Goal: Task Accomplishment & Management: Complete application form

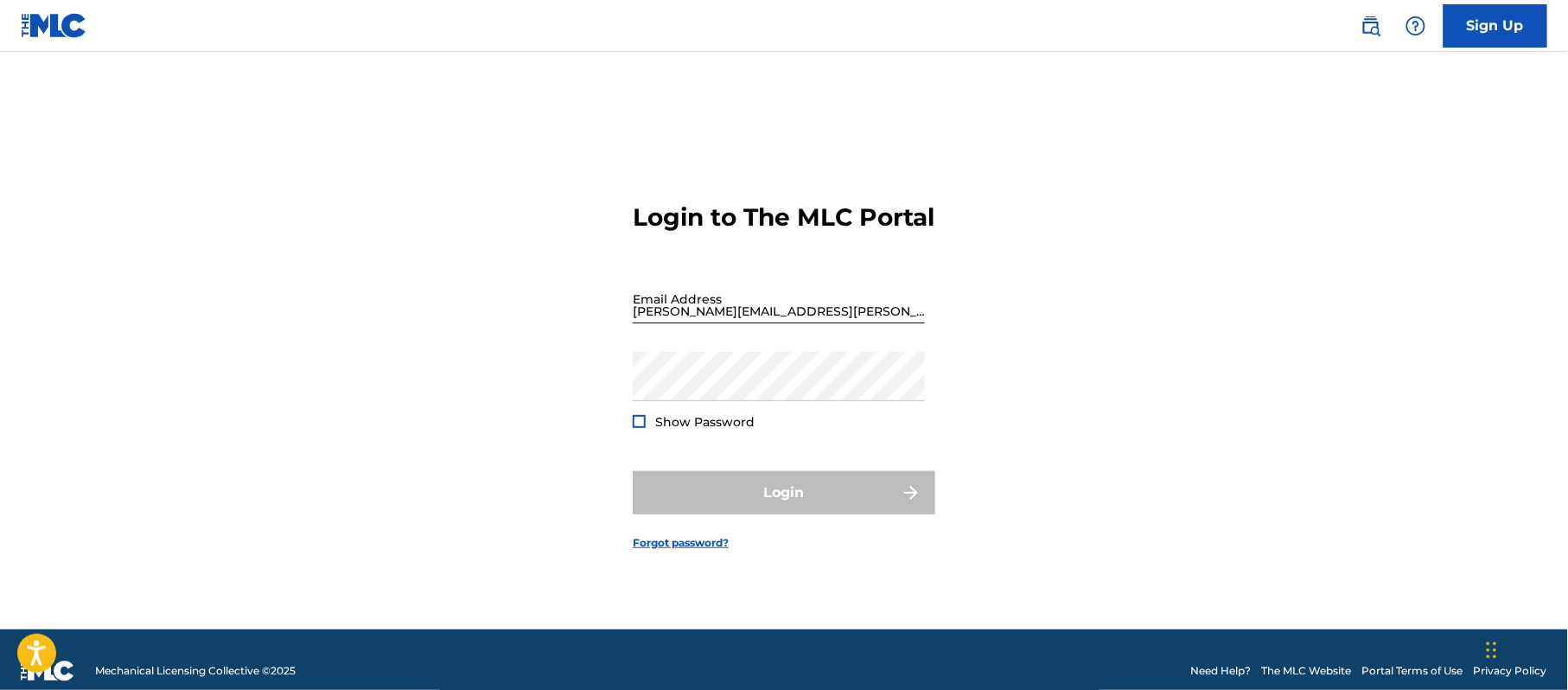
click at [775, 323] on input "[PERSON_NAME][EMAIL_ADDRESS][PERSON_NAME][DOMAIN_NAME]" at bounding box center [778, 297] width 292 height 49
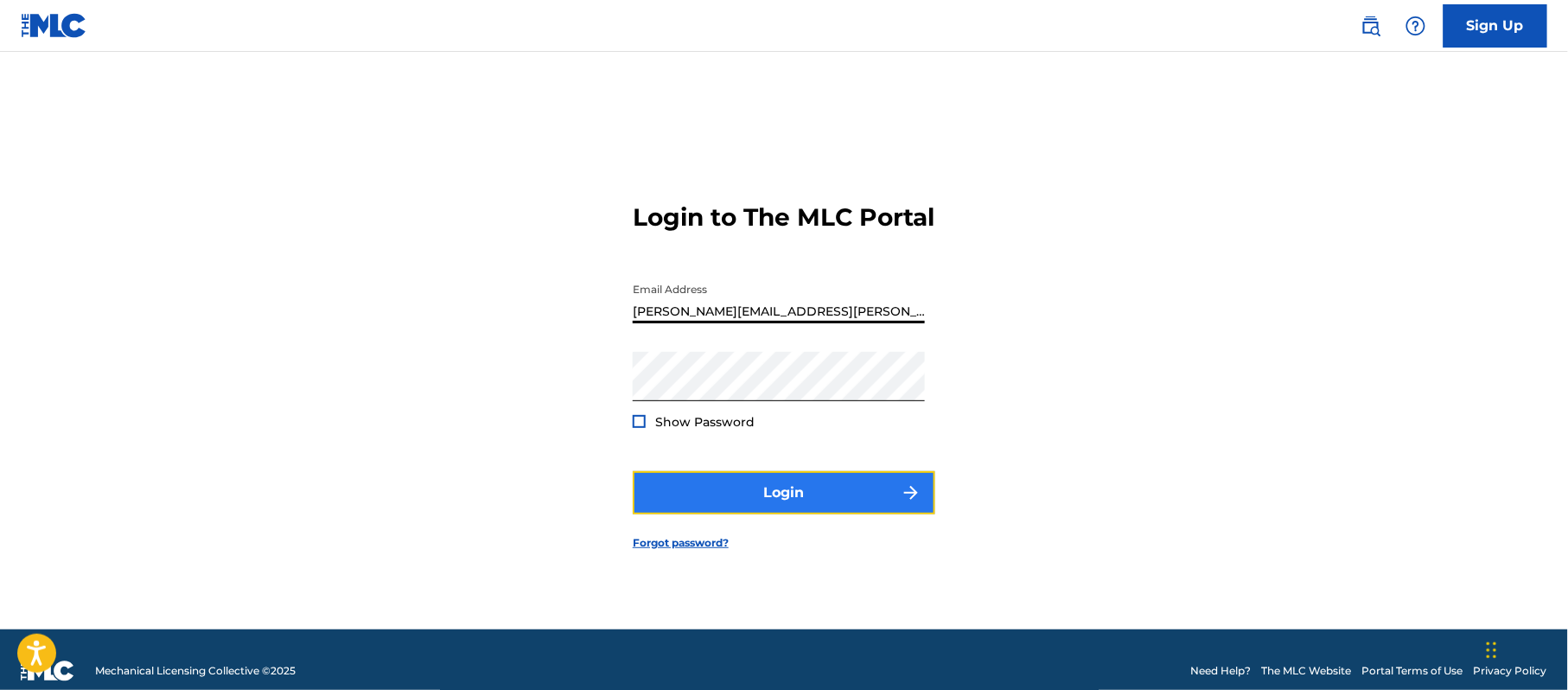
click at [793, 512] on button "Login" at bounding box center [784, 492] width 303 height 44
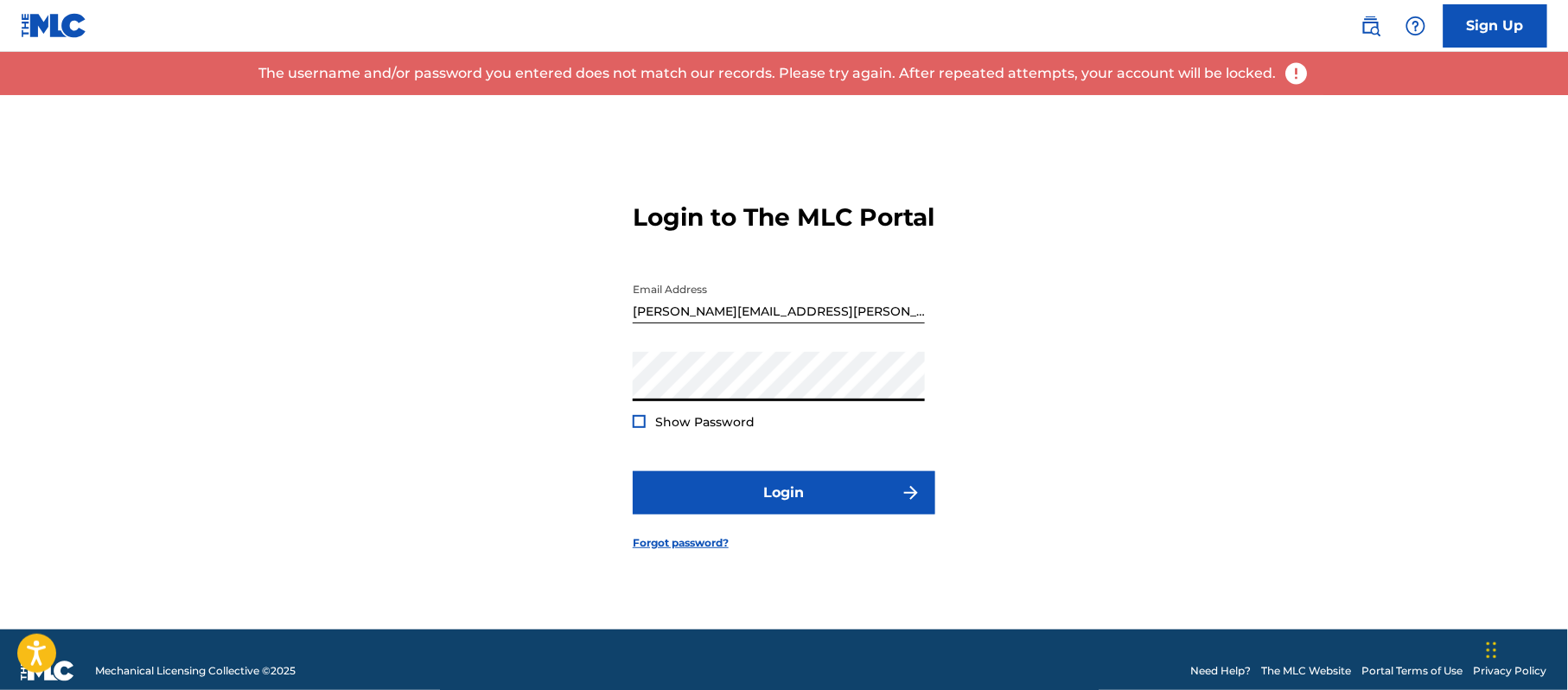
click at [814, 320] on input "[PERSON_NAME][EMAIL_ADDRESS][PERSON_NAME][DOMAIN_NAME]" at bounding box center [778, 297] width 292 height 49
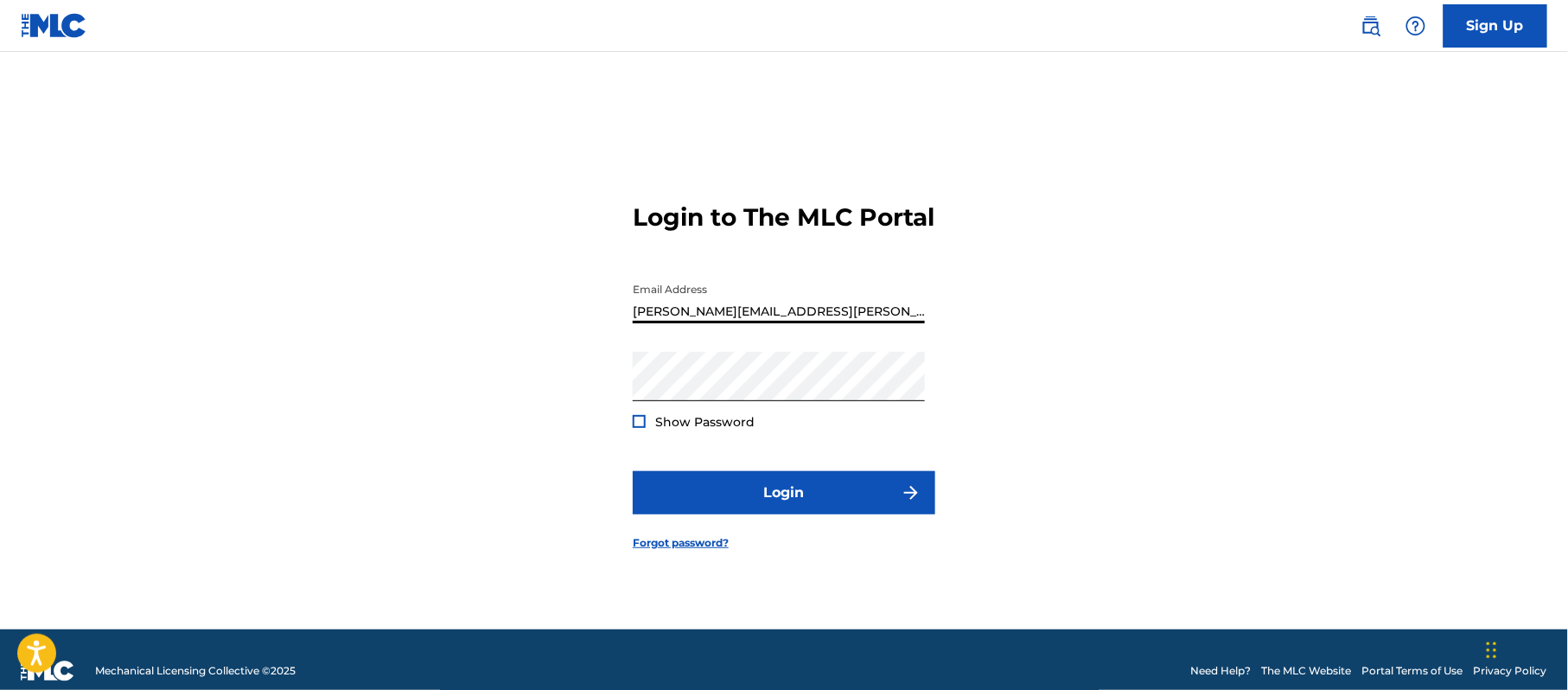
click at [814, 320] on input "[PERSON_NAME][EMAIL_ADDRESS][PERSON_NAME][DOMAIN_NAME]" at bounding box center [778, 297] width 292 height 49
type input "s"
click at [641, 428] on div at bounding box center [639, 421] width 13 height 13
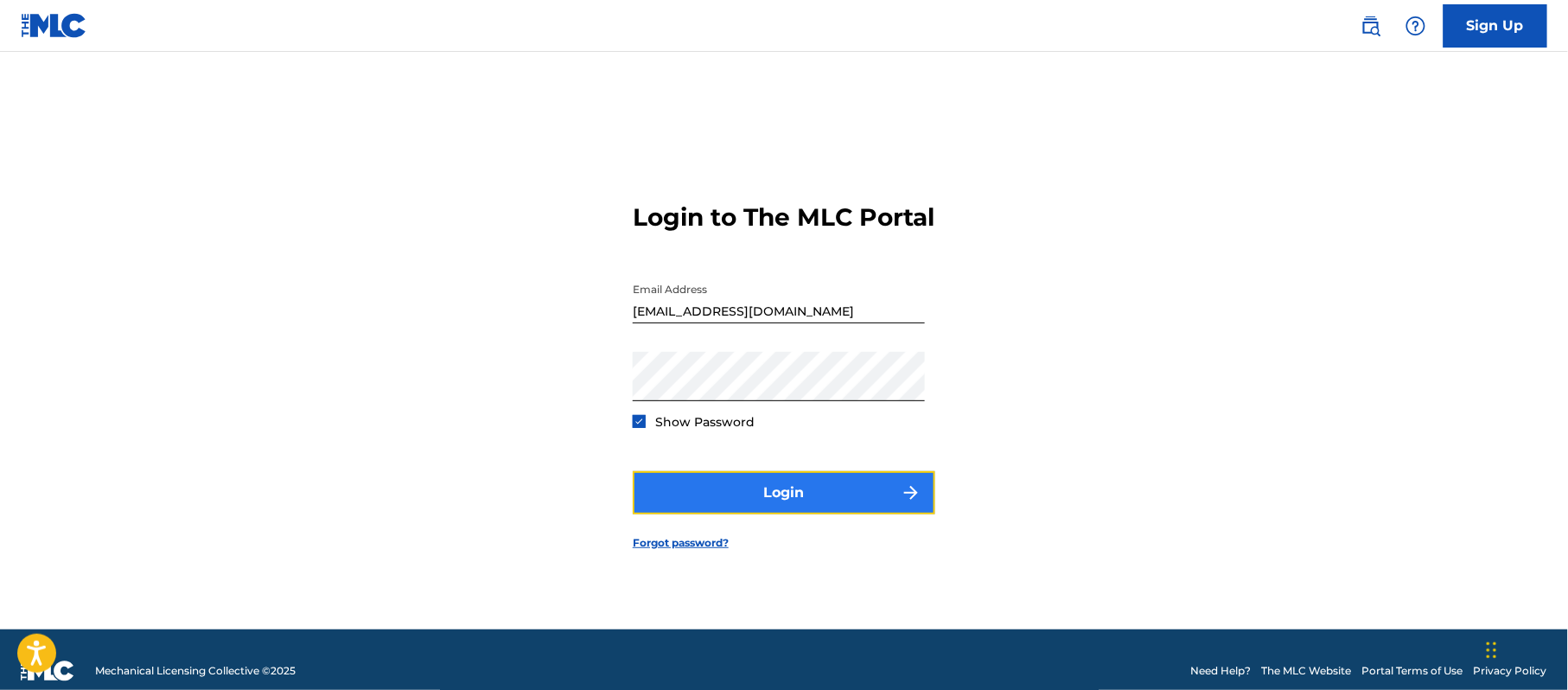
click at [736, 505] on button "Login" at bounding box center [784, 492] width 303 height 44
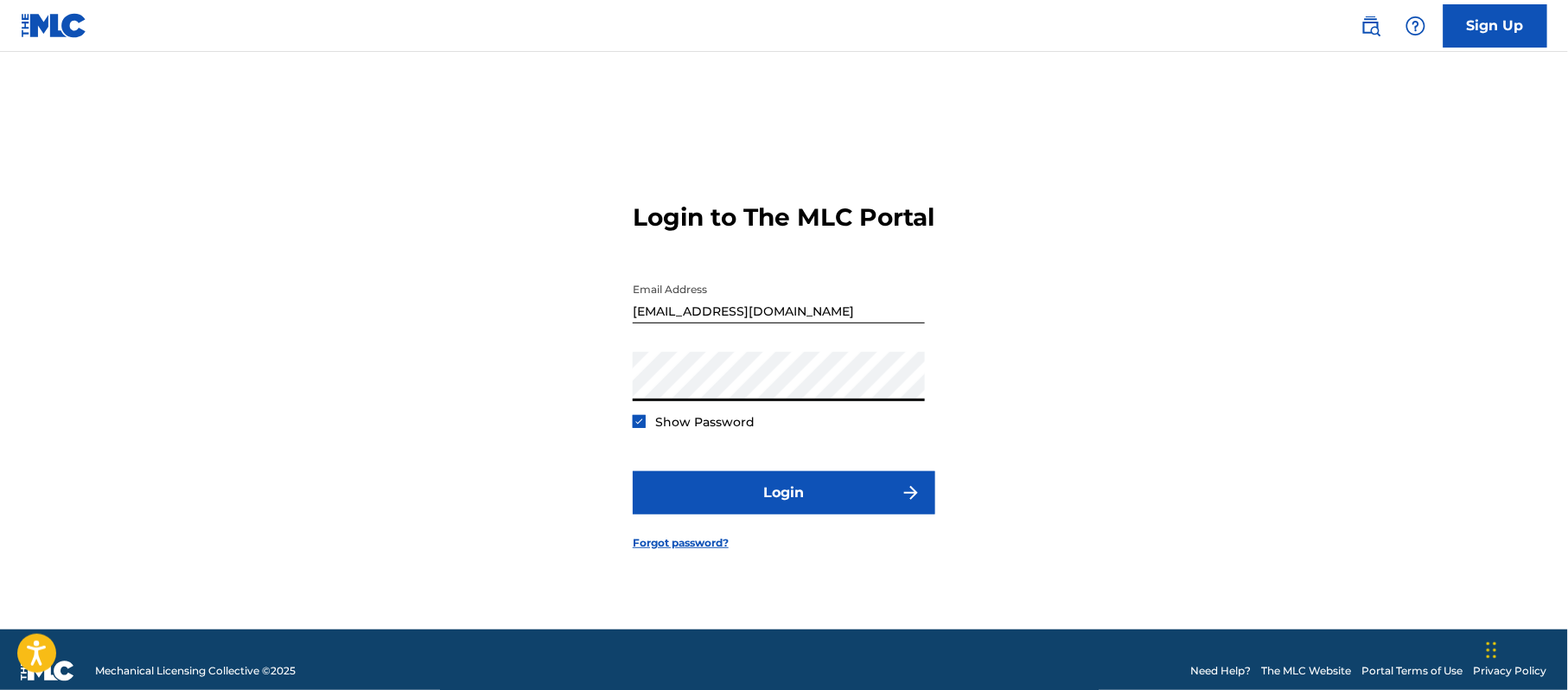
click at [869, 323] on input "[EMAIL_ADDRESS][DOMAIN_NAME]" at bounding box center [778, 297] width 292 height 49
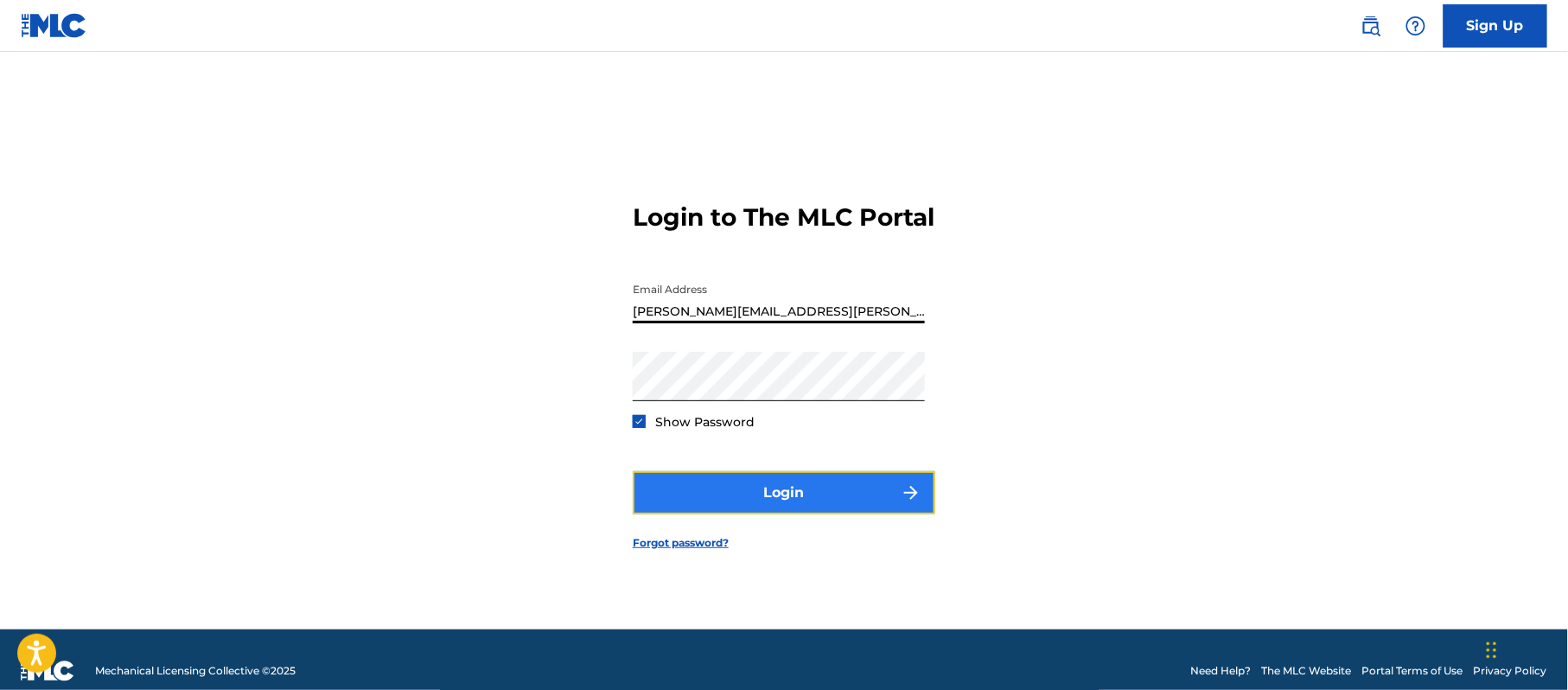
click at [792, 497] on button "Login" at bounding box center [784, 492] width 303 height 44
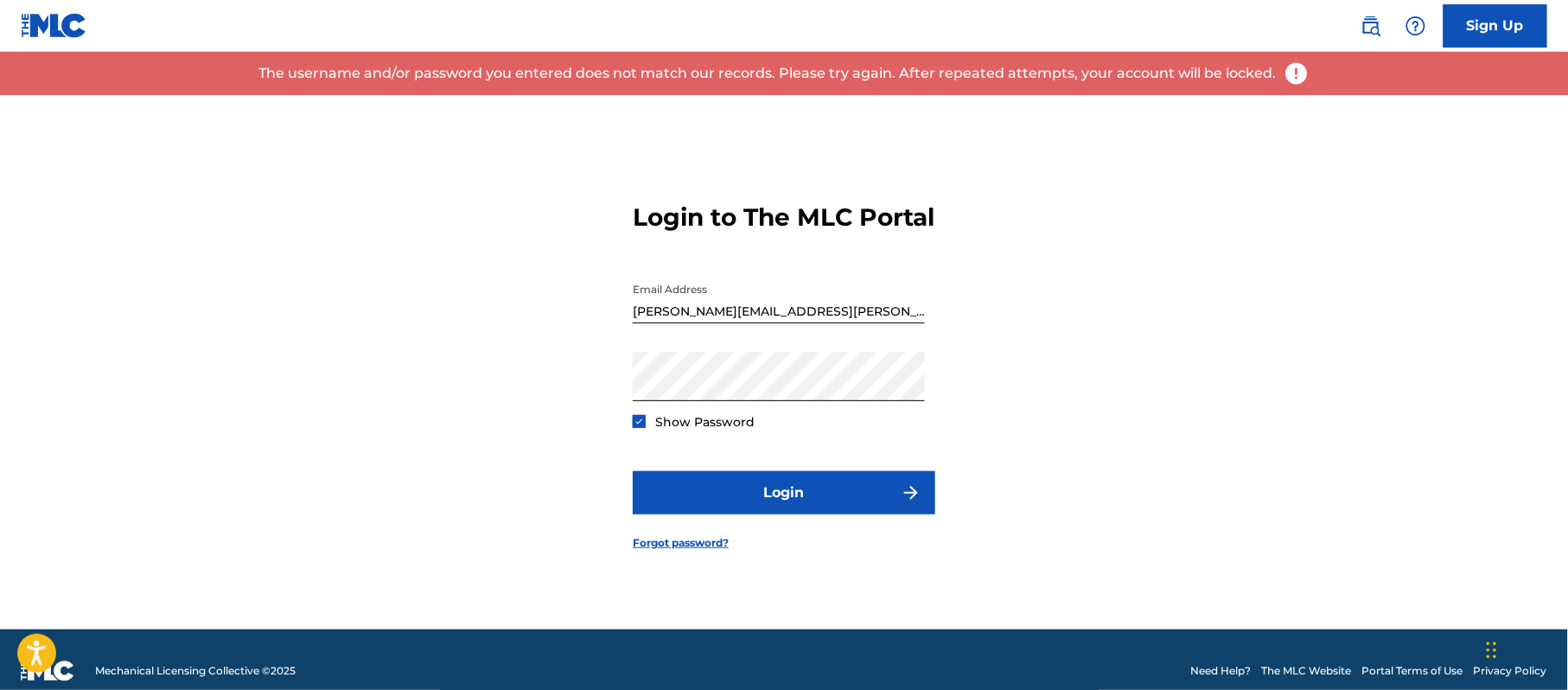
click at [783, 323] on input "[PERSON_NAME][EMAIL_ADDRESS][PERSON_NAME][DOMAIN_NAME]" at bounding box center [778, 297] width 292 height 49
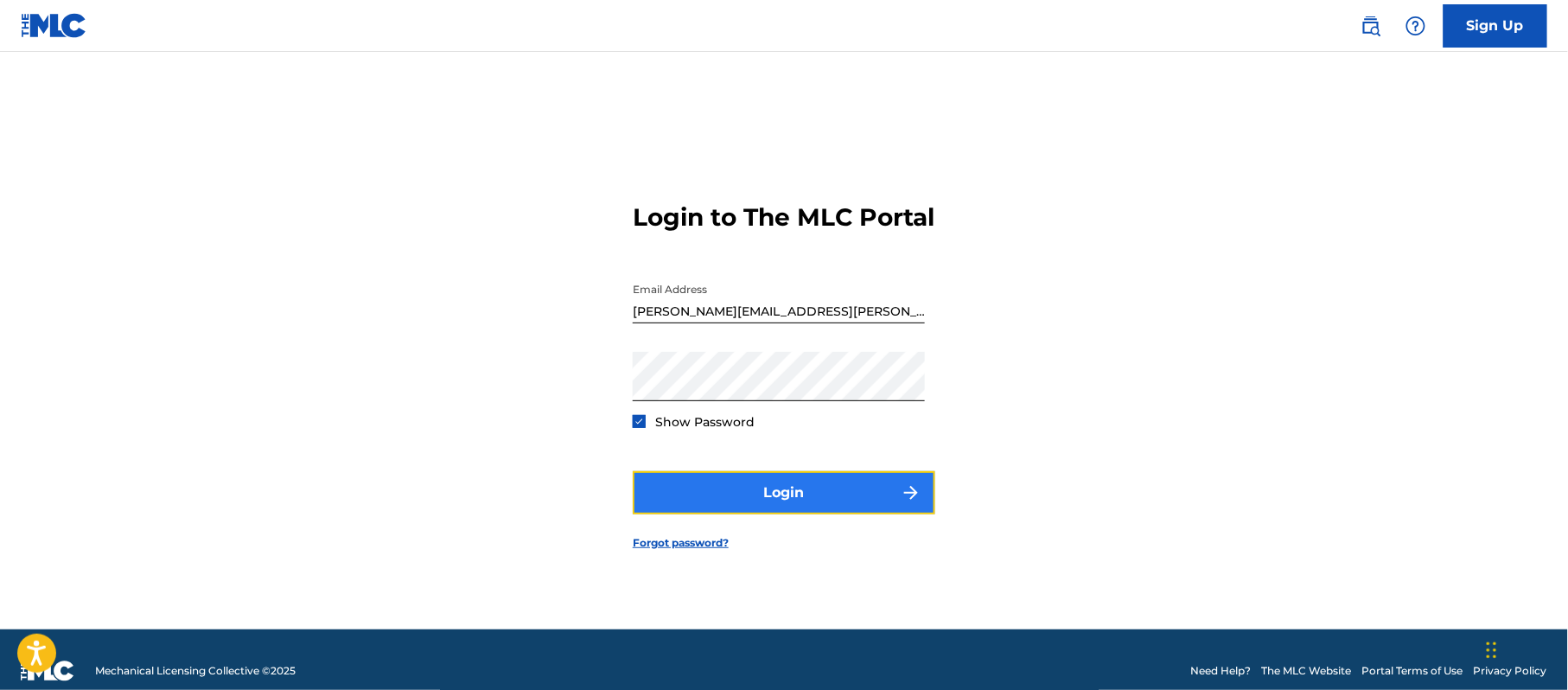
click at [708, 507] on button "Login" at bounding box center [784, 492] width 303 height 44
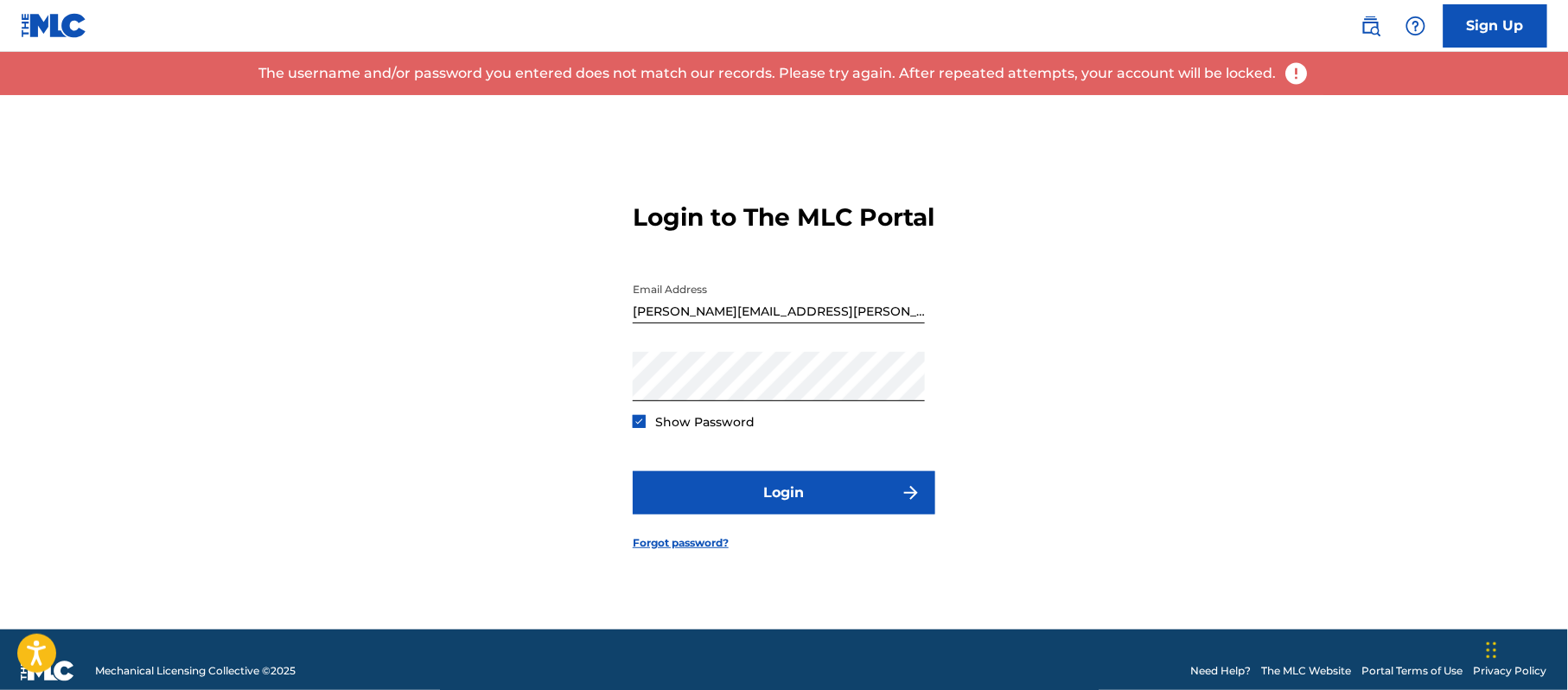
click at [797, 323] on input "[PERSON_NAME][EMAIL_ADDRESS][PERSON_NAME][DOMAIN_NAME]" at bounding box center [778, 297] width 292 height 49
type input "s"
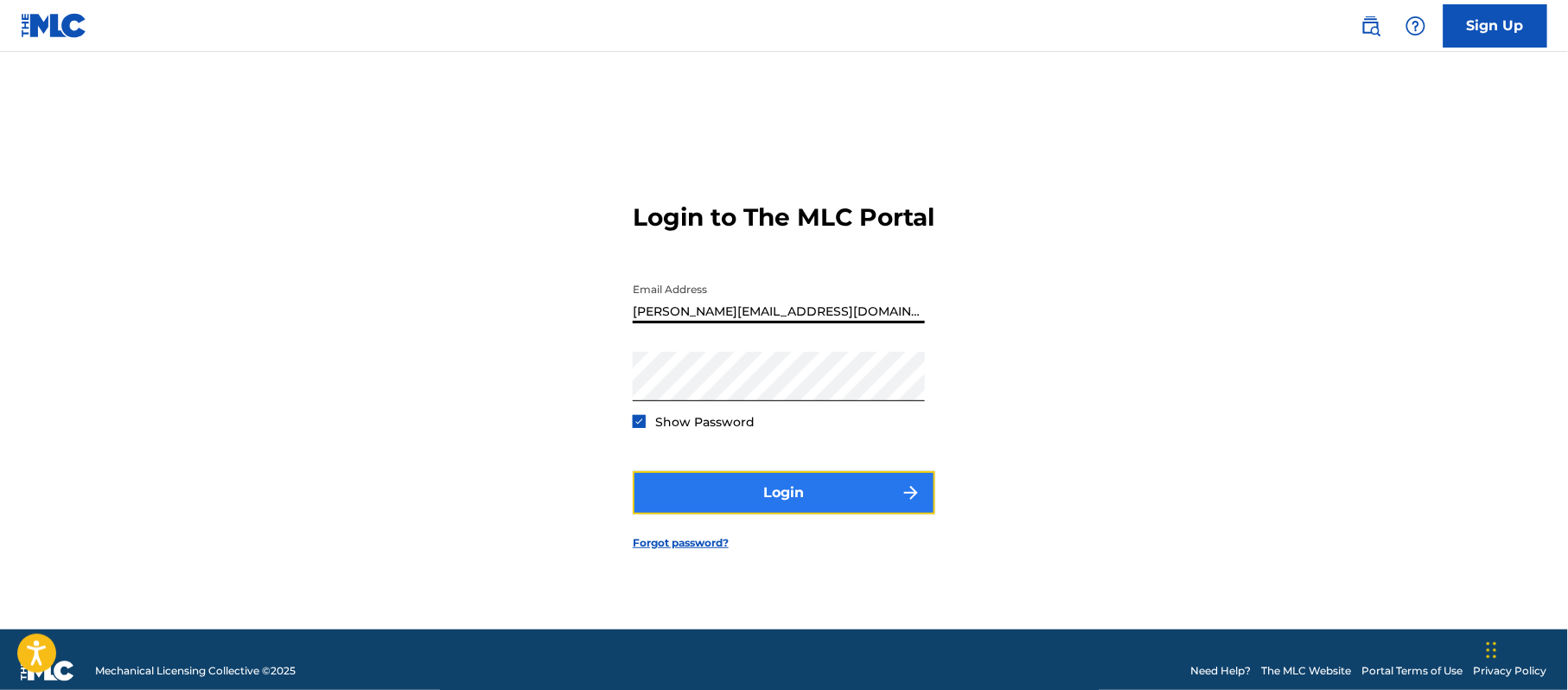
click at [808, 494] on button "Login" at bounding box center [784, 492] width 303 height 44
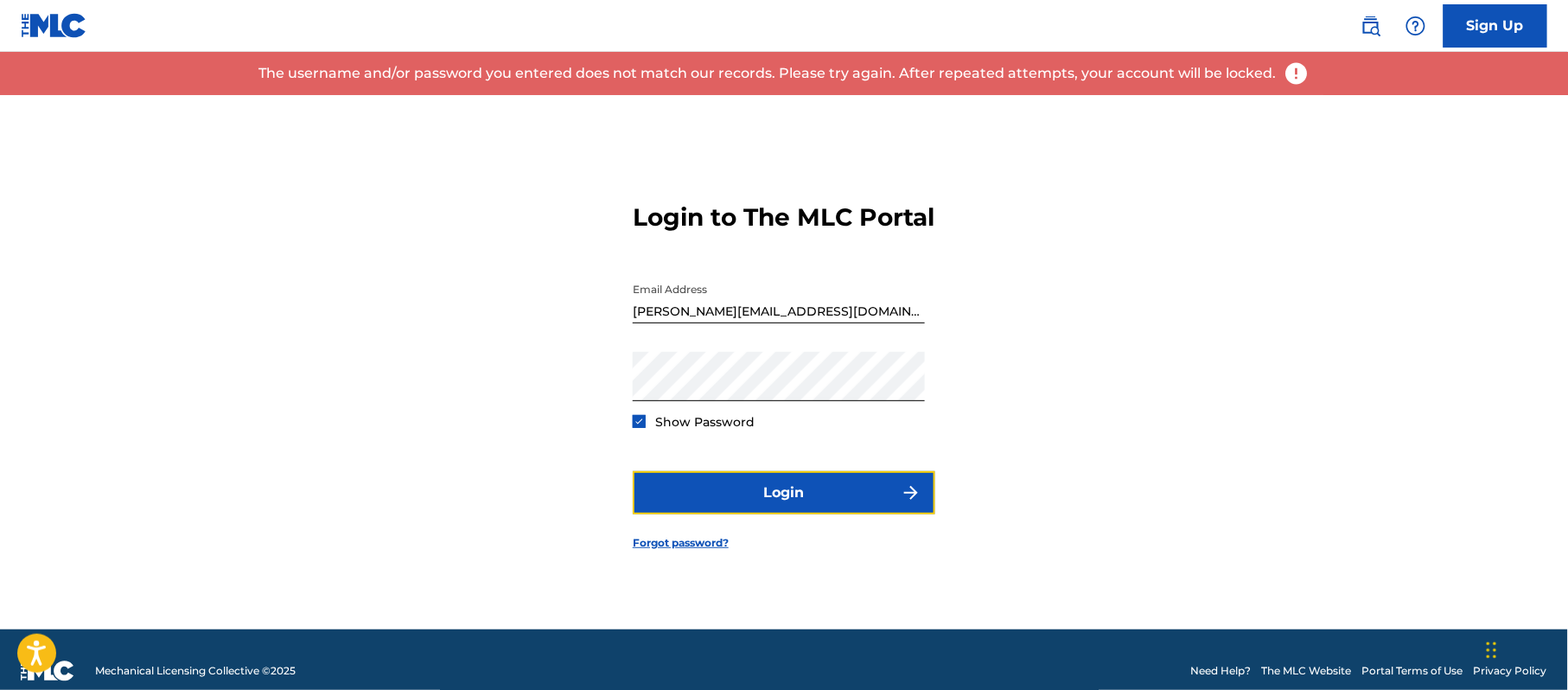
scroll to position [22, 0]
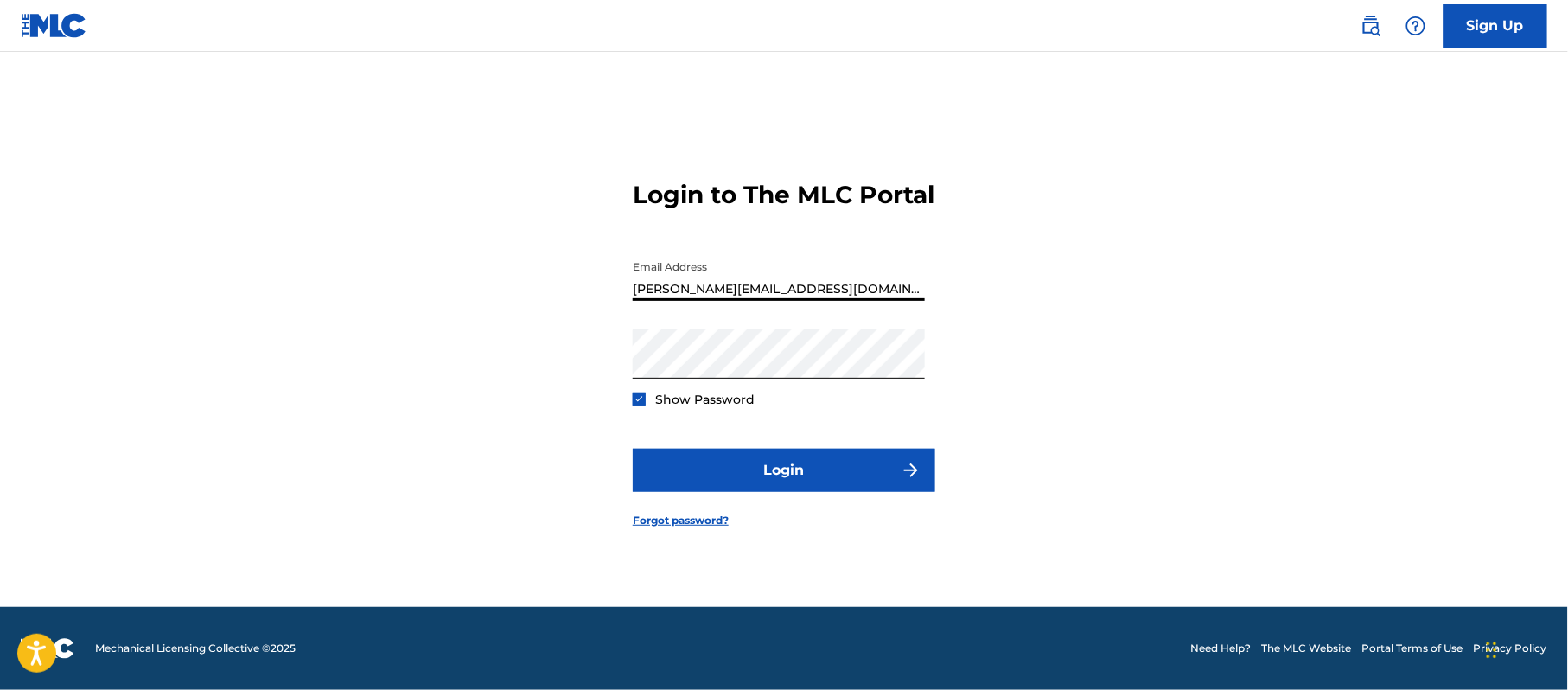
click at [815, 296] on input "[PERSON_NAME][EMAIL_ADDRESS][DOMAIN_NAME]" at bounding box center [778, 275] width 292 height 49
type input "[PERSON_NAME][EMAIL_ADDRESS][PERSON_NAME][DOMAIN_NAME]"
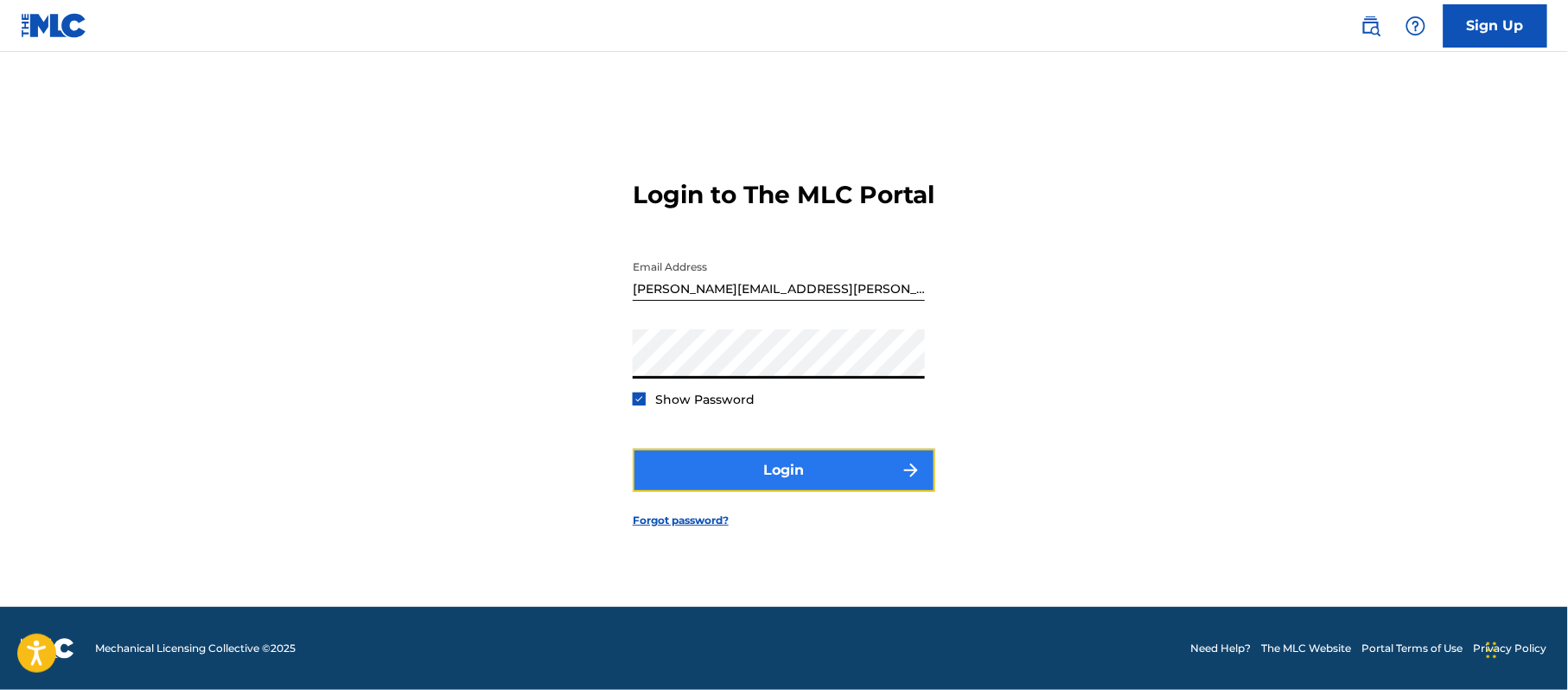
click at [710, 468] on button "Login" at bounding box center [784, 470] width 303 height 44
click at [732, 492] on button "Login" at bounding box center [784, 470] width 303 height 44
click at [706, 466] on button "Login" at bounding box center [784, 470] width 303 height 44
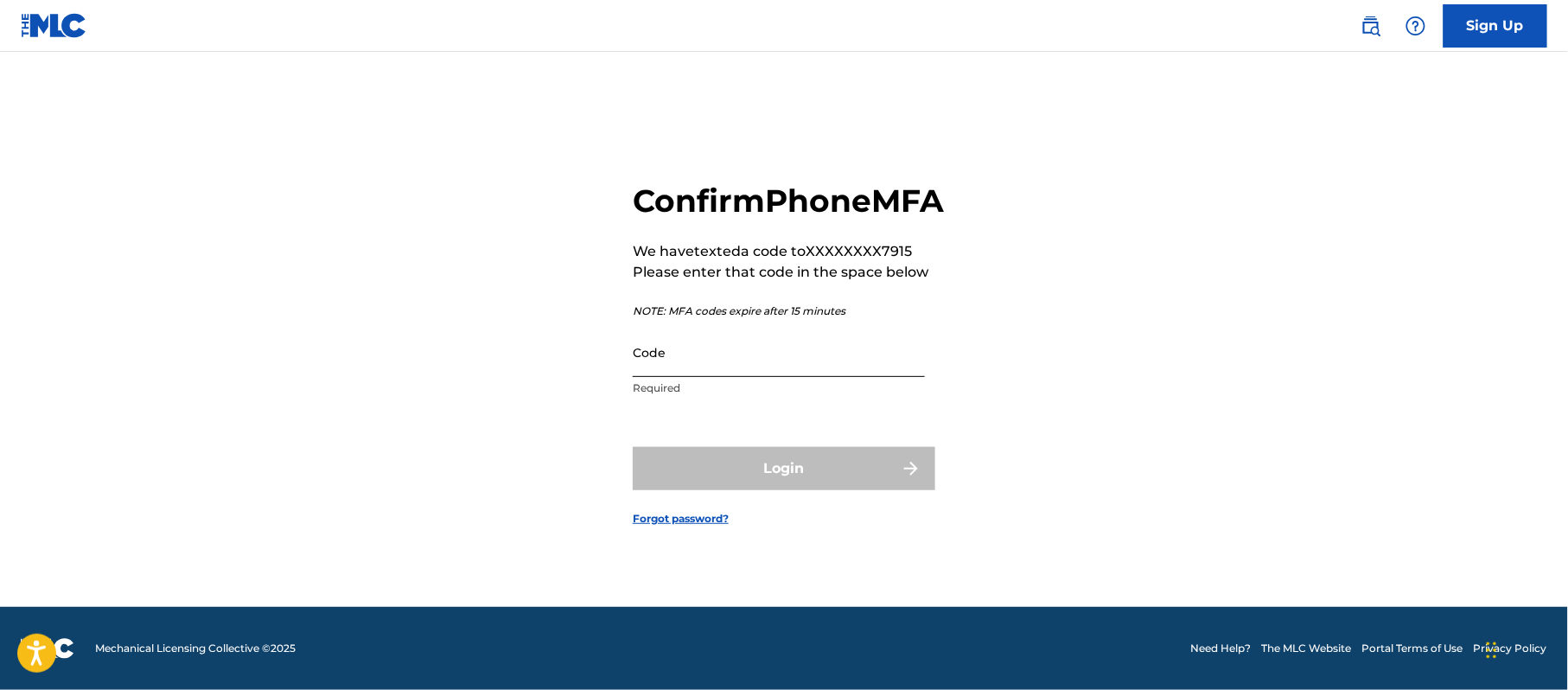
click at [741, 377] on input "Code" at bounding box center [778, 352] width 292 height 49
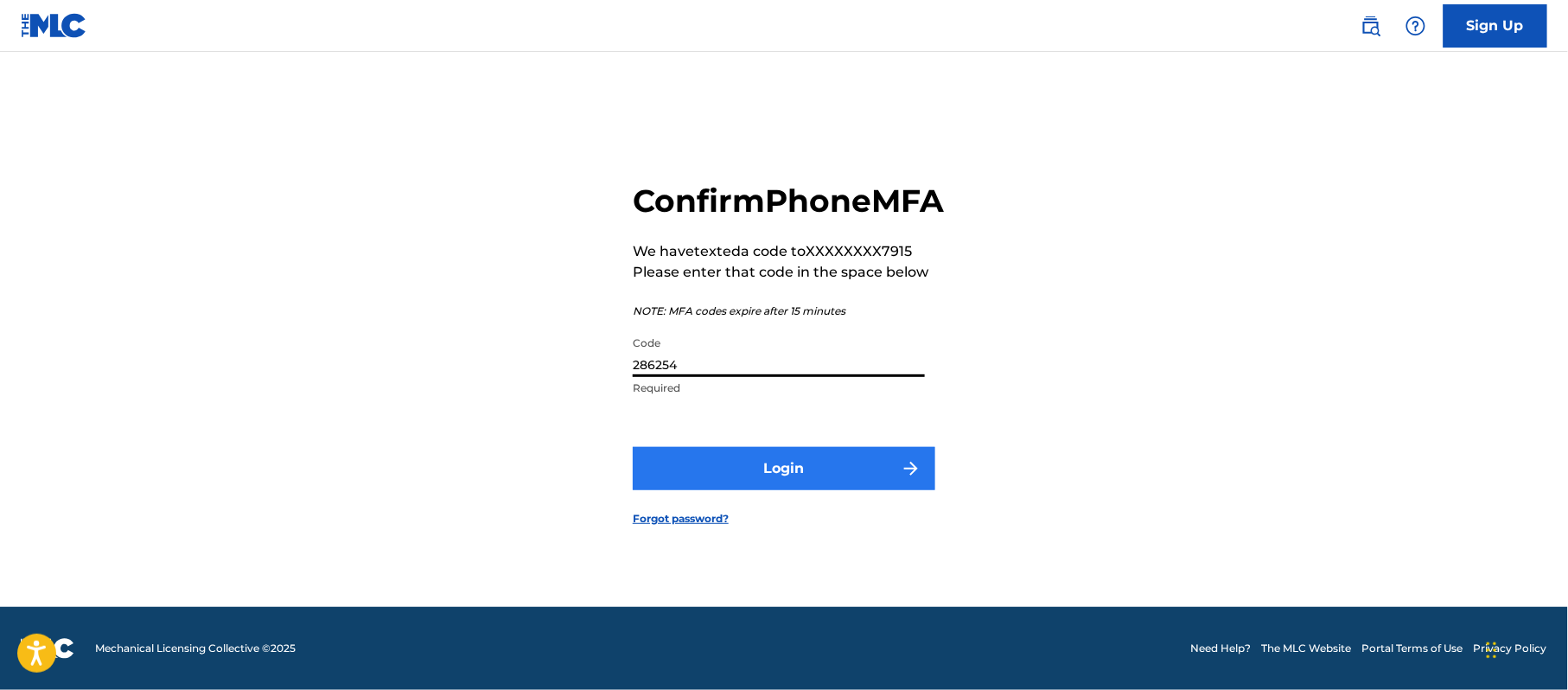
type input "286254"
click at [841, 490] on button "Login" at bounding box center [784, 468] width 303 height 44
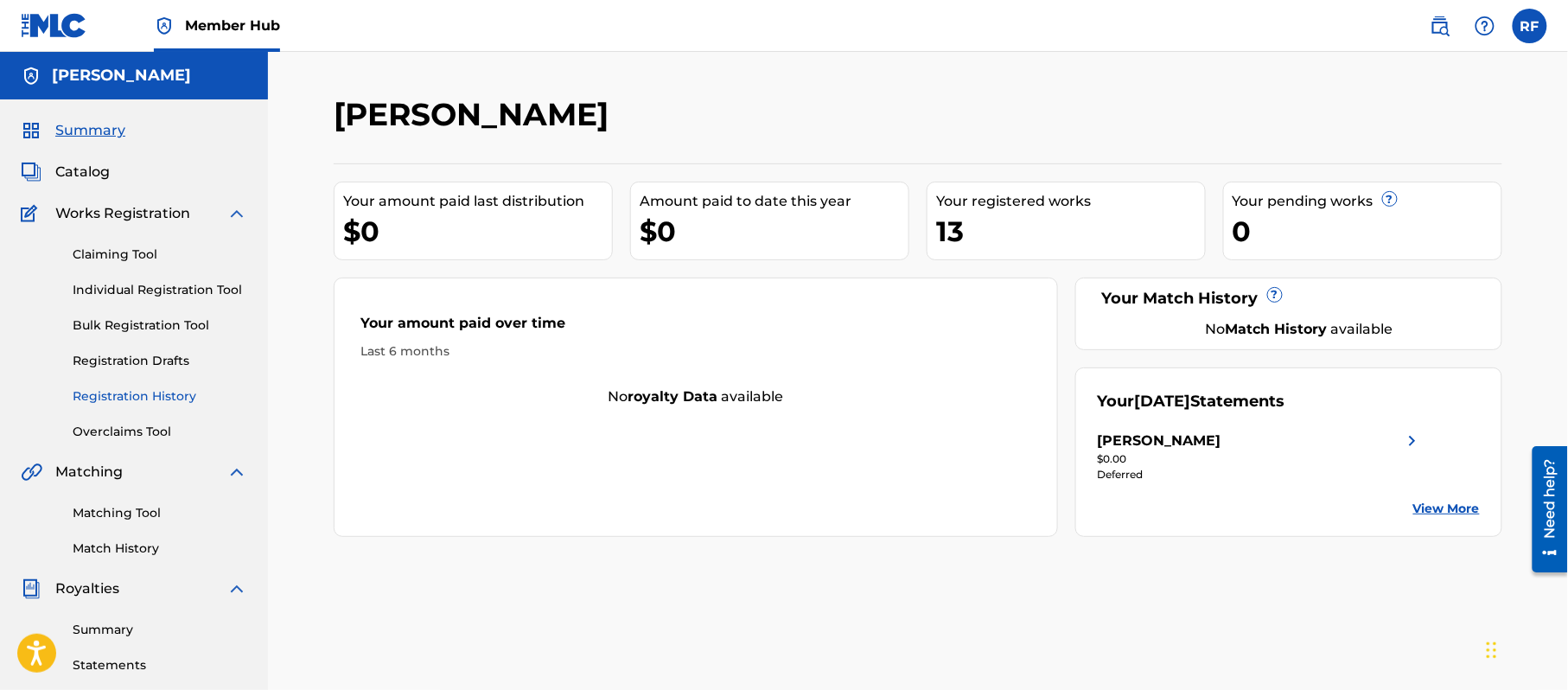
click at [178, 387] on link "Registration History" at bounding box center [160, 396] width 175 height 18
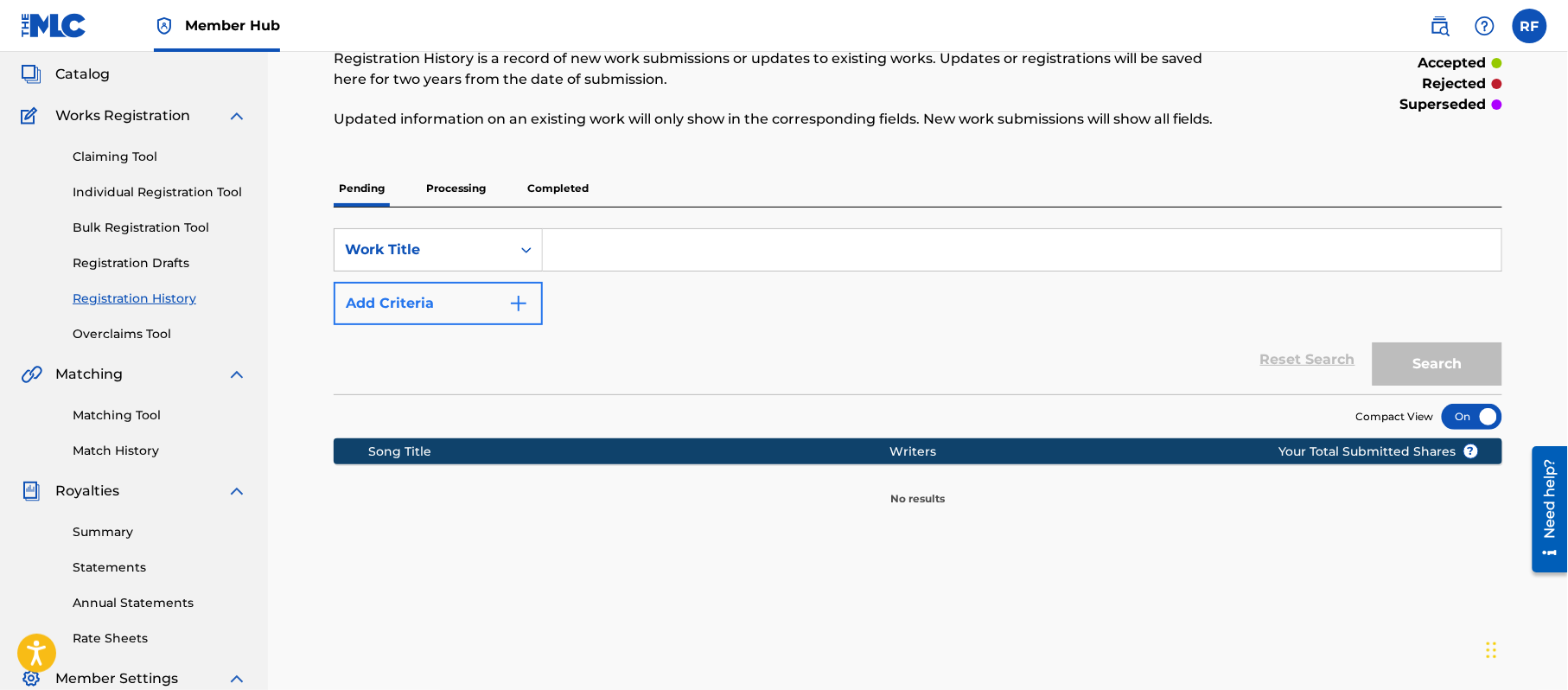
scroll to position [104, 0]
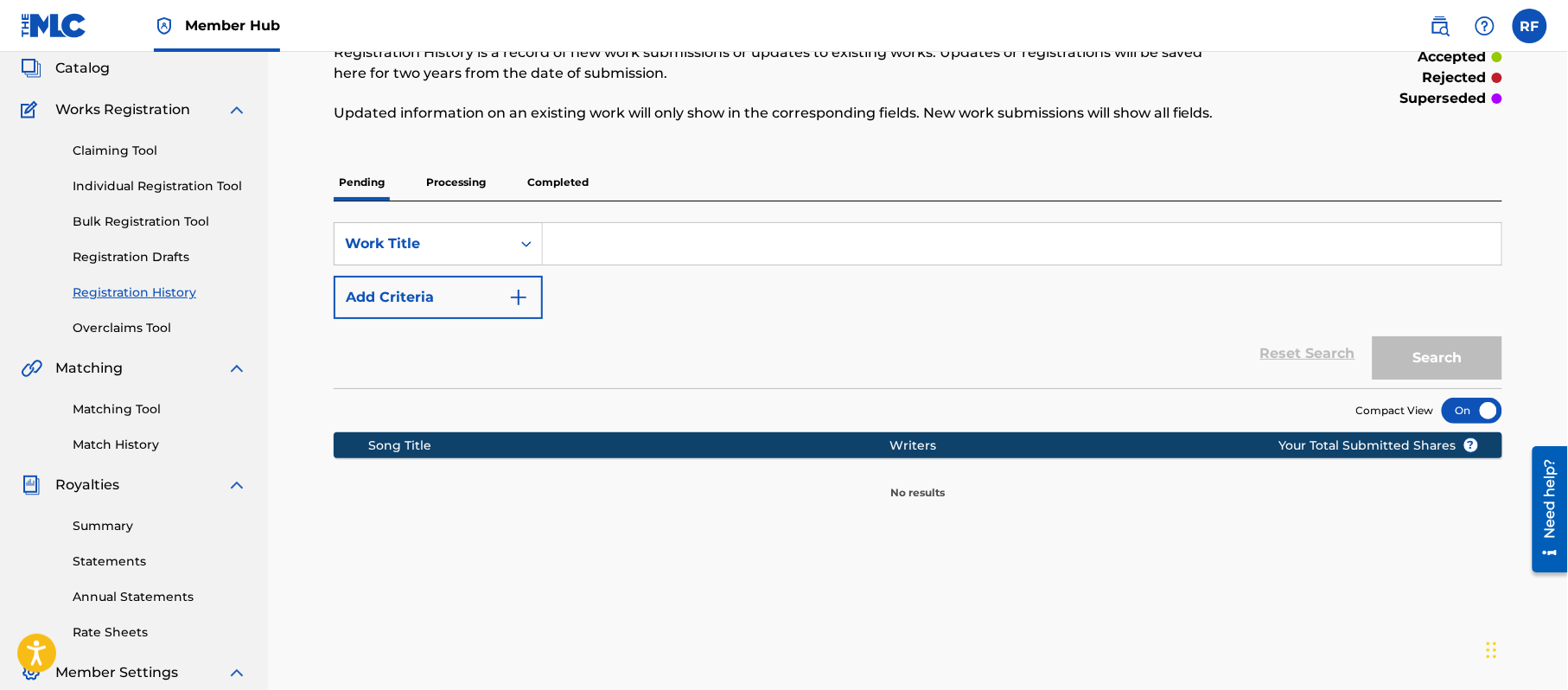
click at [548, 168] on p "Completed" at bounding box center [558, 182] width 72 height 36
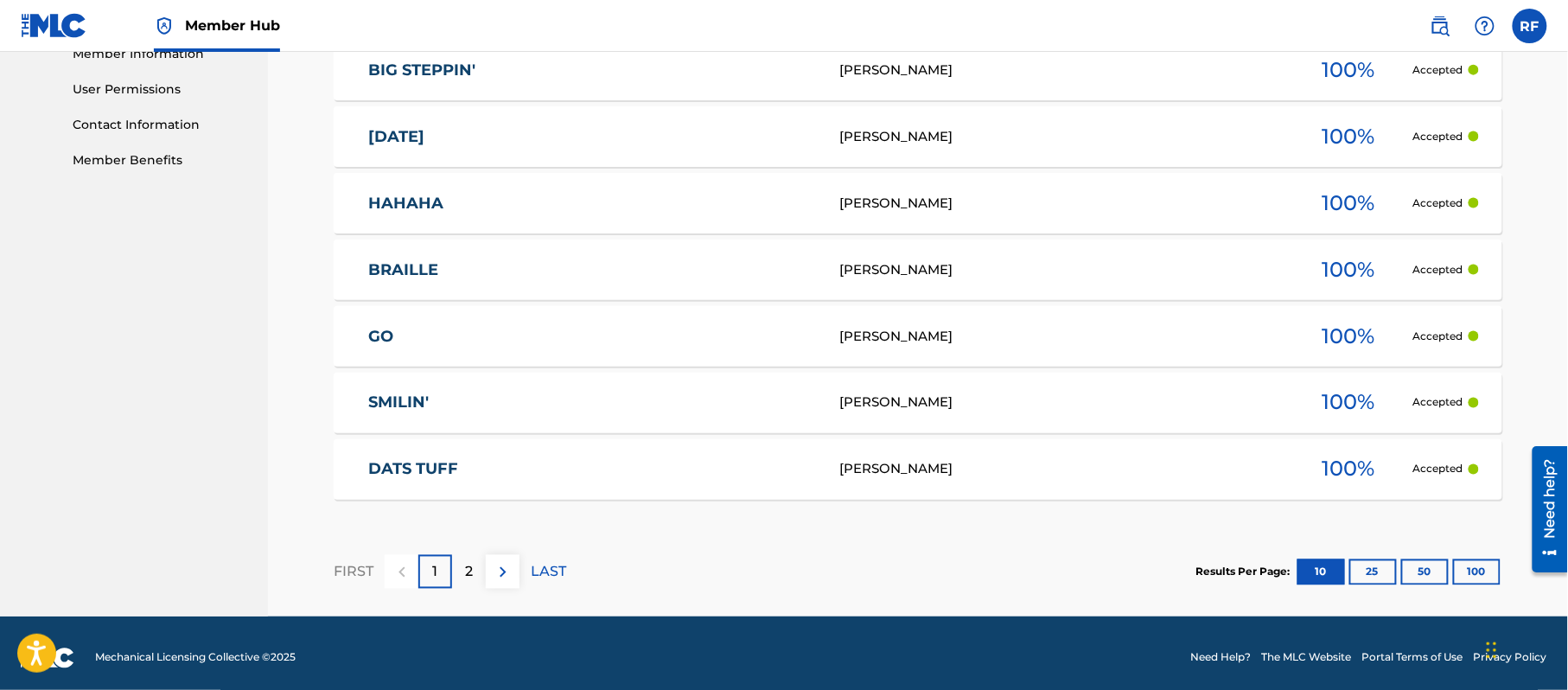
scroll to position [809, 0]
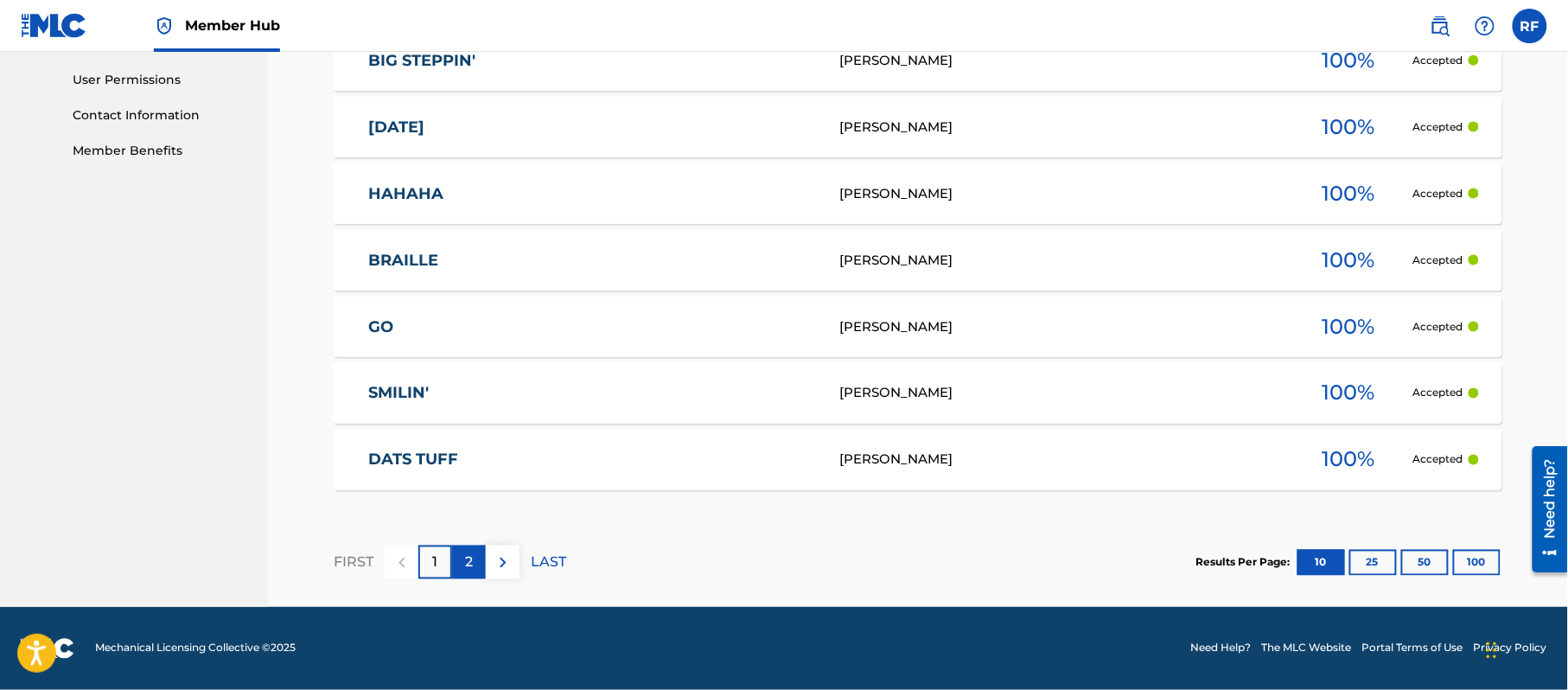
click at [466, 555] on p "2" at bounding box center [469, 562] width 8 height 20
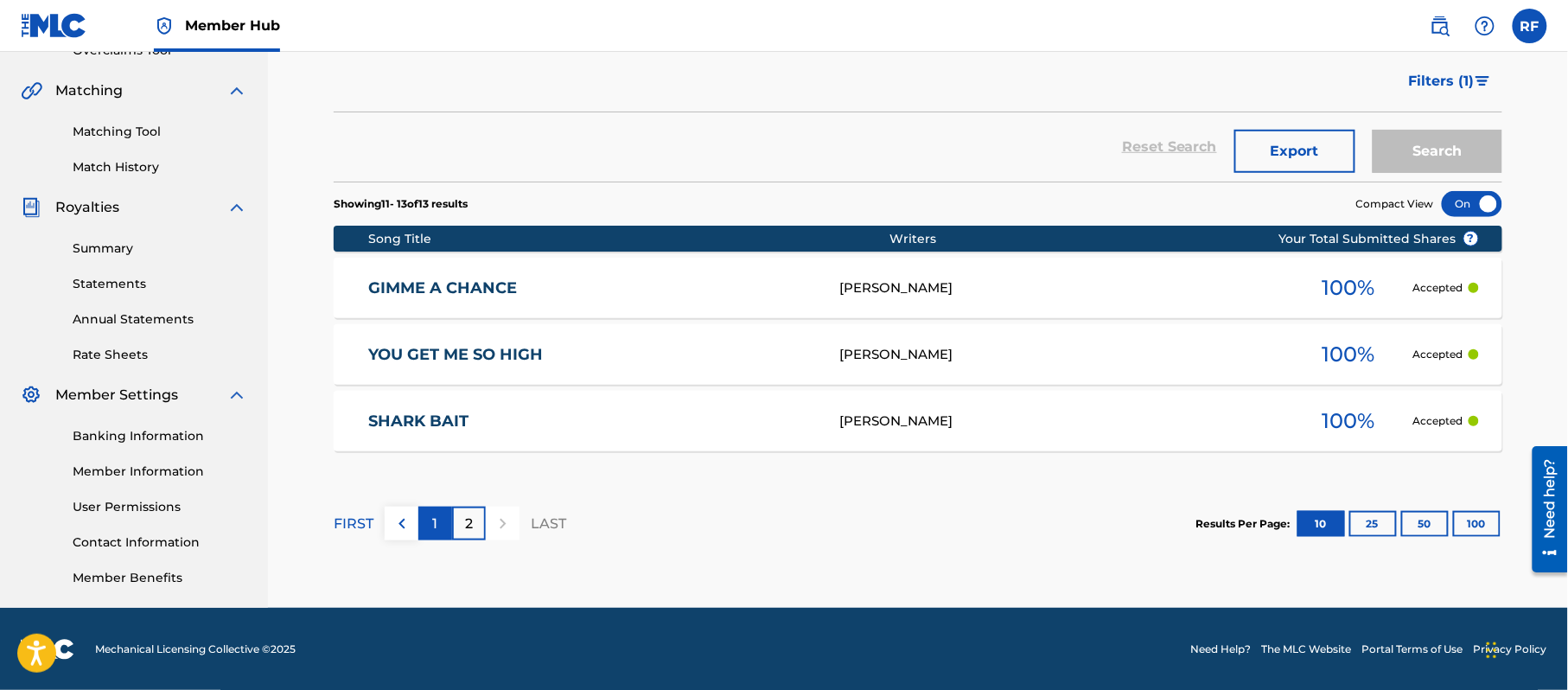
click at [435, 517] on p "1" at bounding box center [436, 523] width 5 height 20
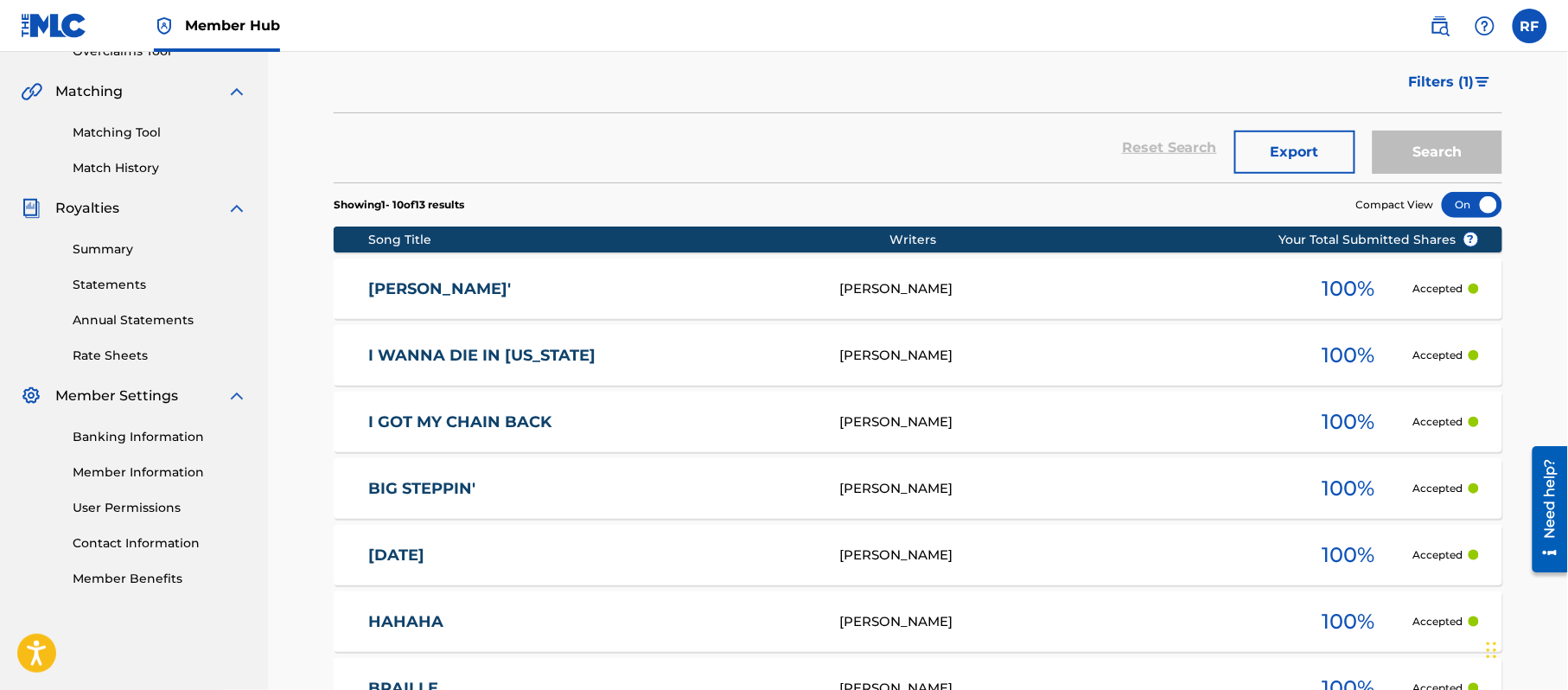
scroll to position [809, 0]
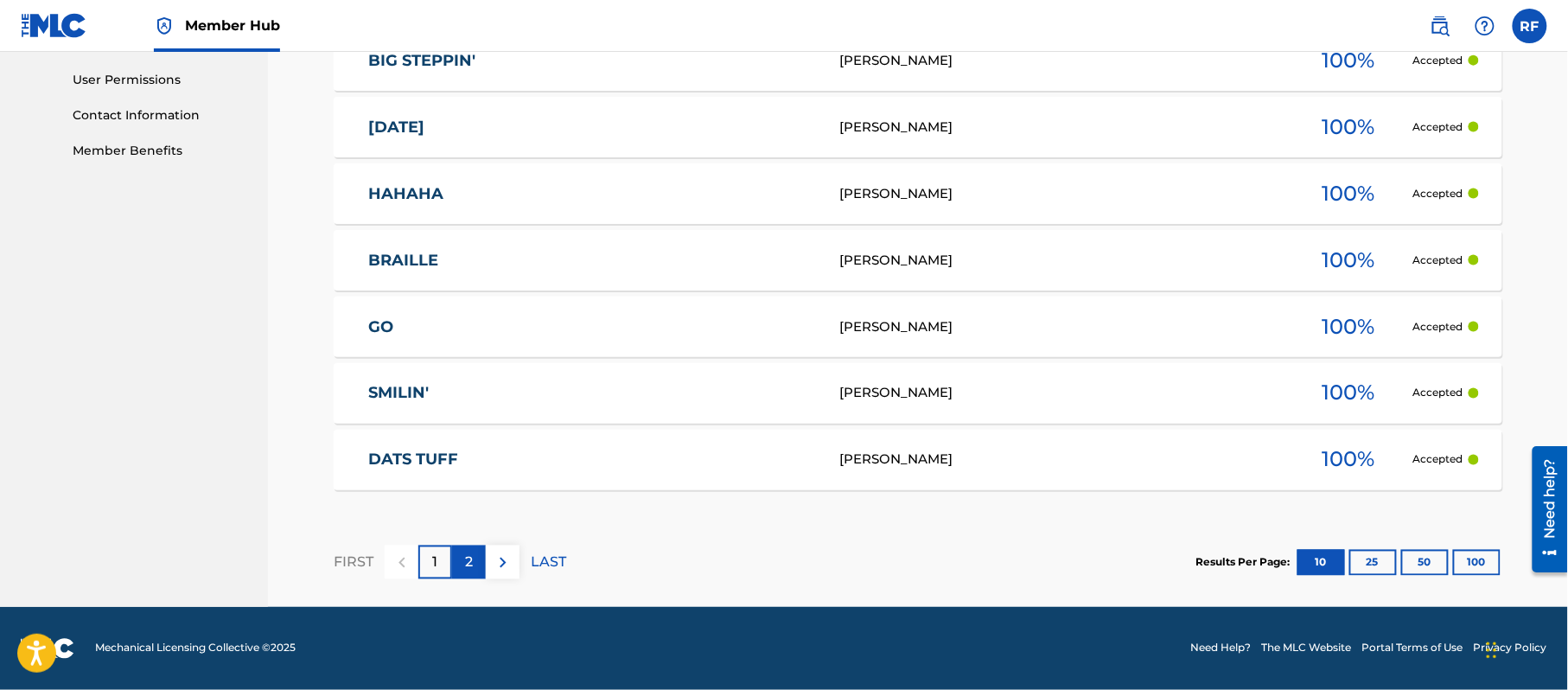
click at [466, 555] on p "2" at bounding box center [469, 562] width 8 height 20
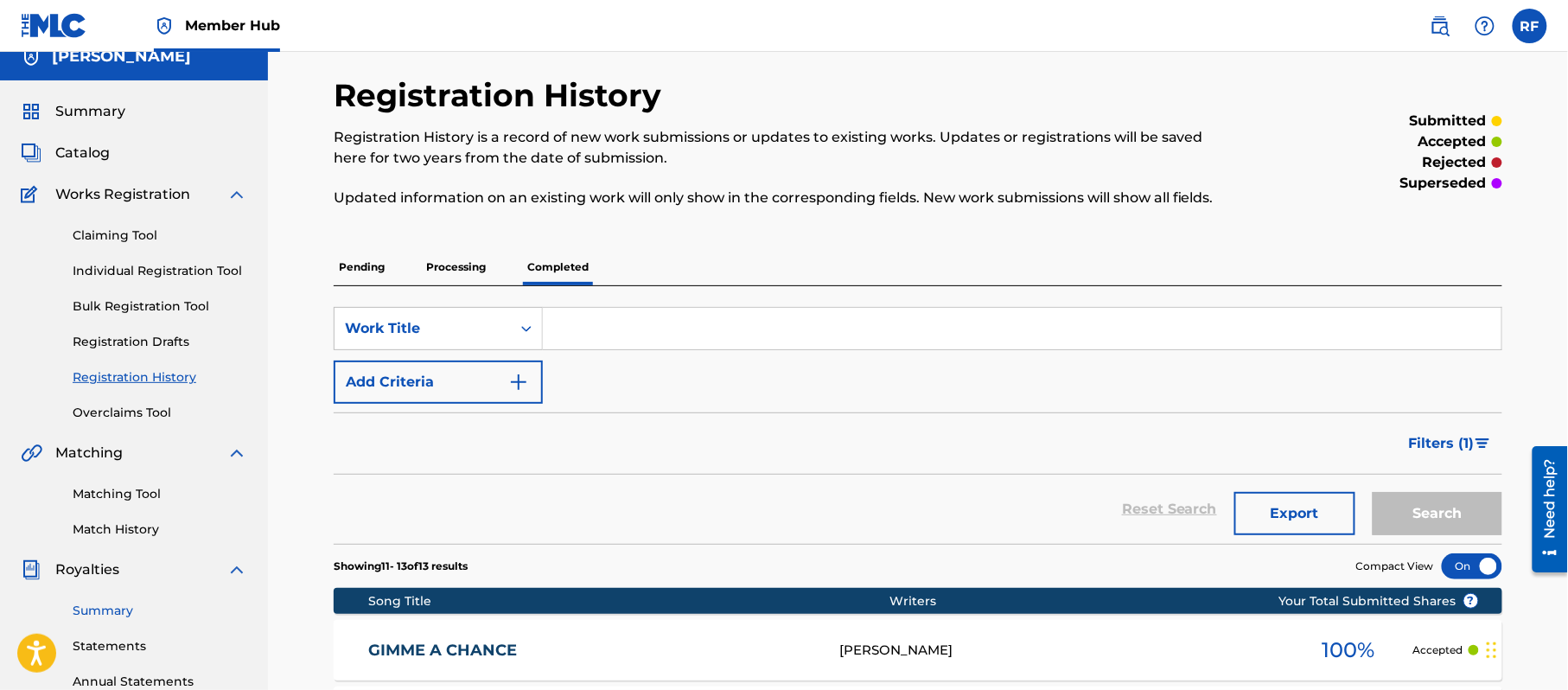
scroll to position [0, 0]
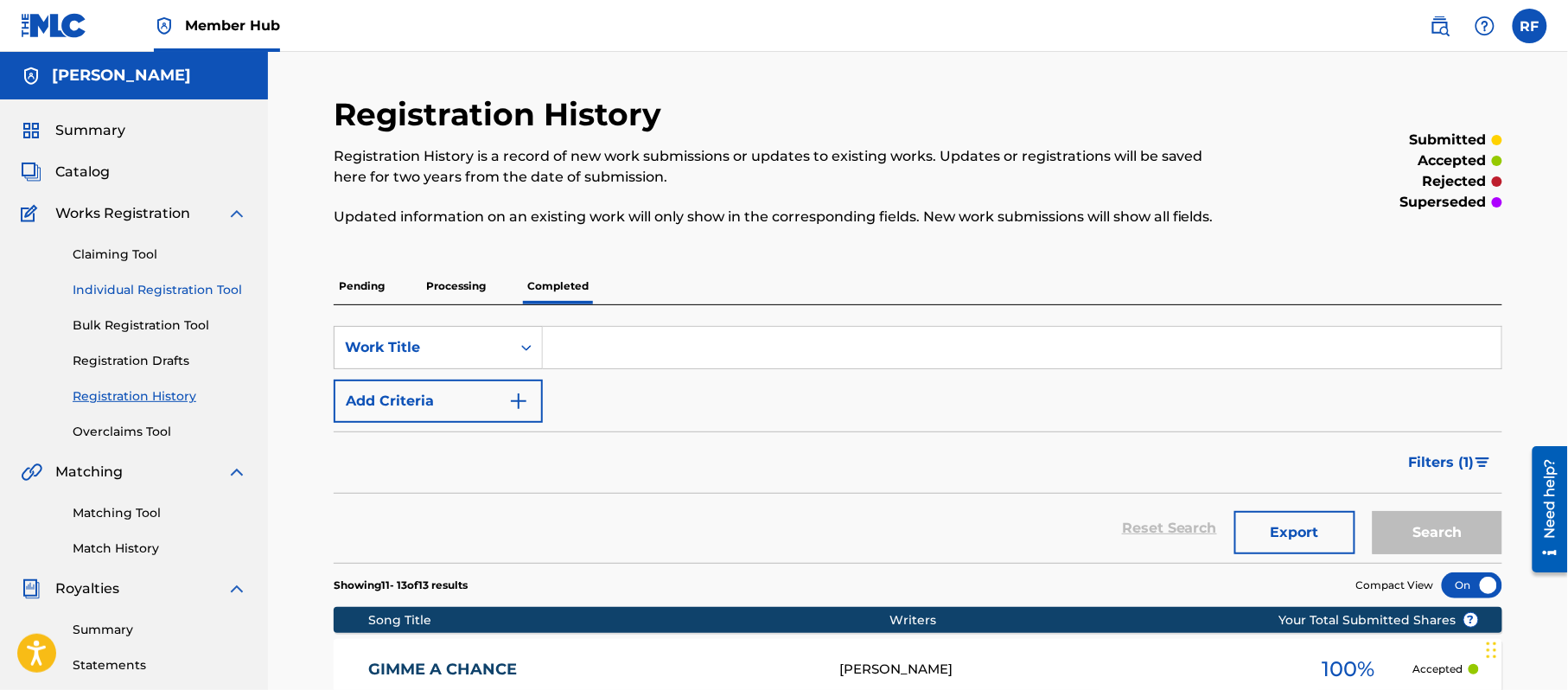
click at [180, 295] on link "Individual Registration Tool" at bounding box center [160, 289] width 175 height 18
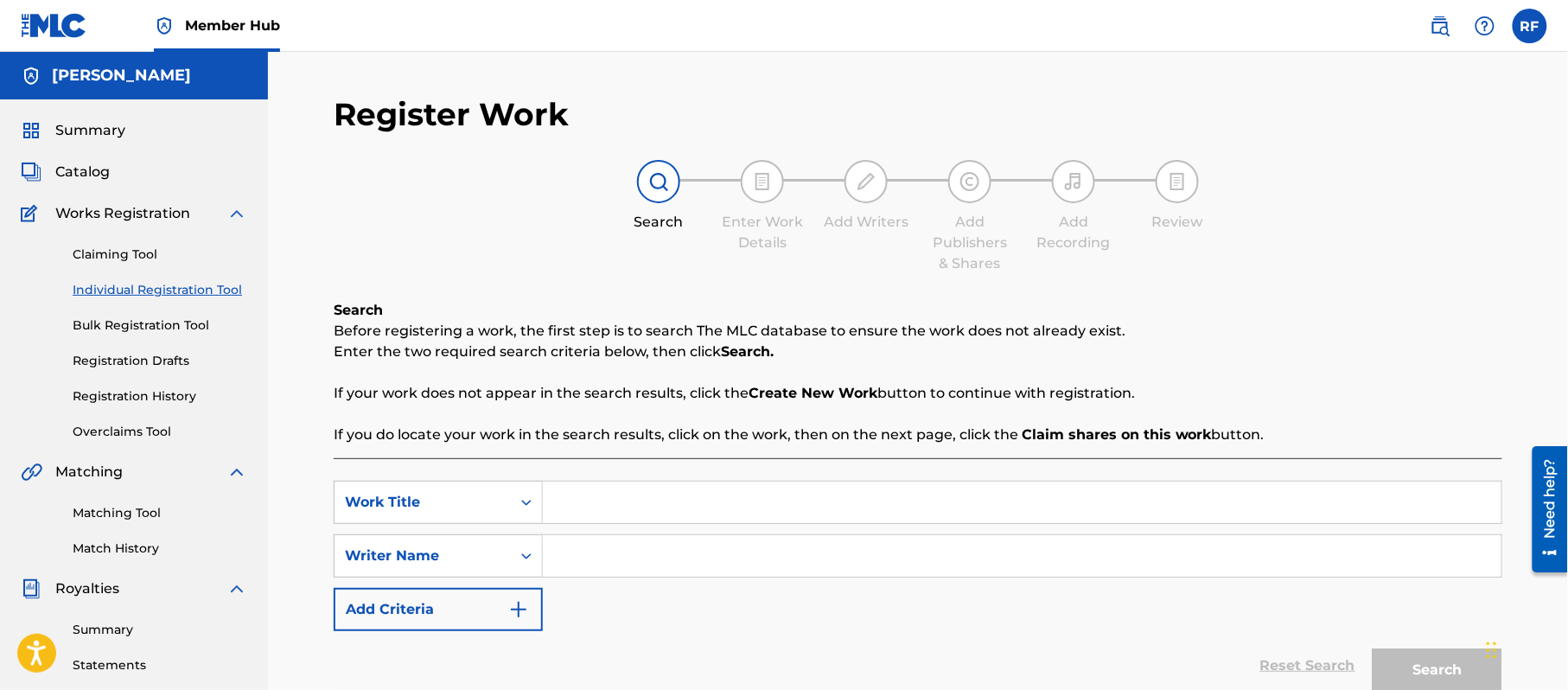
click at [672, 499] on input "Search Form" at bounding box center [1022, 502] width 959 height 42
type input "Messy"
click at [608, 564] on input "Search Form" at bounding box center [1022, 555] width 959 height 42
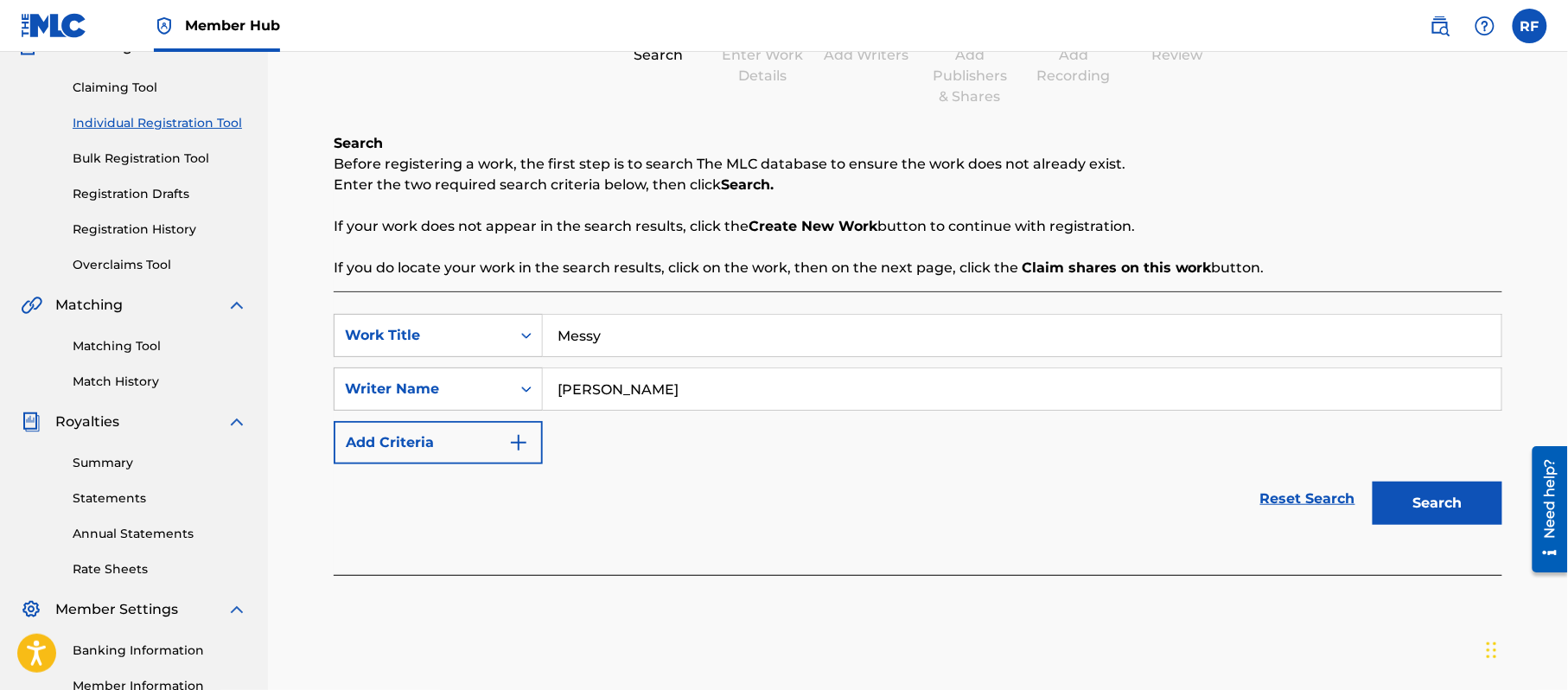
scroll to position [174, 0]
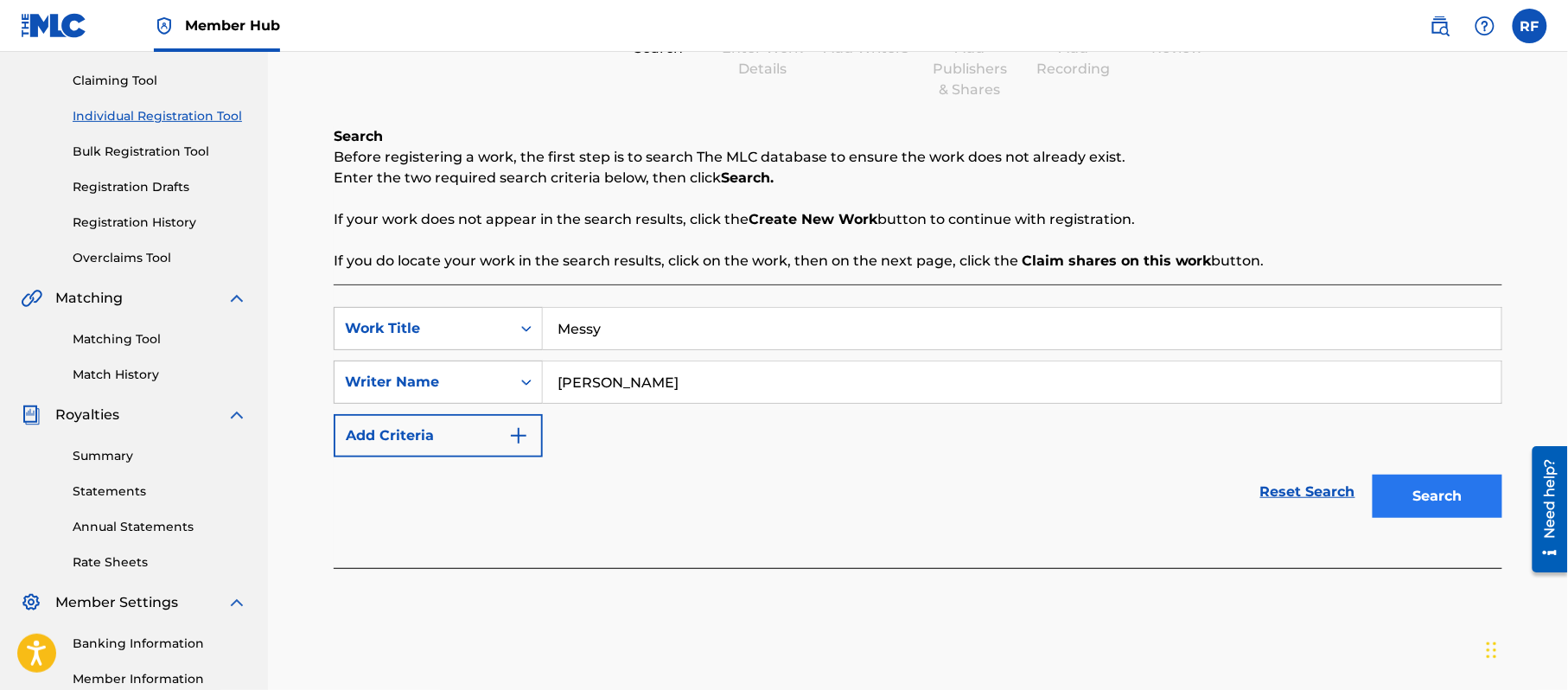
type input "[PERSON_NAME]"
click at [1414, 484] on button "Search" at bounding box center [1437, 496] width 130 height 44
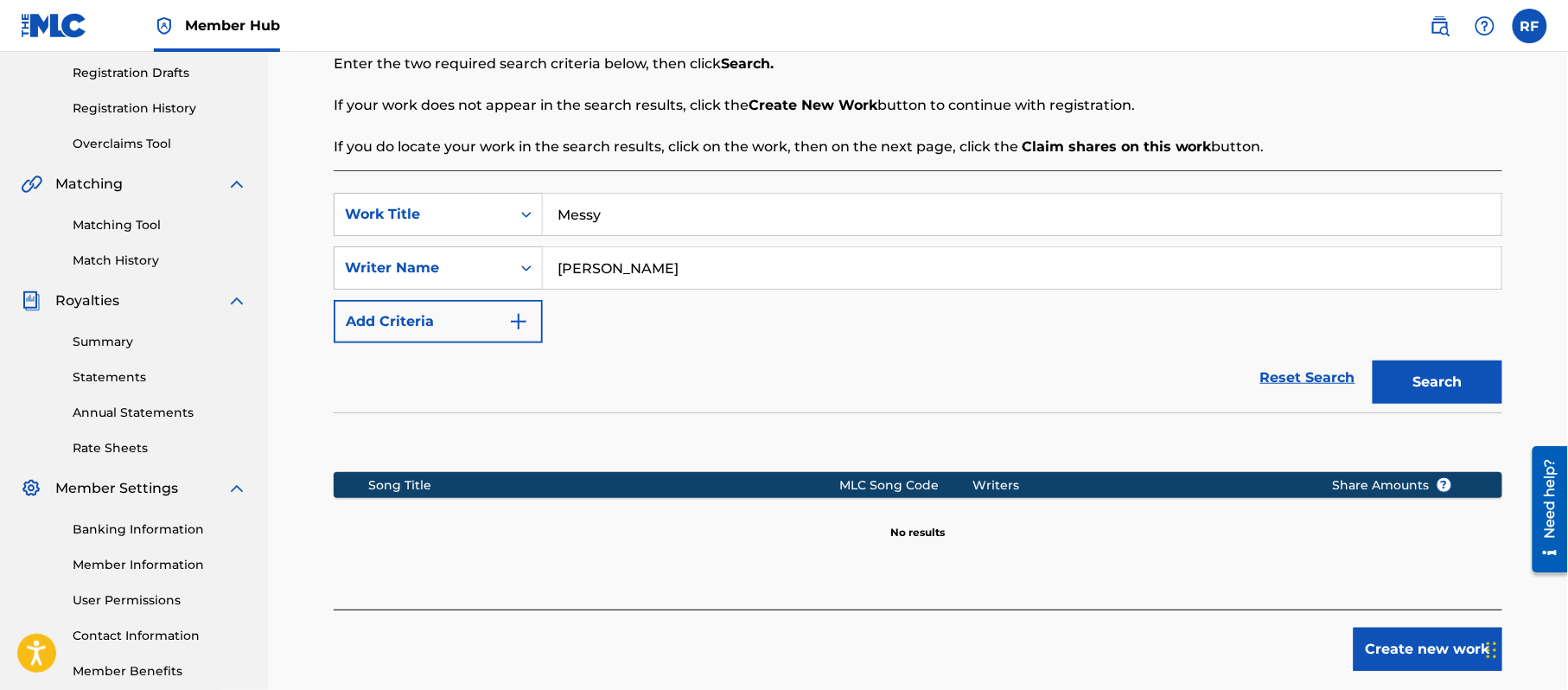
scroll to position [381, 0]
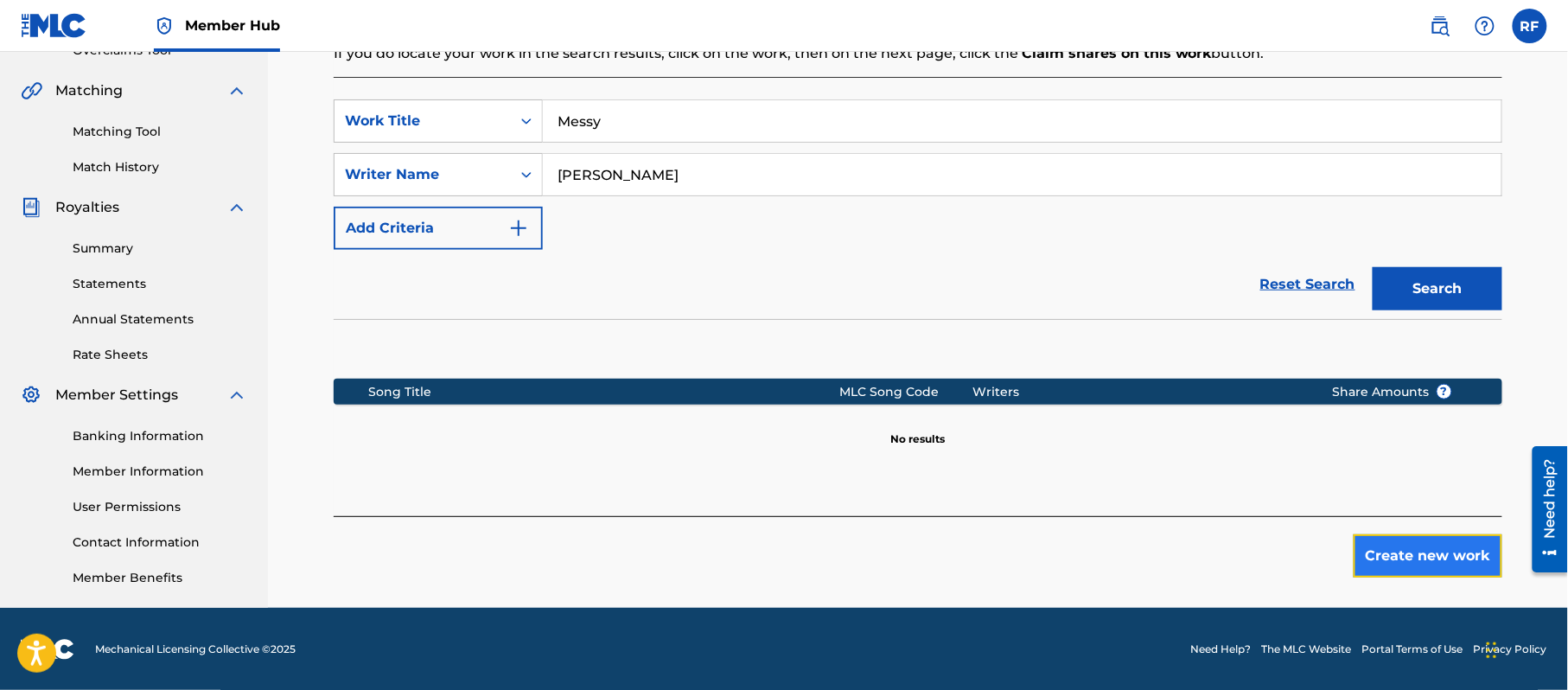
click at [1462, 568] on button "Create new work" at bounding box center [1428, 555] width 148 height 44
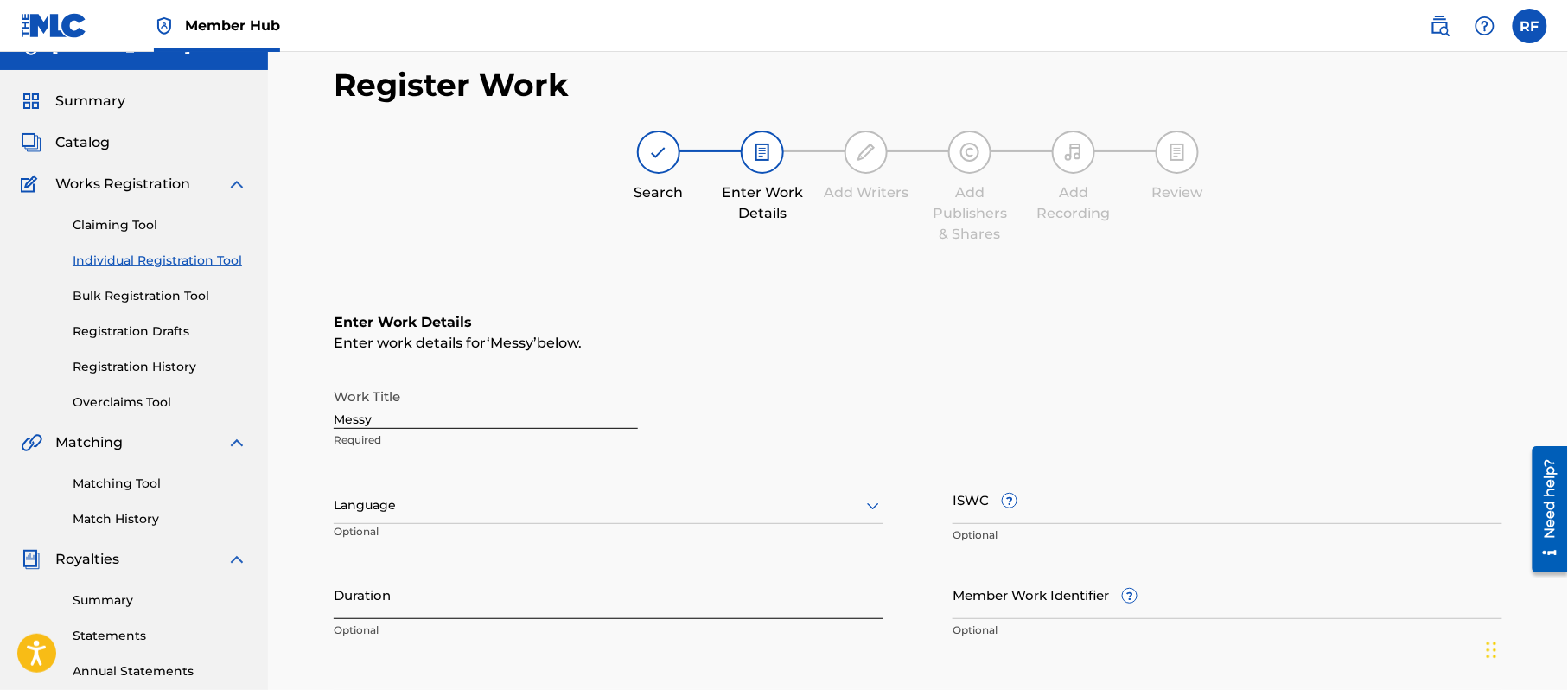
scroll to position [40, 0]
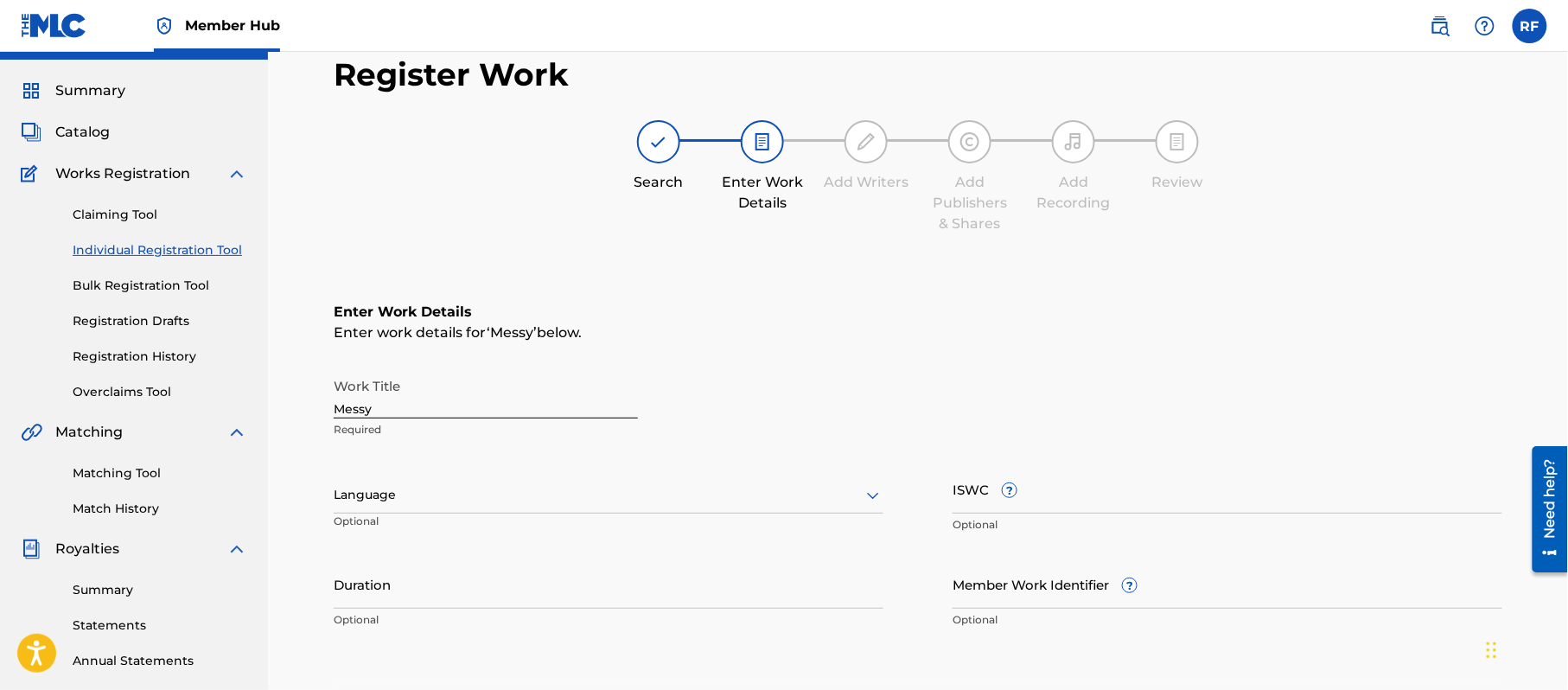
click at [374, 454] on div "Work Title Messy Required Language Optional ISWC ? Optional Duration Optional M…" at bounding box center [919, 504] width 1169 height 268
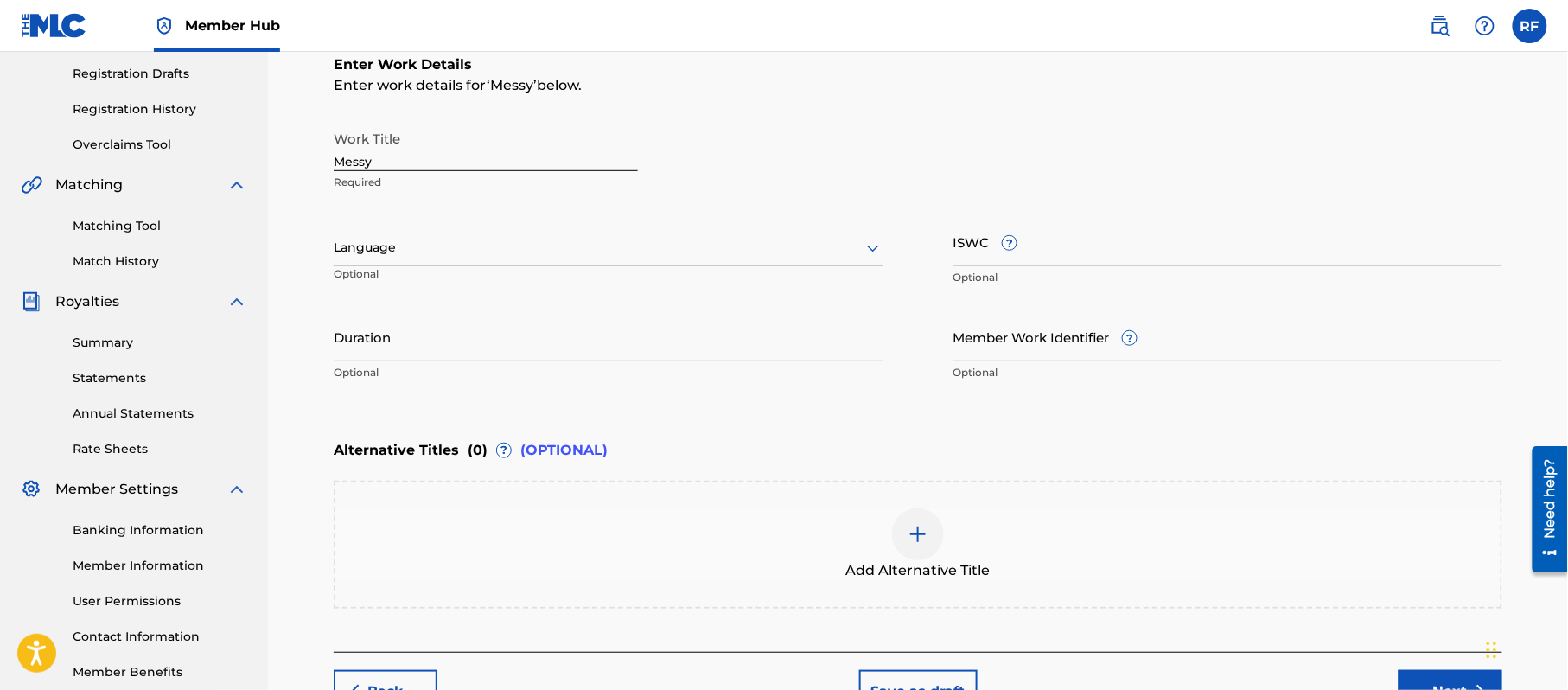
scroll to position [392, 0]
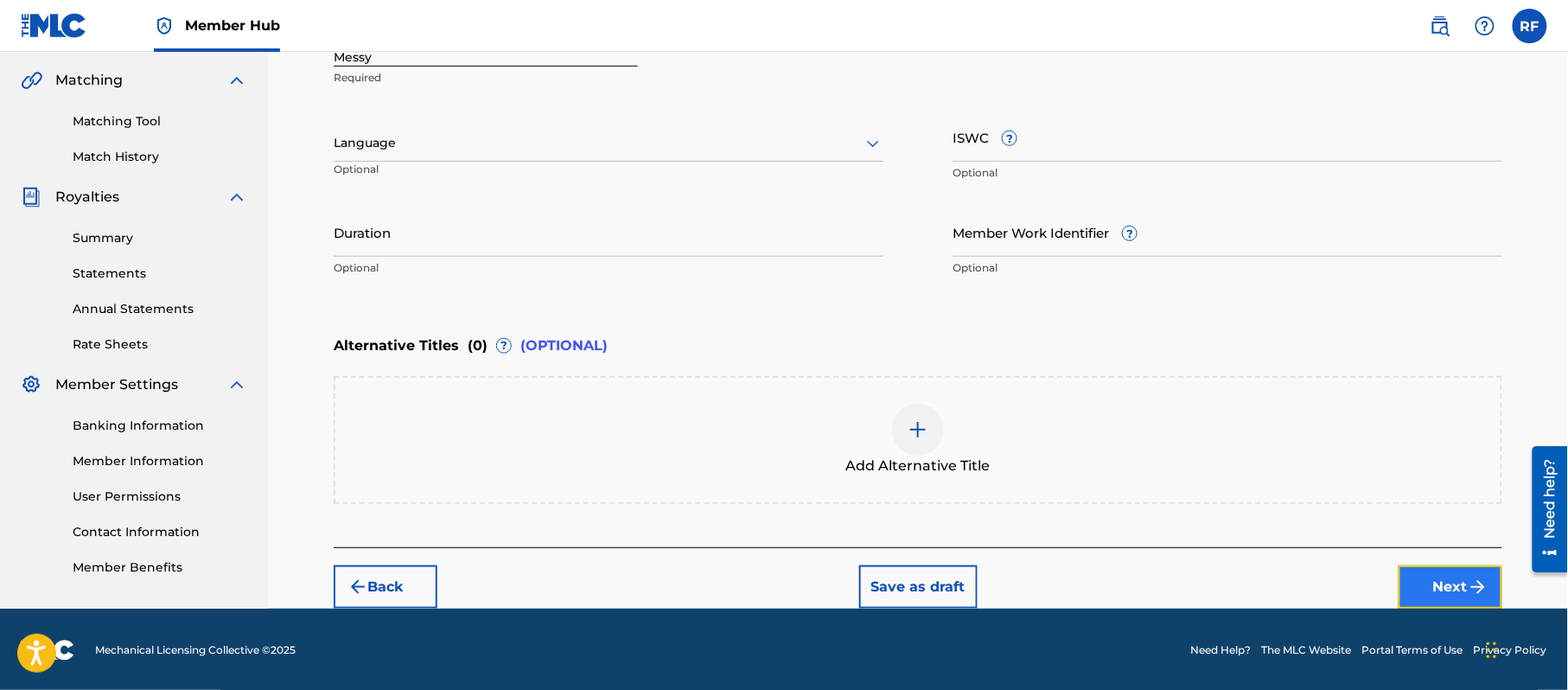
click at [1445, 572] on button "Next" at bounding box center [1451, 586] width 104 height 44
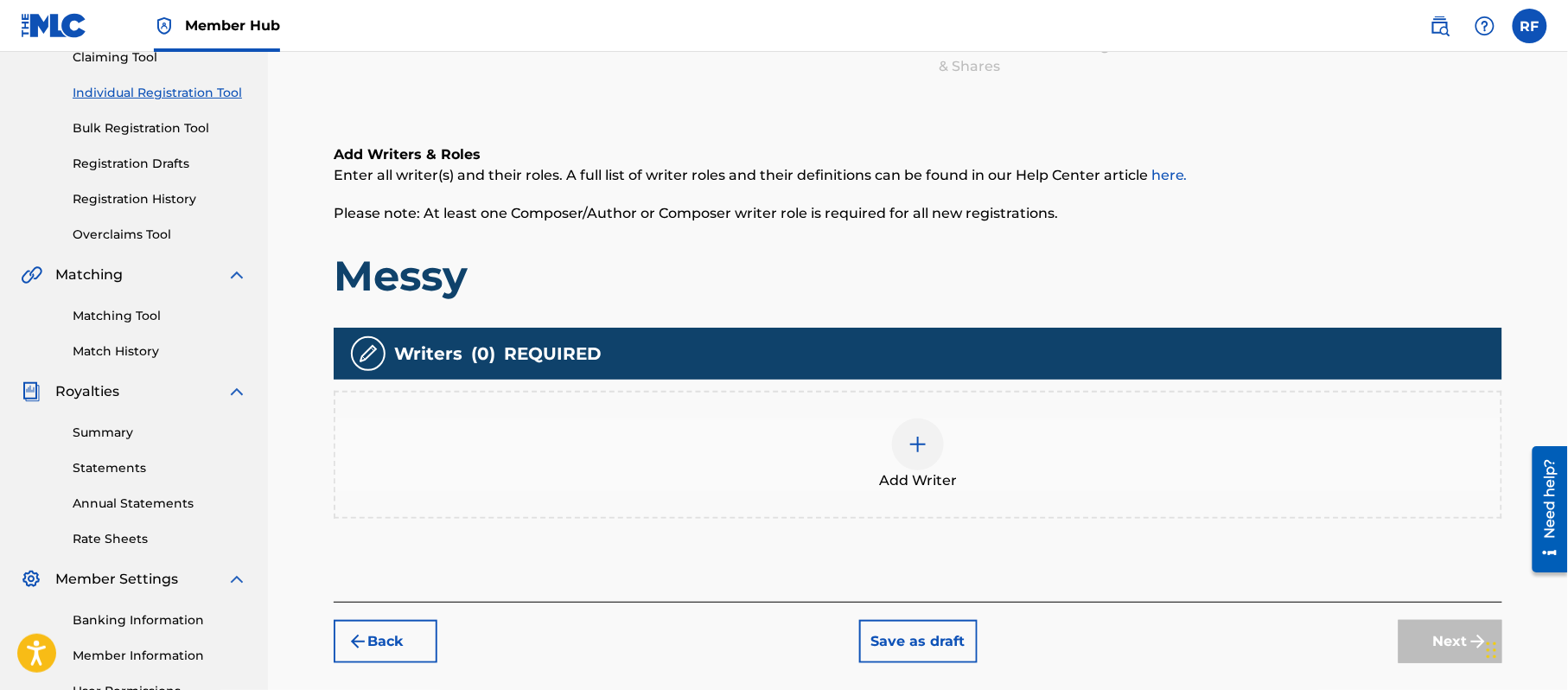
scroll to position [263, 0]
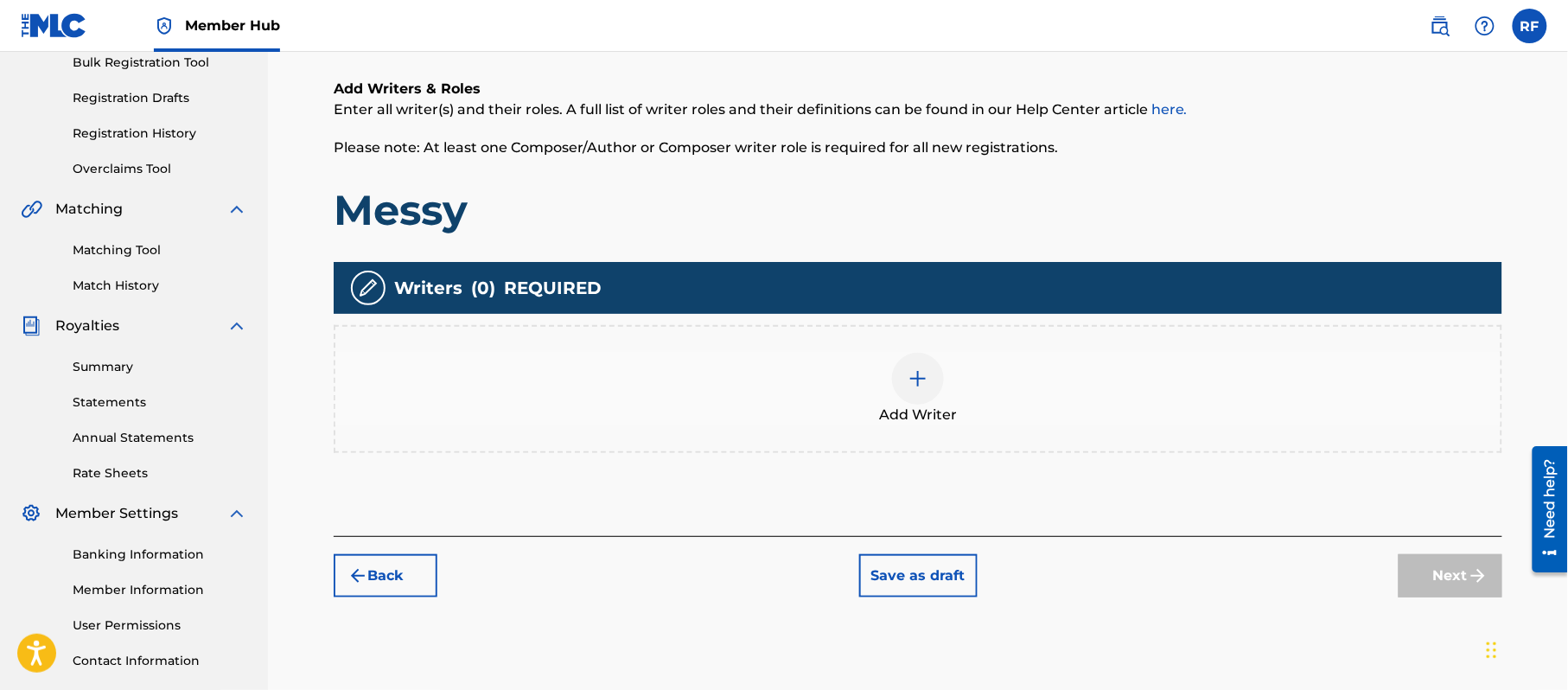
click at [922, 370] on img at bounding box center [918, 378] width 20 height 20
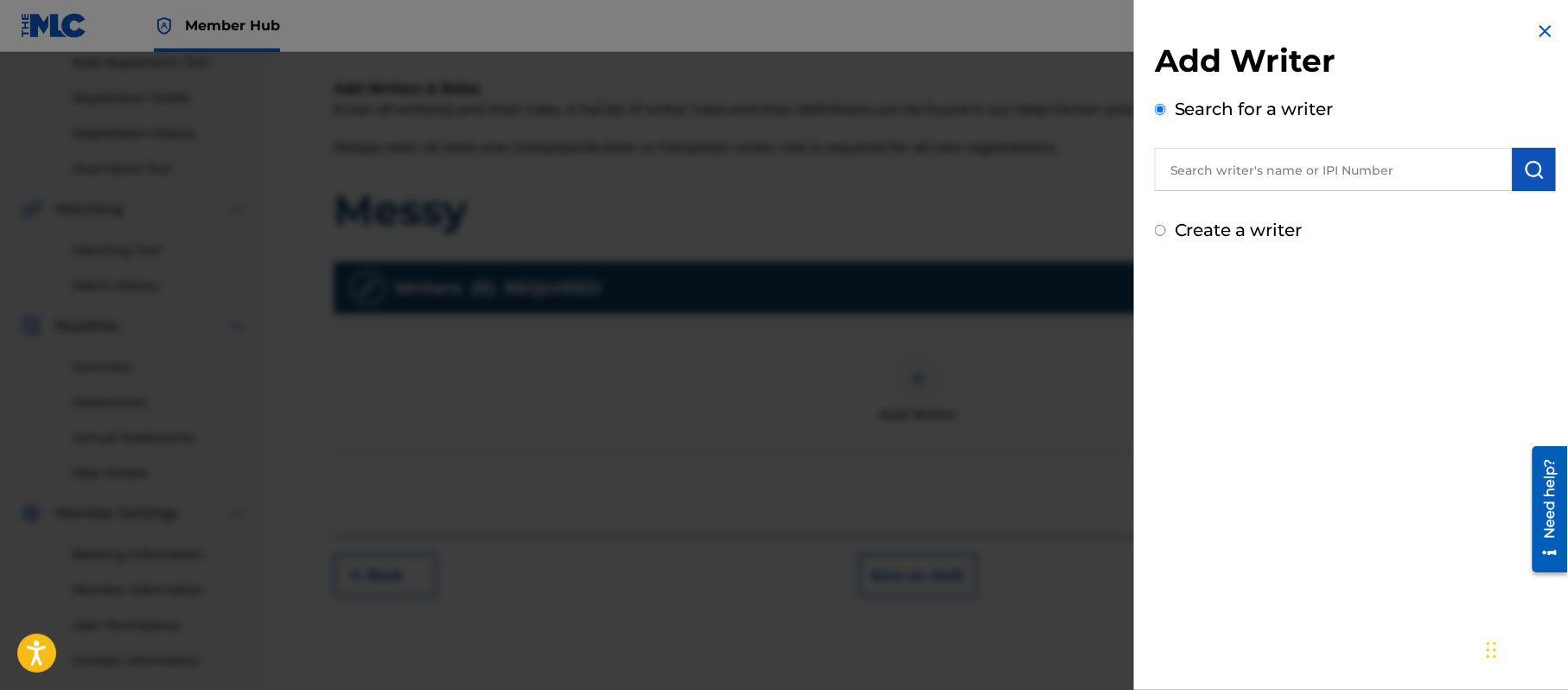
click at [1246, 146] on div "Search for a writer" at bounding box center [1356, 143] width 402 height 95
click at [1242, 163] on input "text" at bounding box center [1333, 169] width 358 height 44
type input "f"
type input "[PERSON_NAME]"
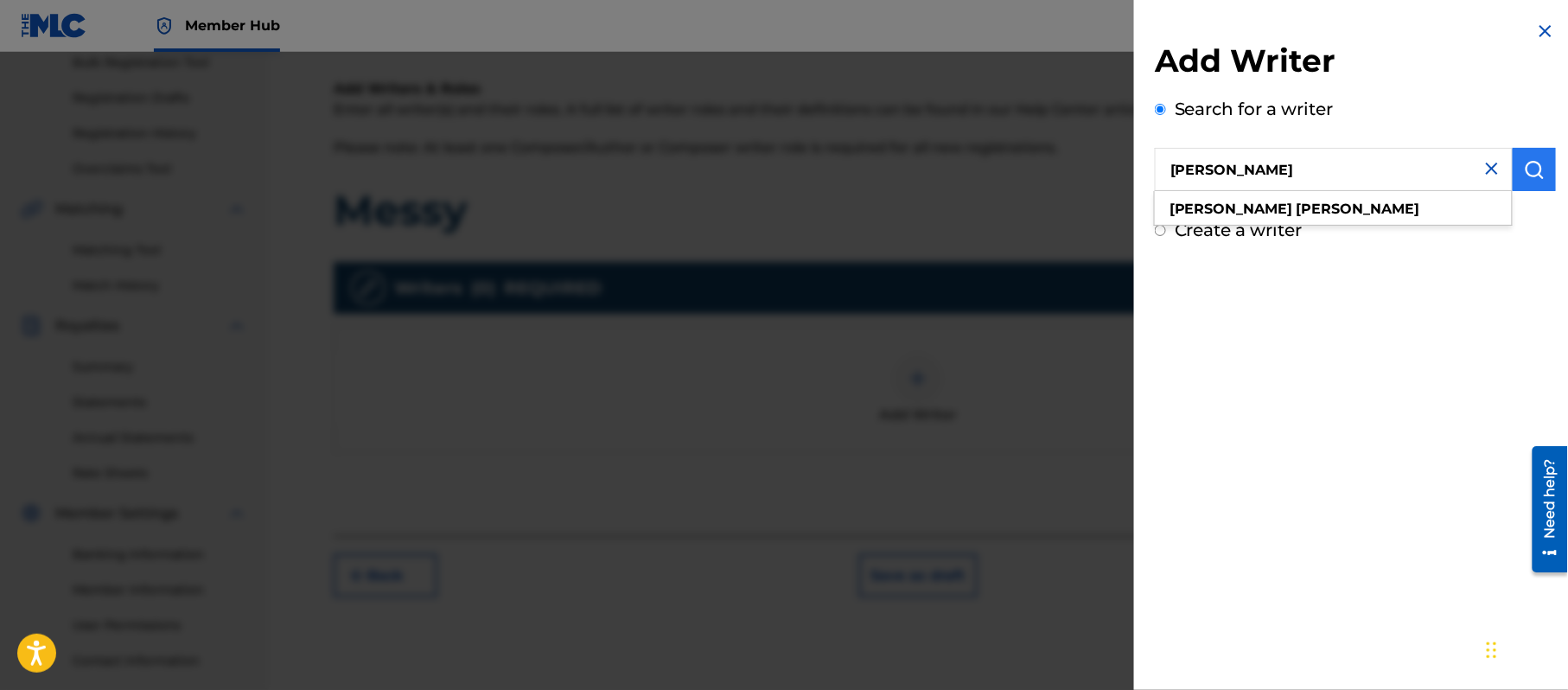
type input "[PERSON_NAME]"
click at [1543, 178] on button "submit" at bounding box center [1534, 169] width 44 height 44
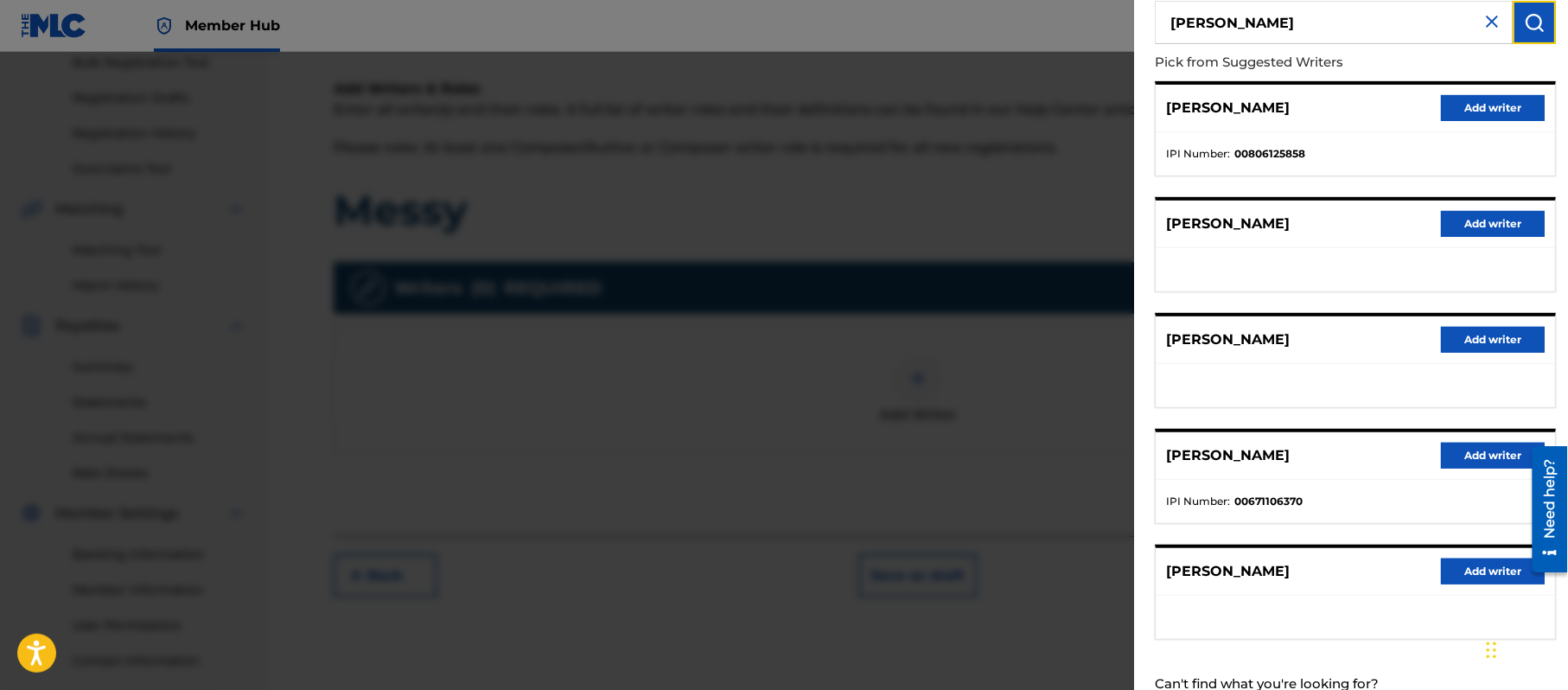
scroll to position [209, 0]
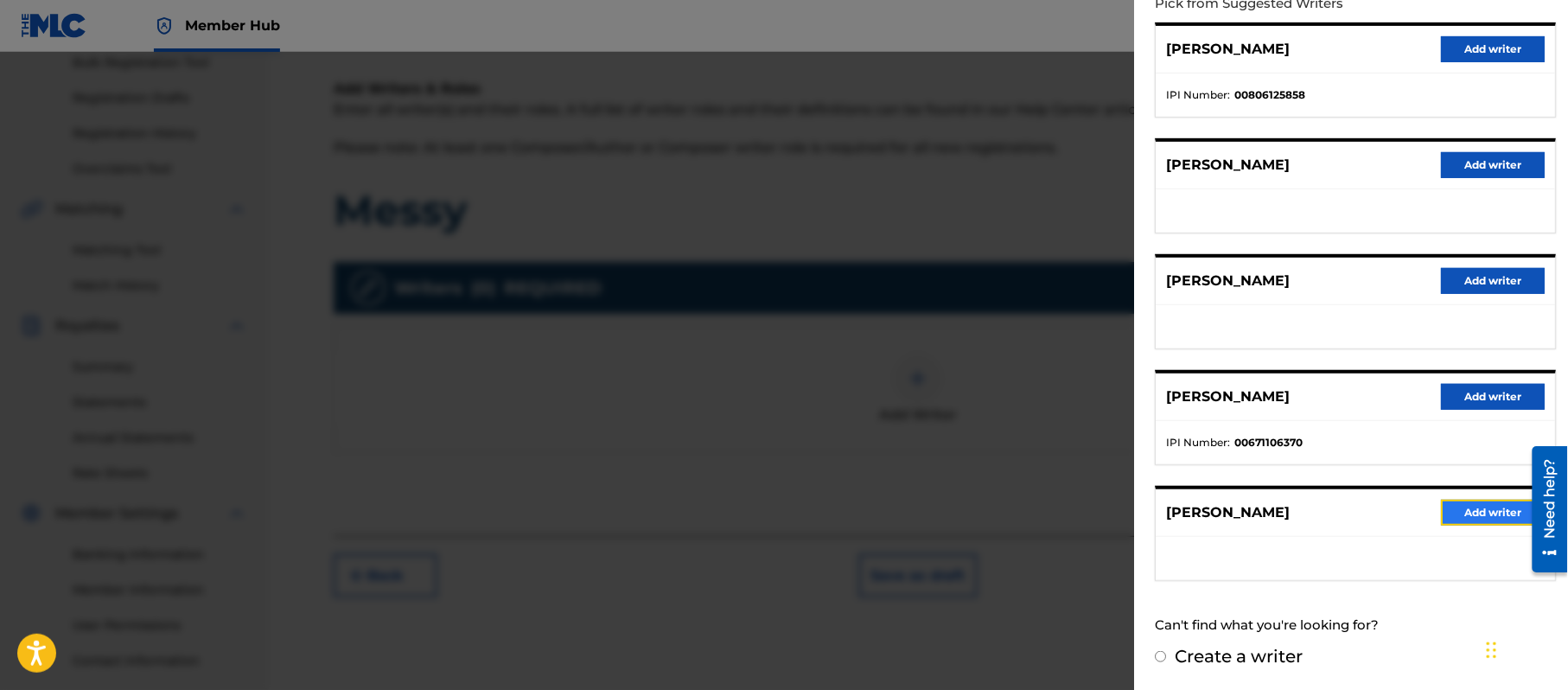
click at [1487, 513] on button "Add writer" at bounding box center [1492, 512] width 104 height 26
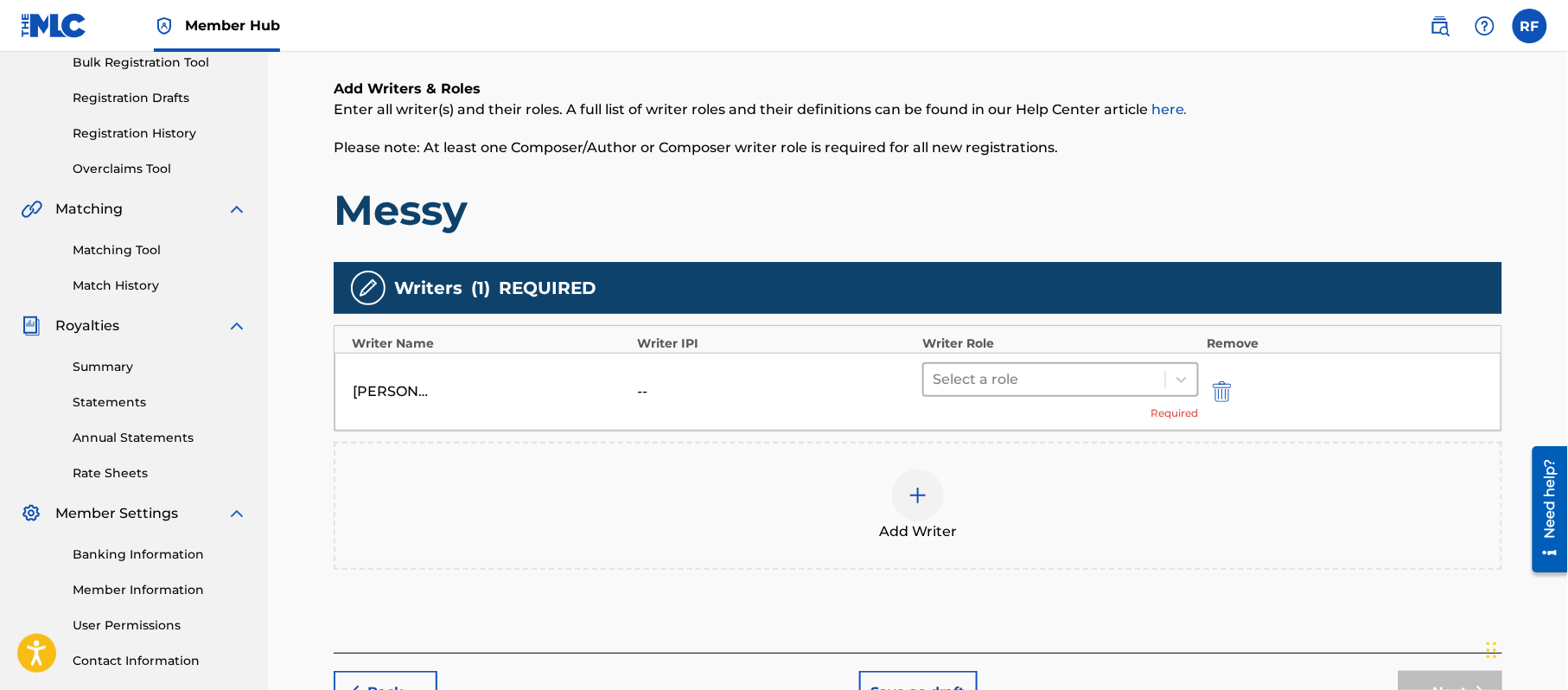
click at [1026, 373] on div at bounding box center [1045, 379] width 224 height 24
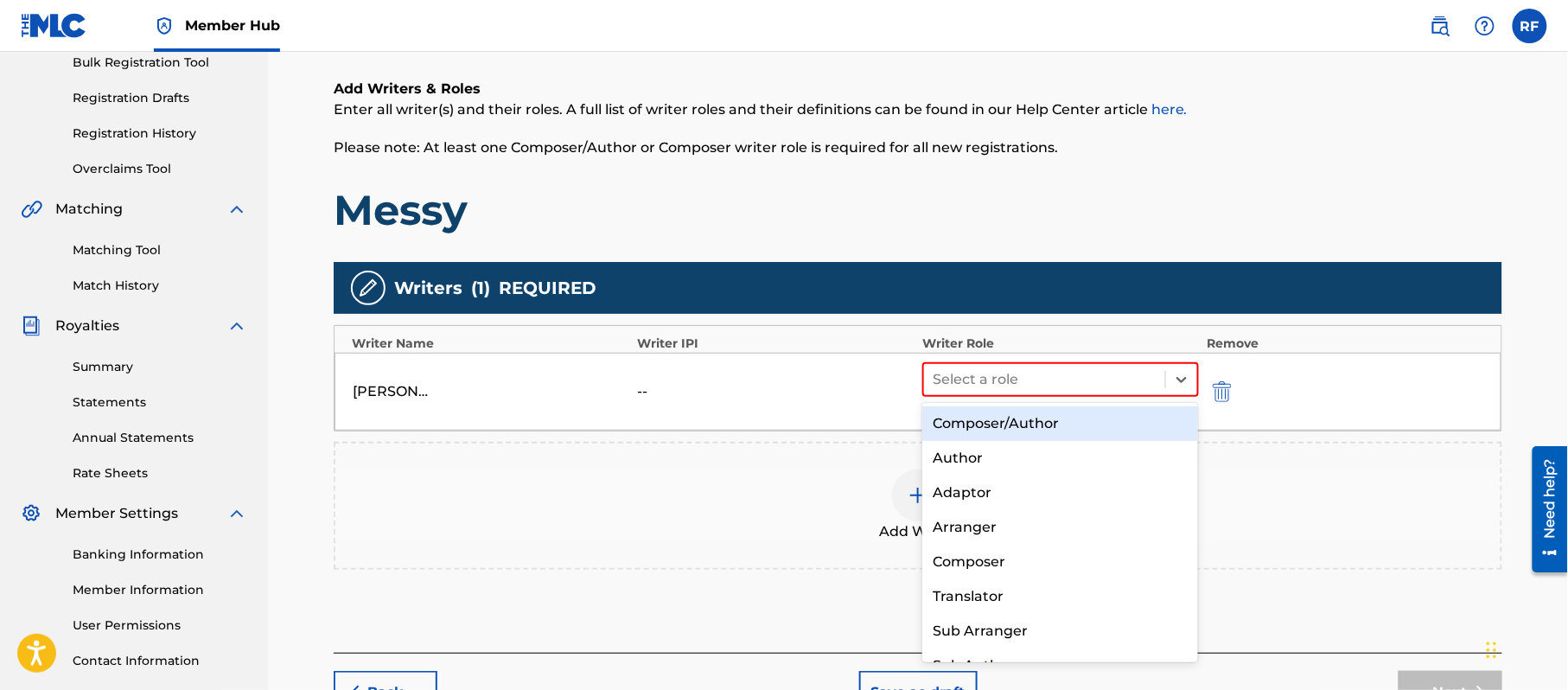
click at [1019, 422] on div "Composer/Author" at bounding box center [1060, 423] width 275 height 35
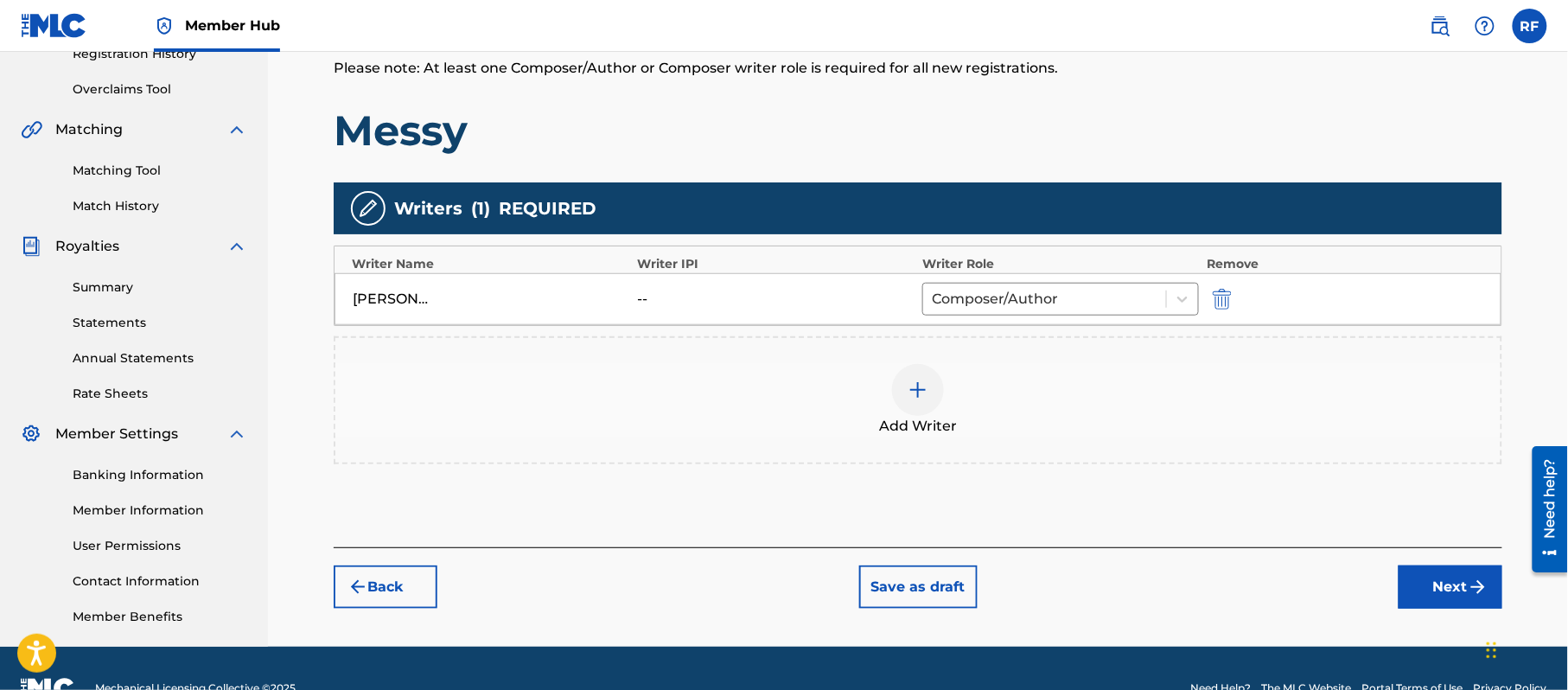
scroll to position [343, 0]
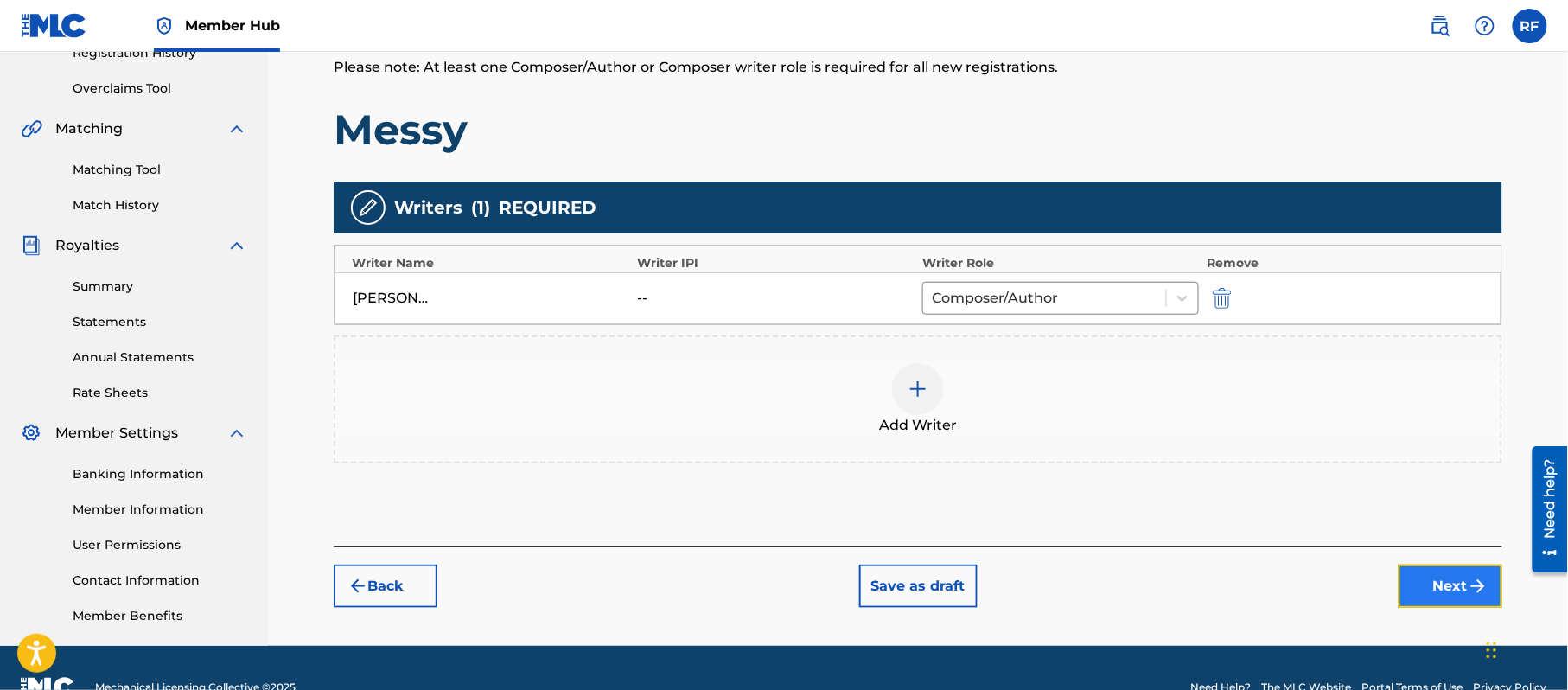
click at [1476, 569] on button "Next" at bounding box center [1451, 585] width 104 height 44
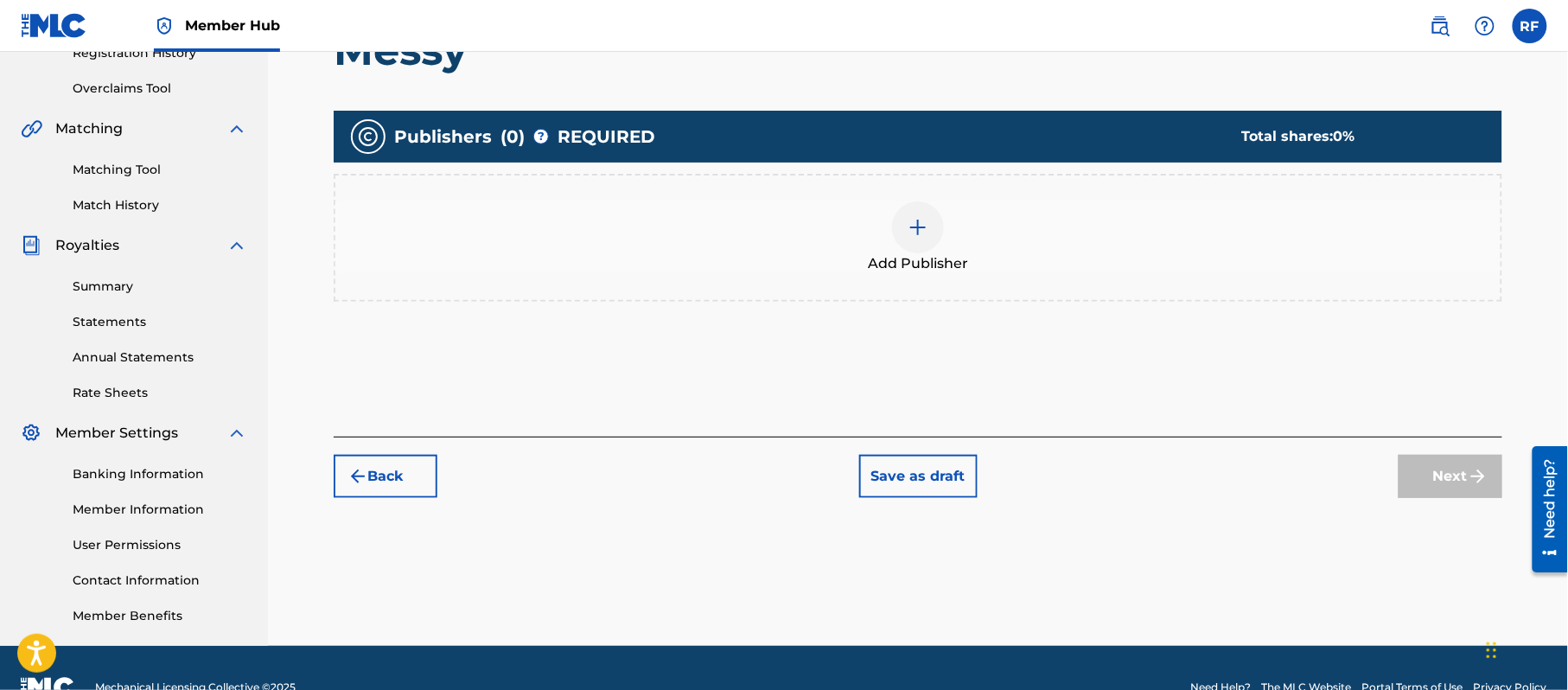
scroll to position [78, 0]
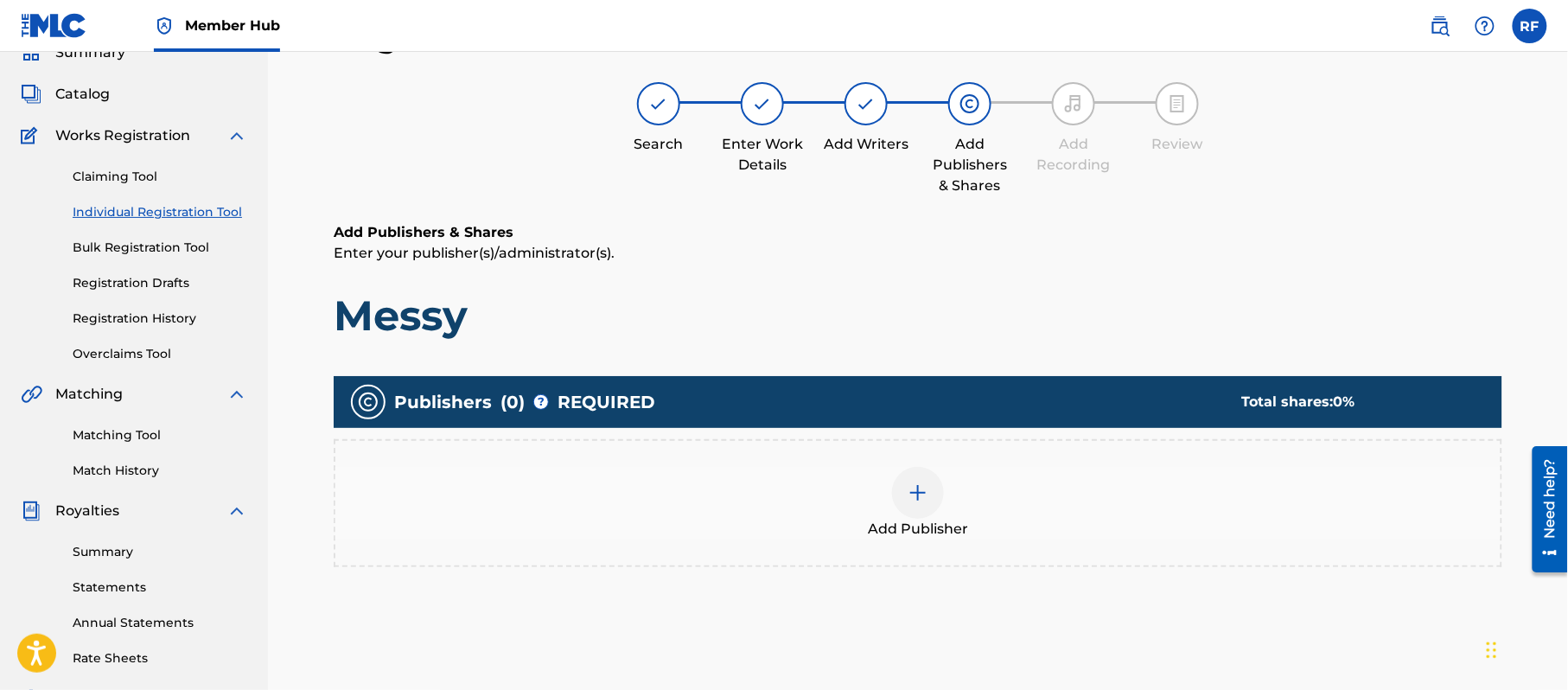
click at [920, 488] on img at bounding box center [918, 492] width 20 height 20
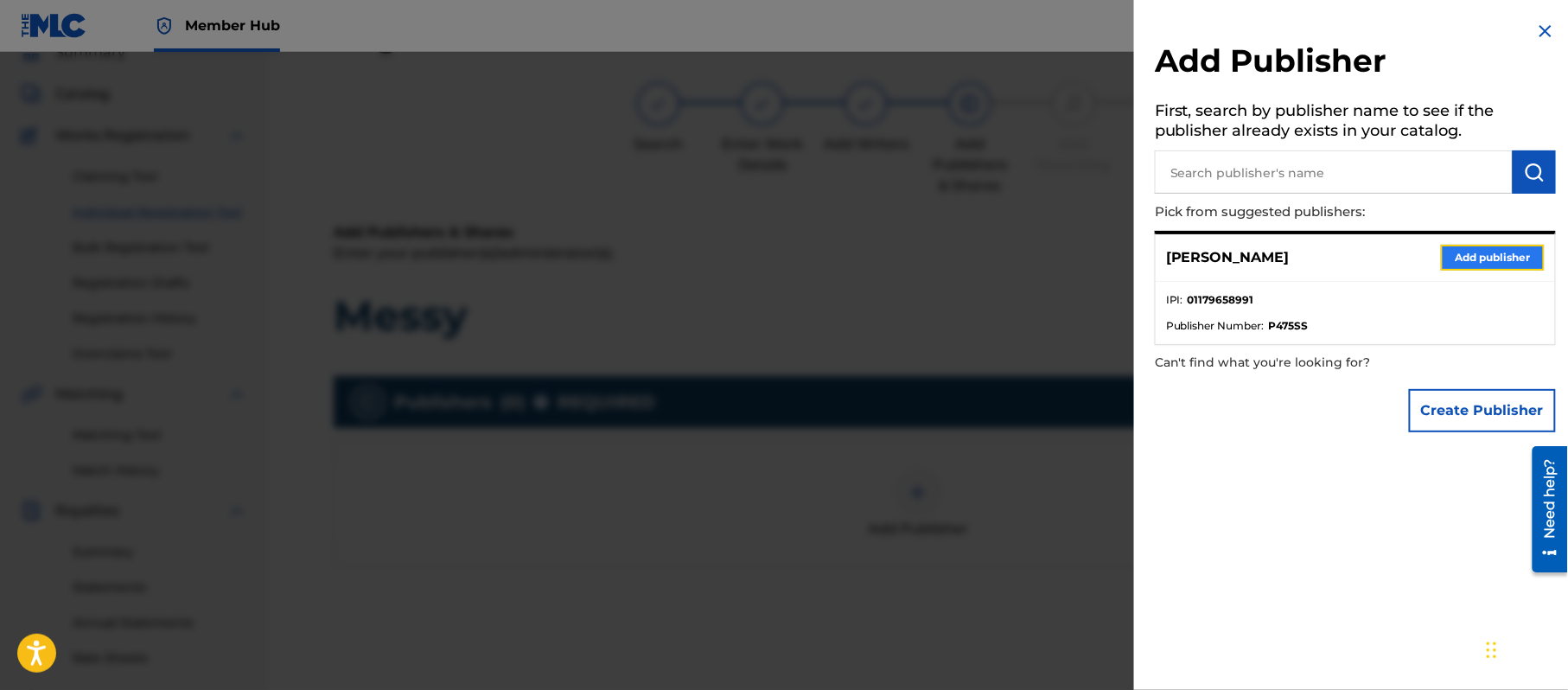
click at [1481, 258] on button "Add publisher" at bounding box center [1492, 257] width 104 height 26
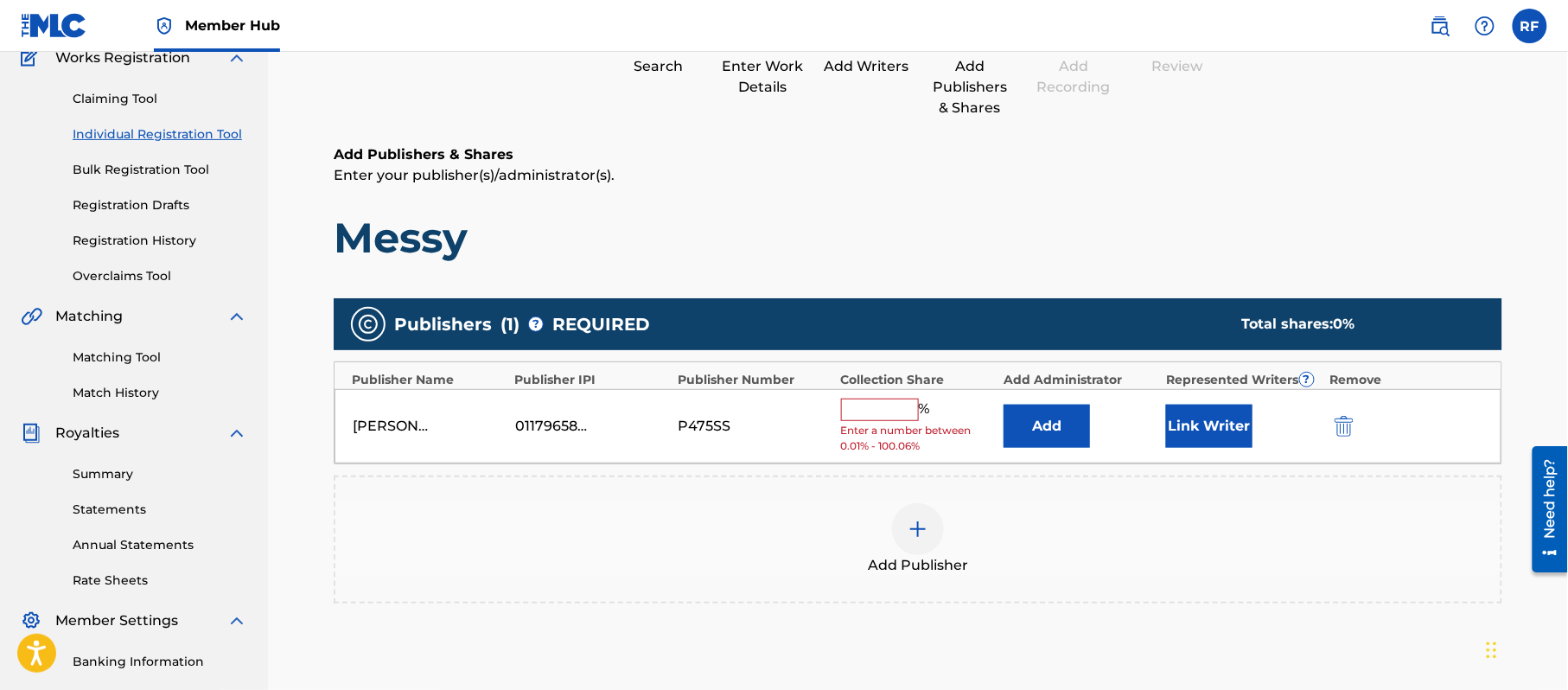
scroll to position [167, 0]
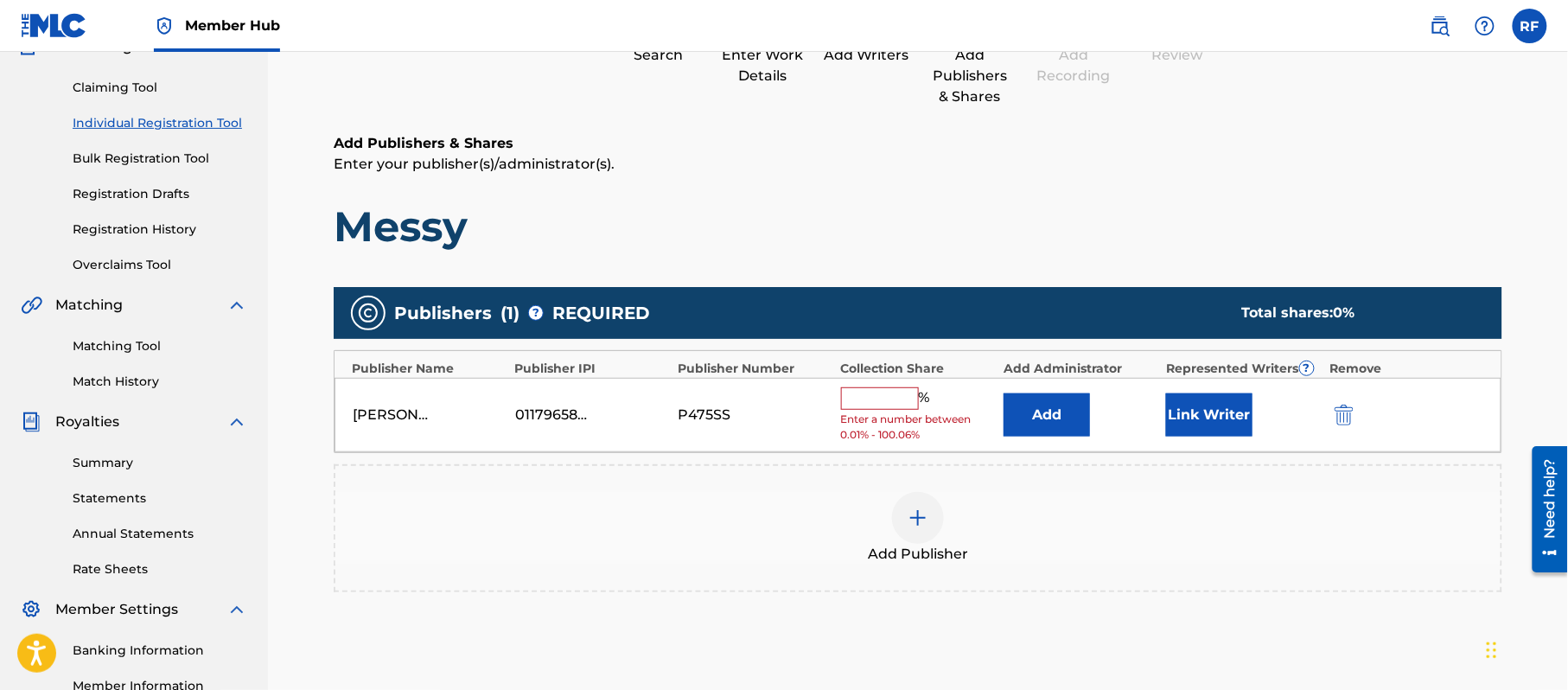
click at [884, 396] on input "text" at bounding box center [880, 398] width 78 height 22
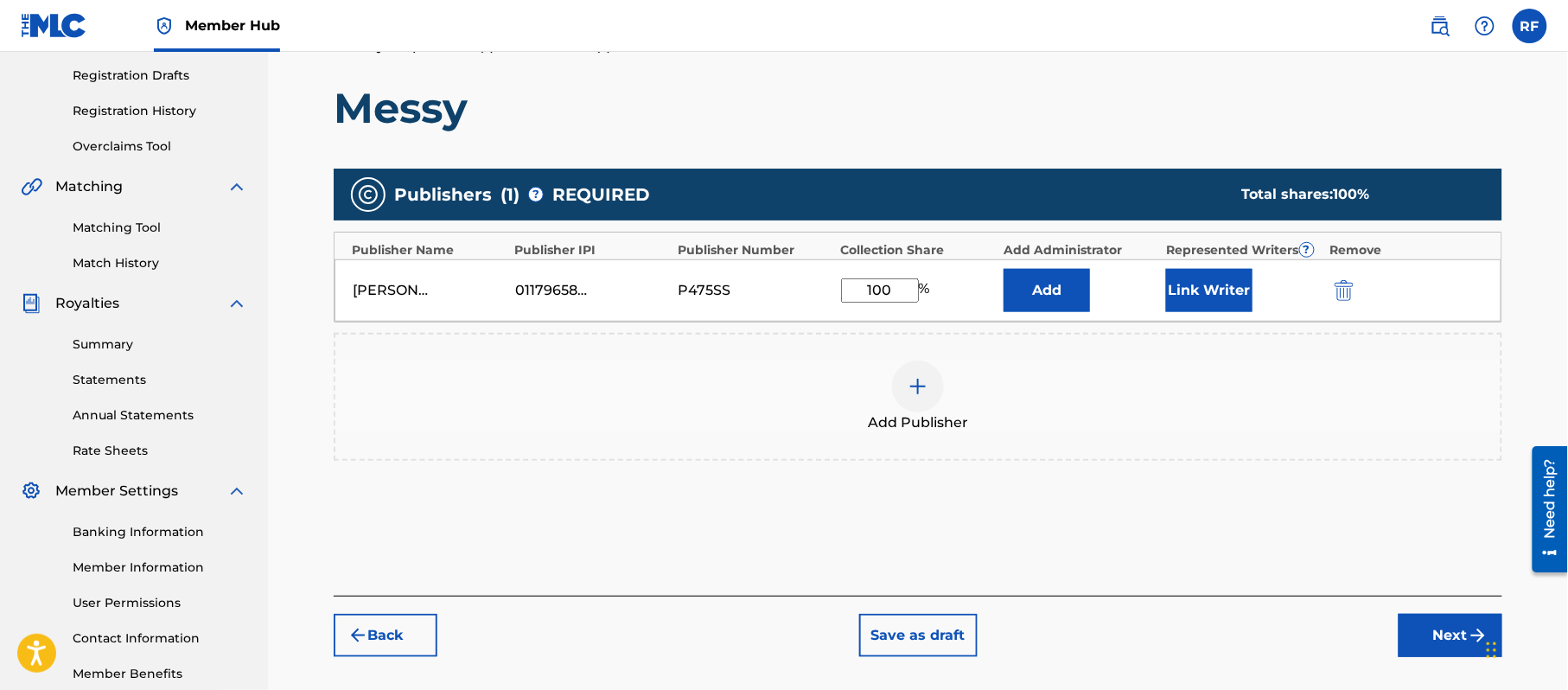
scroll to position [334, 0]
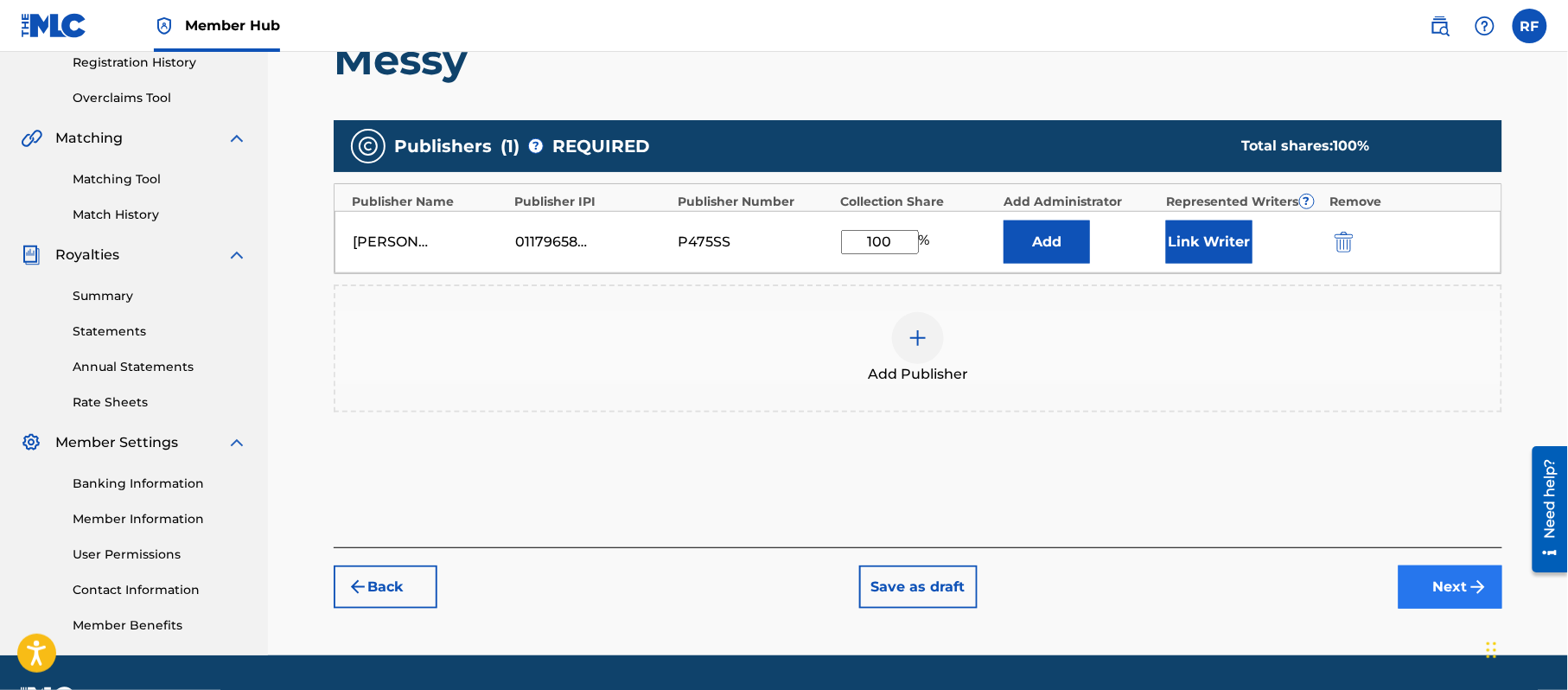
type input "100"
click at [1474, 585] on img "submit" at bounding box center [1477, 586] width 20 height 20
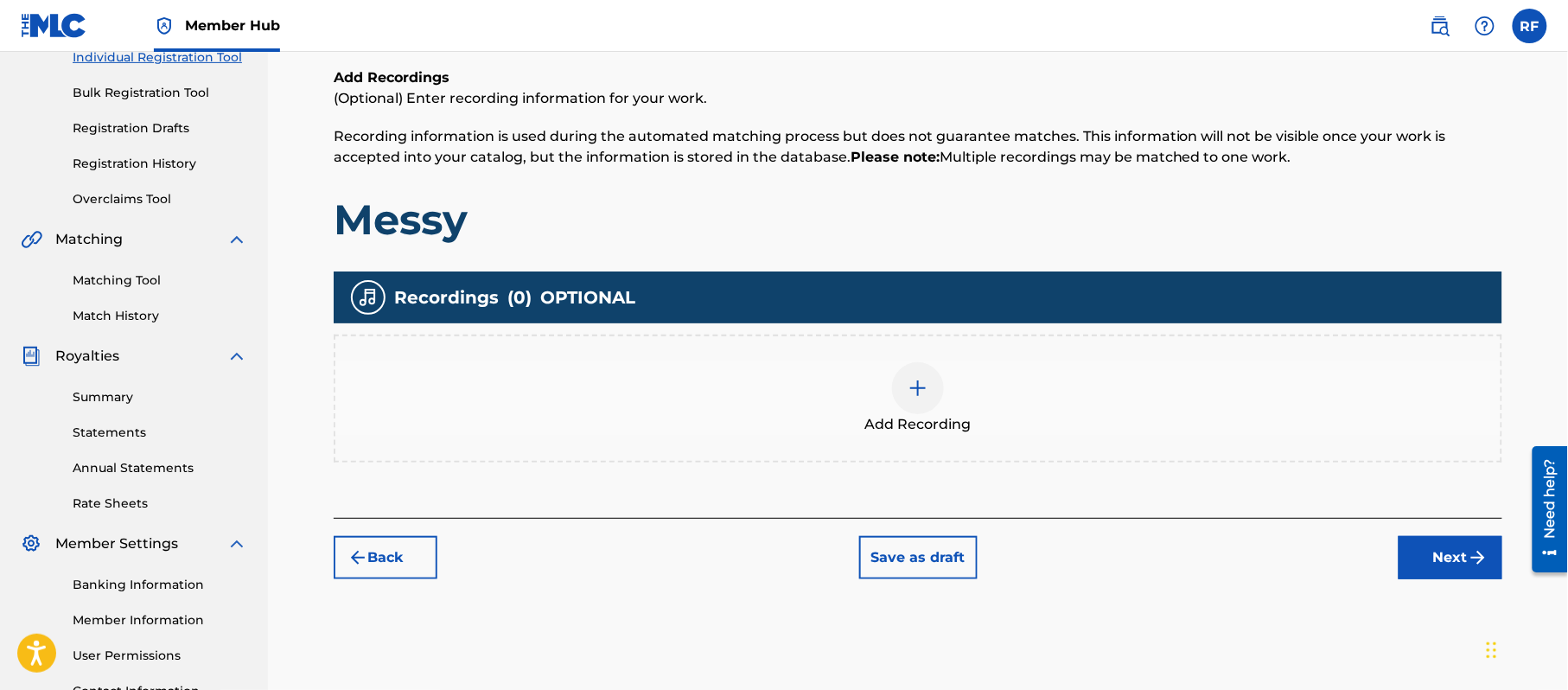
scroll to position [240, 0]
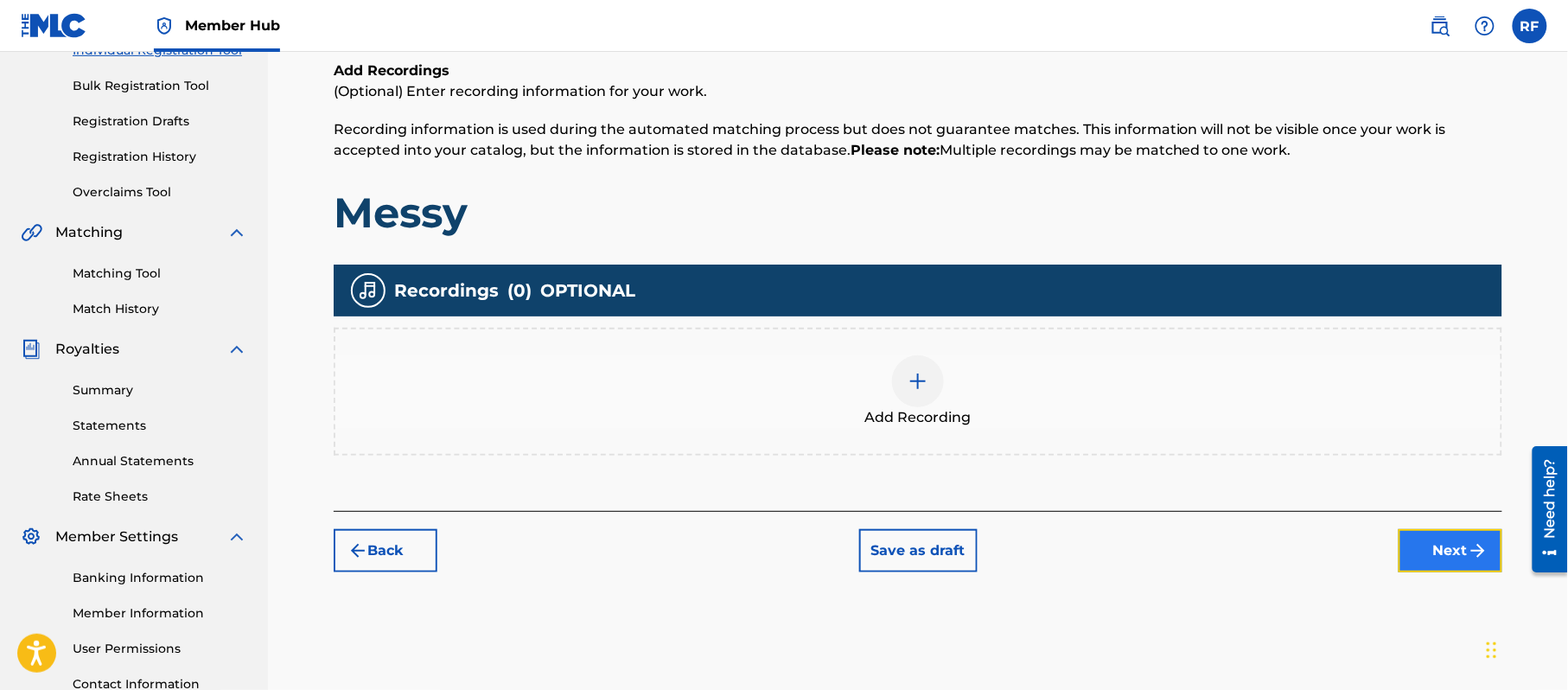
click at [1454, 555] on button "Next" at bounding box center [1451, 551] width 104 height 44
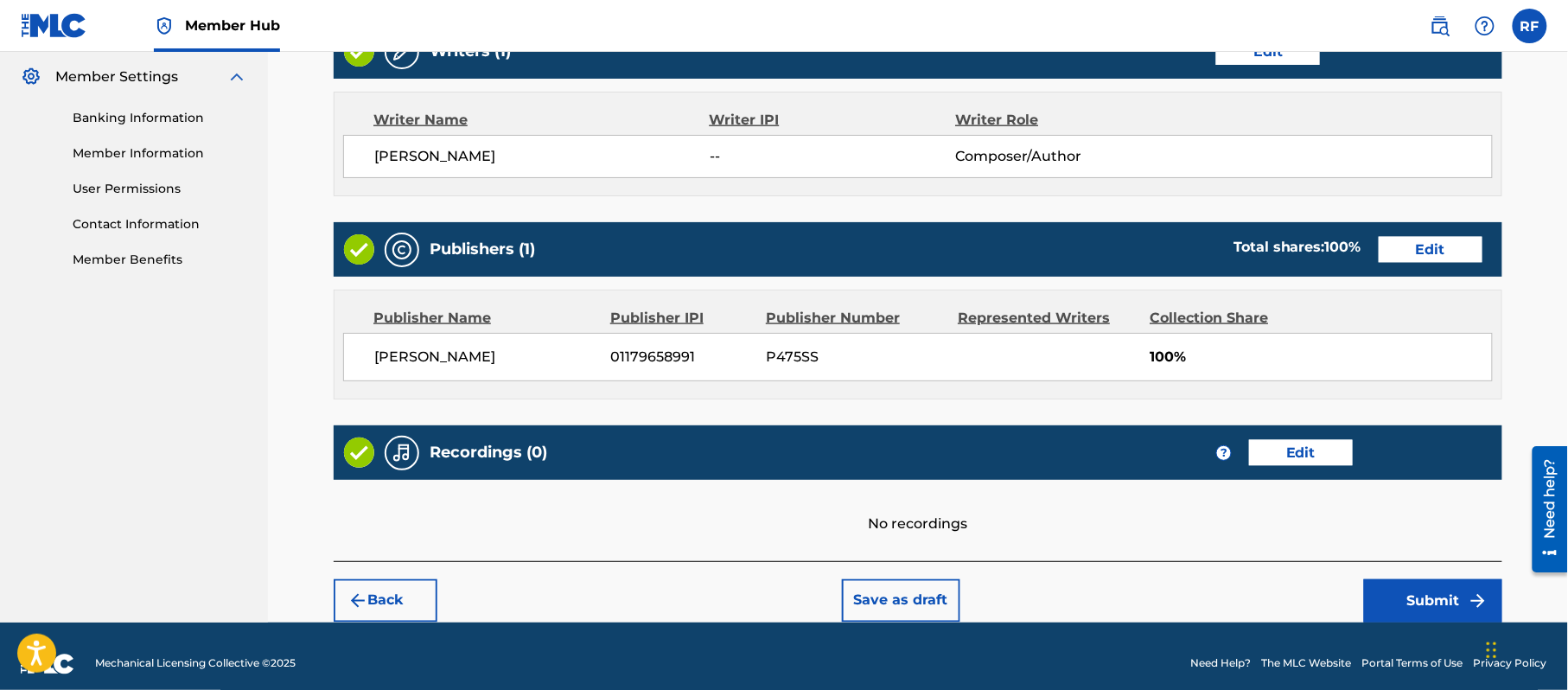
scroll to position [717, 0]
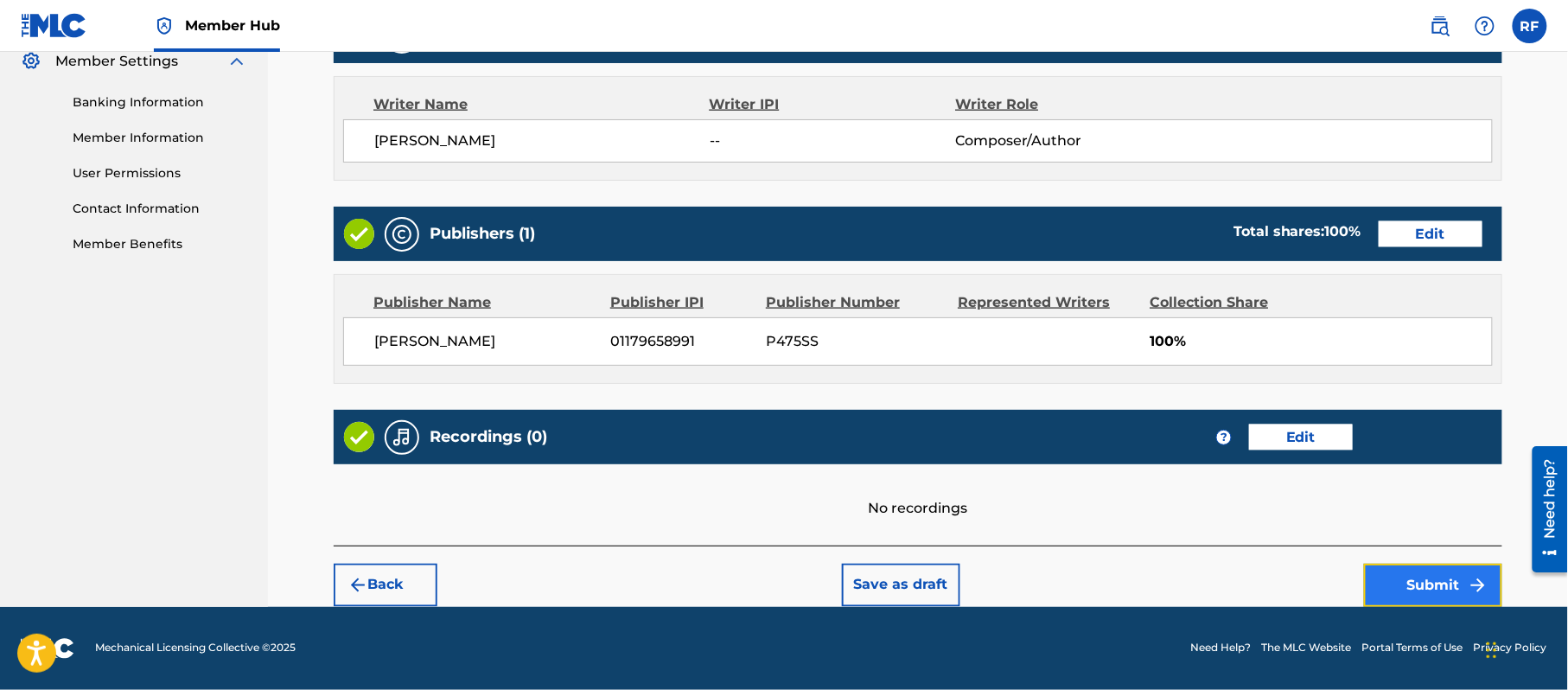
click at [1426, 593] on button "Submit" at bounding box center [1434, 584] width 139 height 44
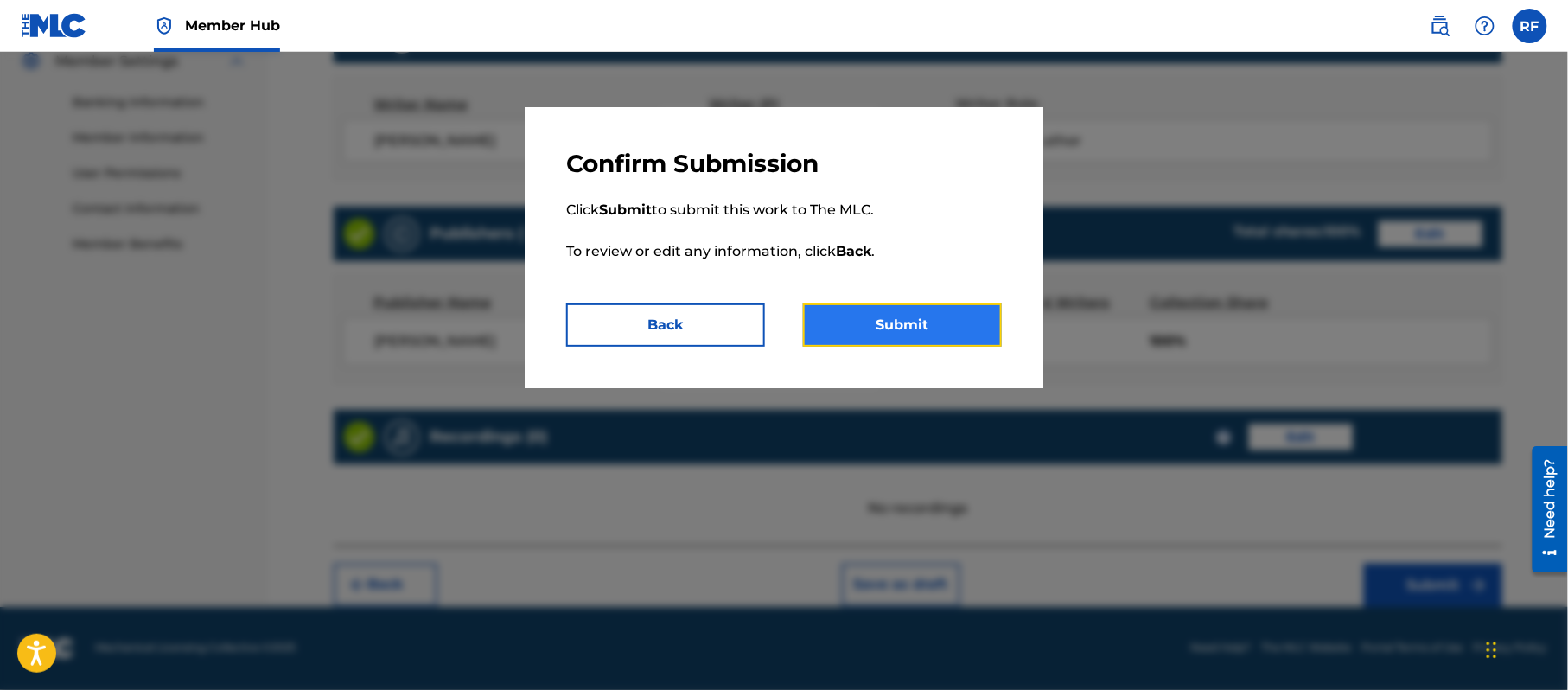
click at [934, 337] on button "Submit" at bounding box center [903, 325] width 199 height 44
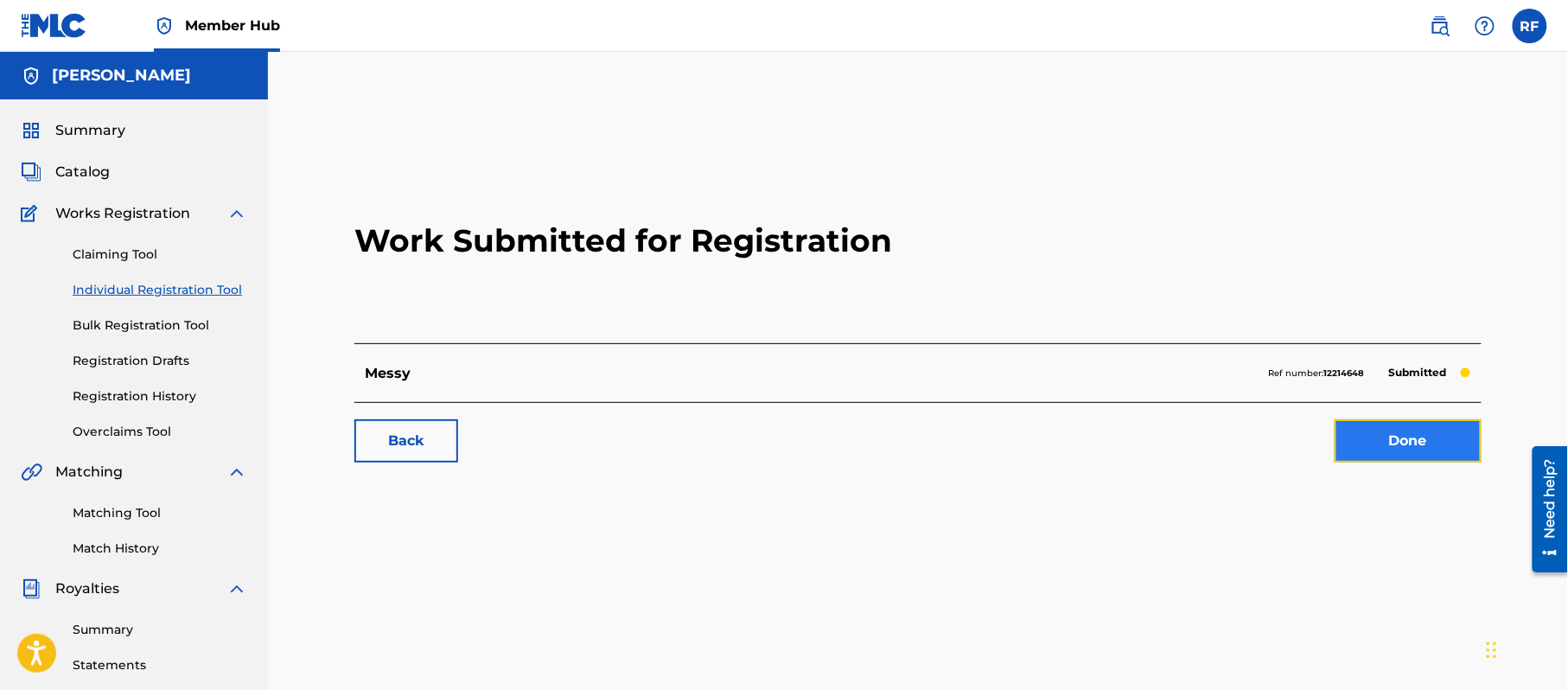
click at [1390, 438] on link "Done" at bounding box center [1408, 440] width 147 height 44
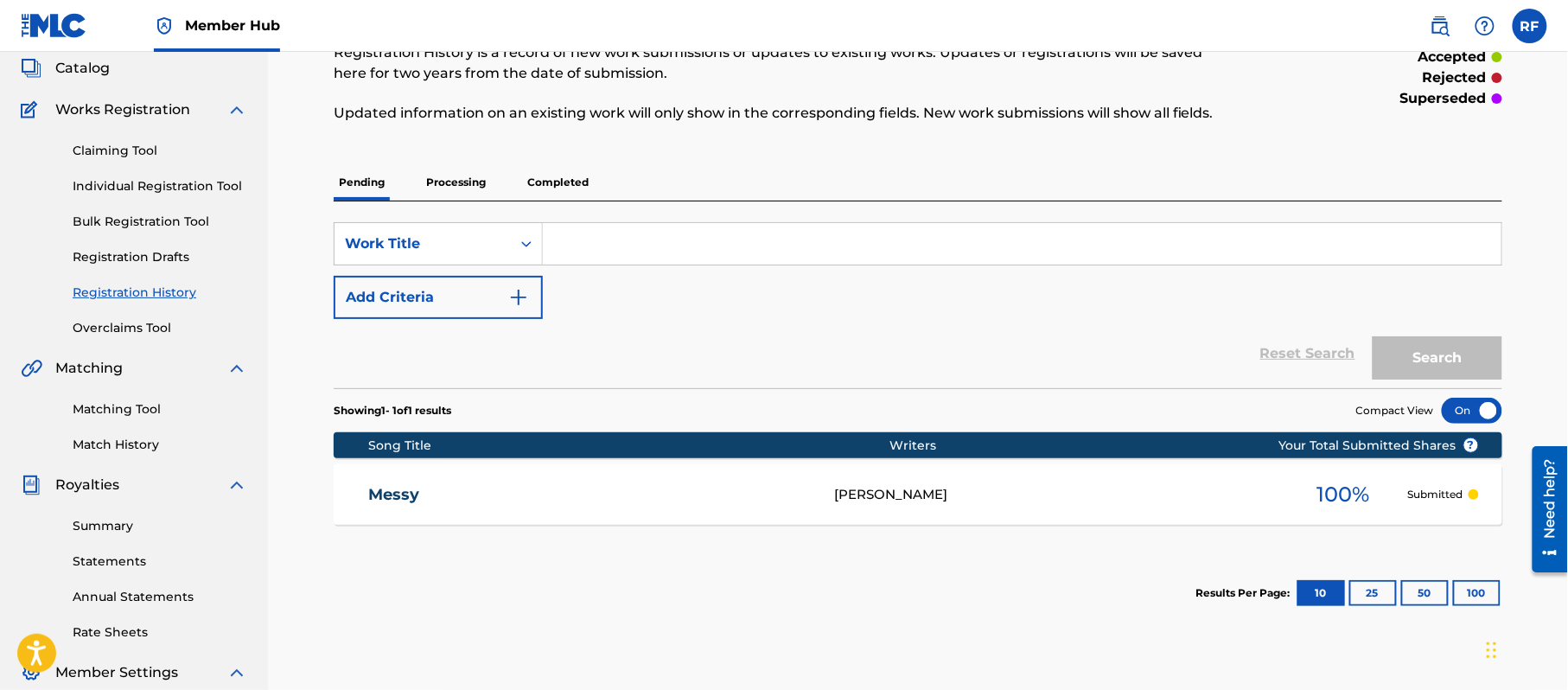
scroll to position [105, 0]
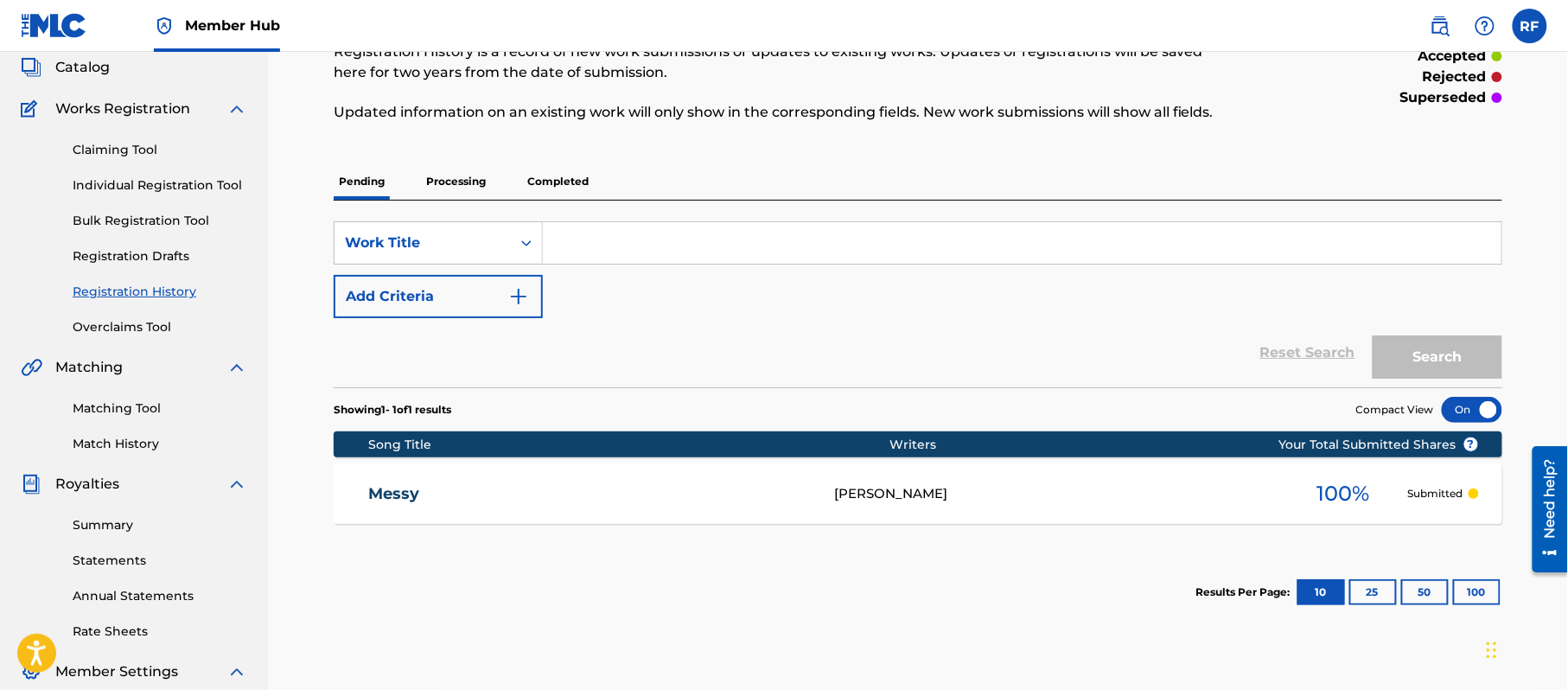
click at [653, 248] on input "Search Form" at bounding box center [1022, 242] width 959 height 42
type input "GO"
click at [1415, 340] on button "Search" at bounding box center [1437, 357] width 130 height 44
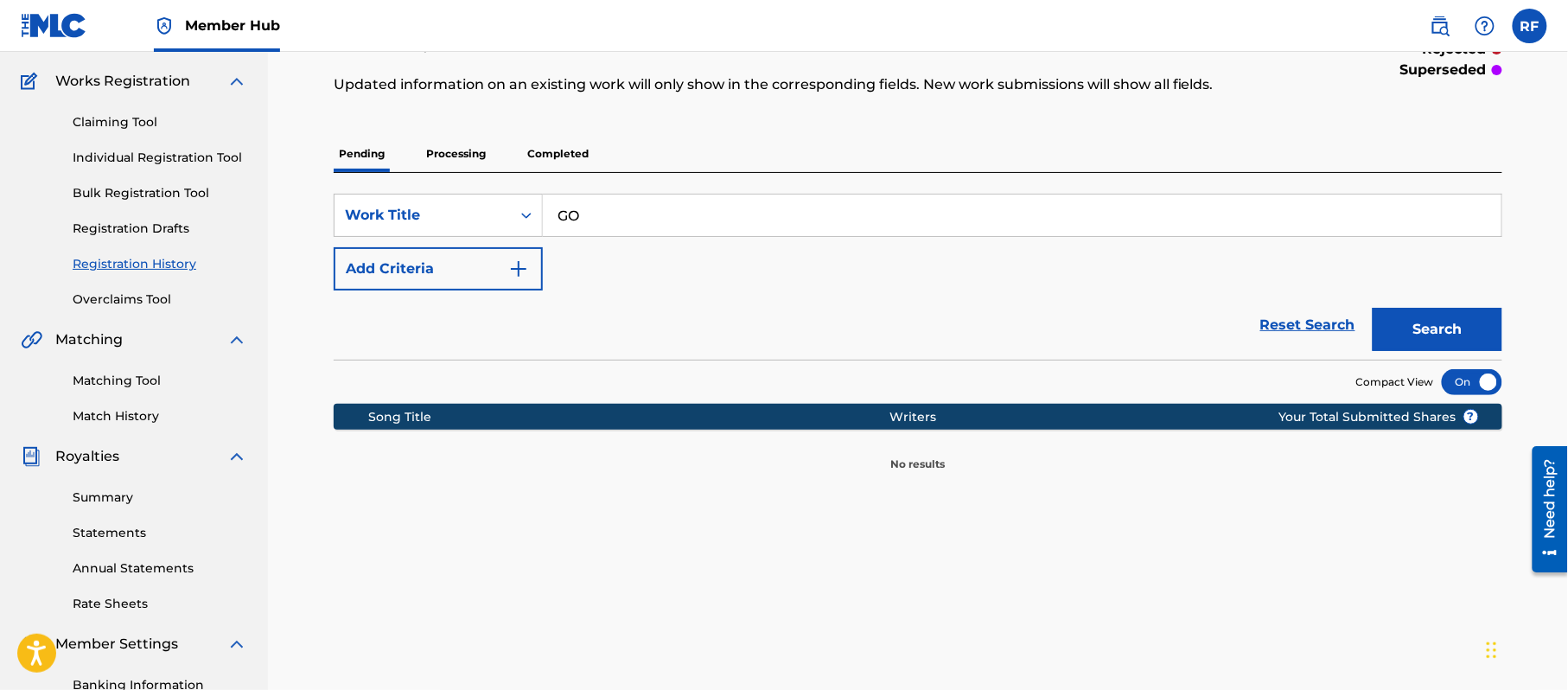
scroll to position [133, 0]
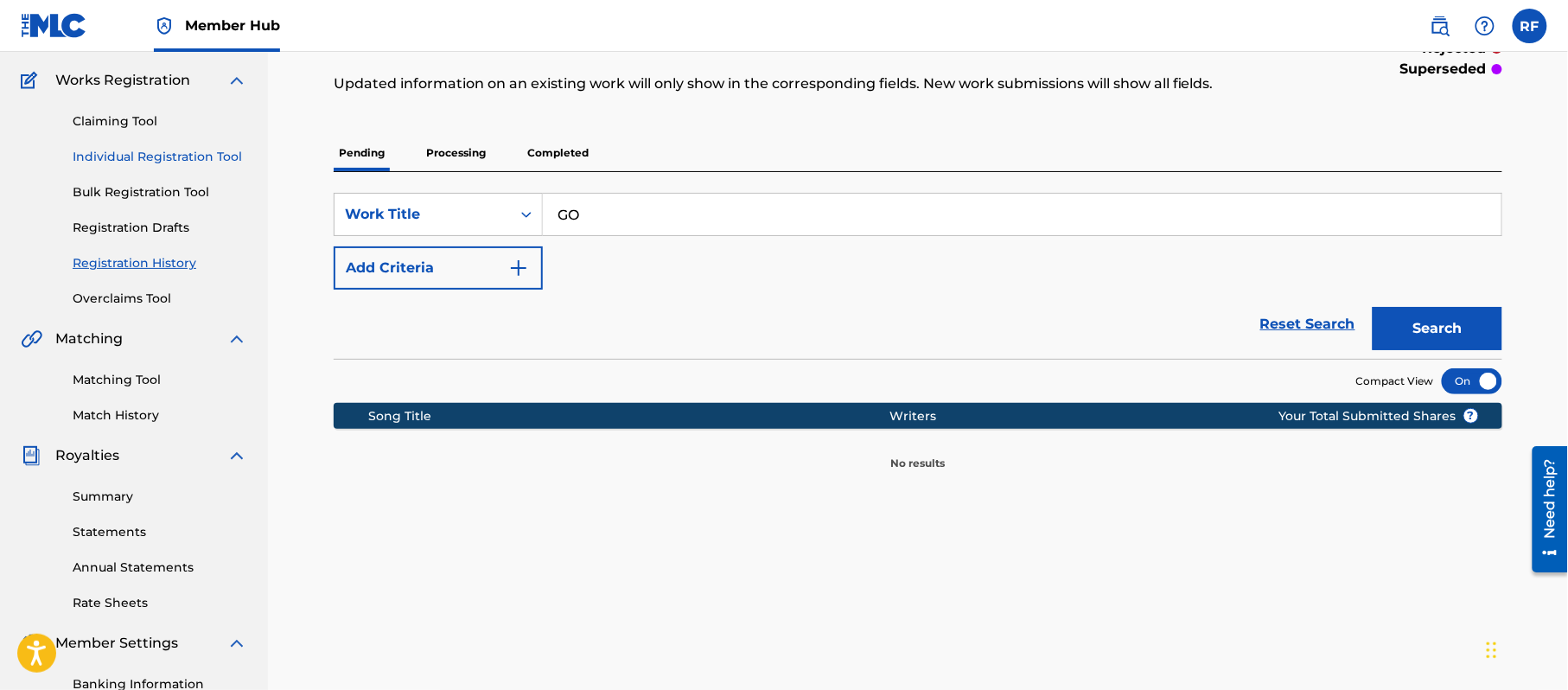
click at [184, 150] on link "Individual Registration Tool" at bounding box center [160, 156] width 175 height 18
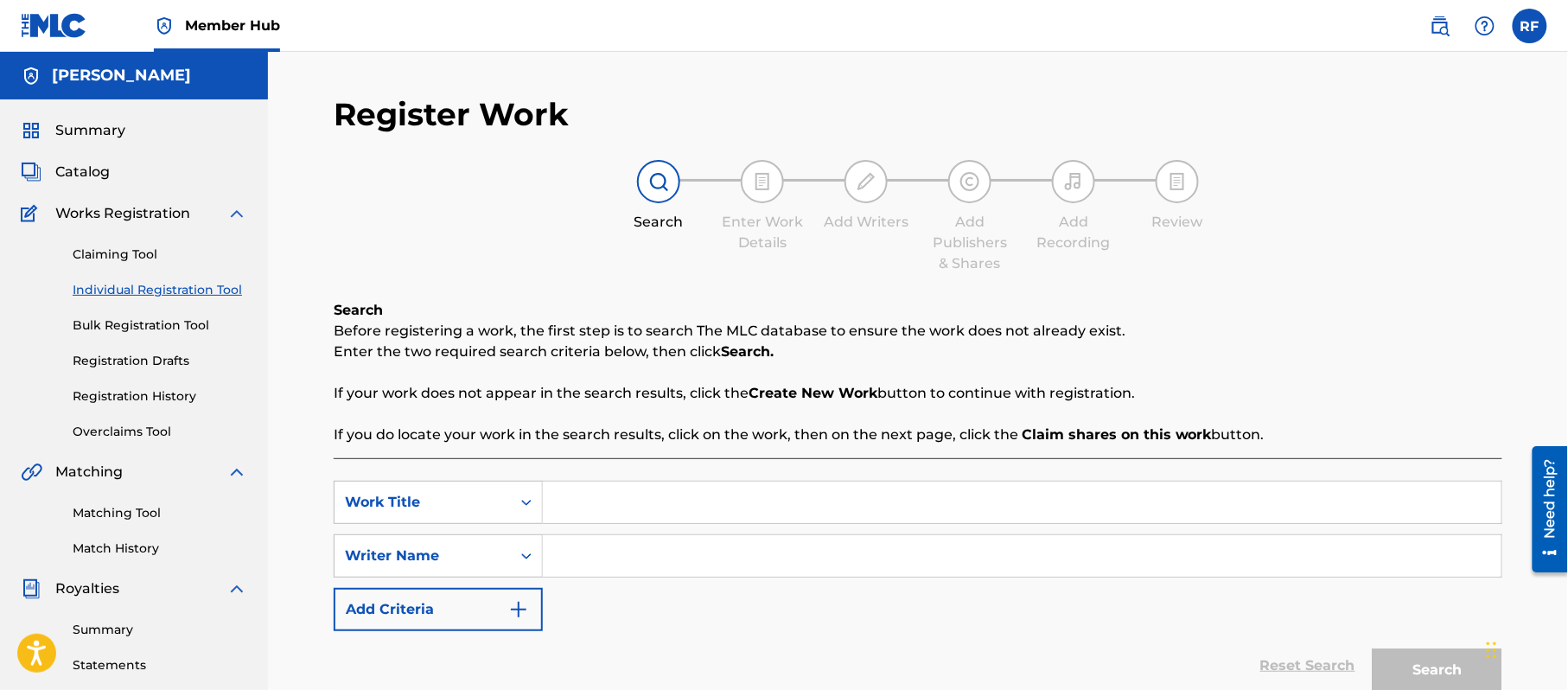
click at [609, 500] on input "Search Form" at bounding box center [1022, 502] width 959 height 42
type input "Go"
click at [656, 542] on input "Search Form" at bounding box center [1022, 555] width 959 height 42
type input "[PERSON_NAME]"
click at [1452, 683] on button "Search" at bounding box center [1437, 670] width 130 height 44
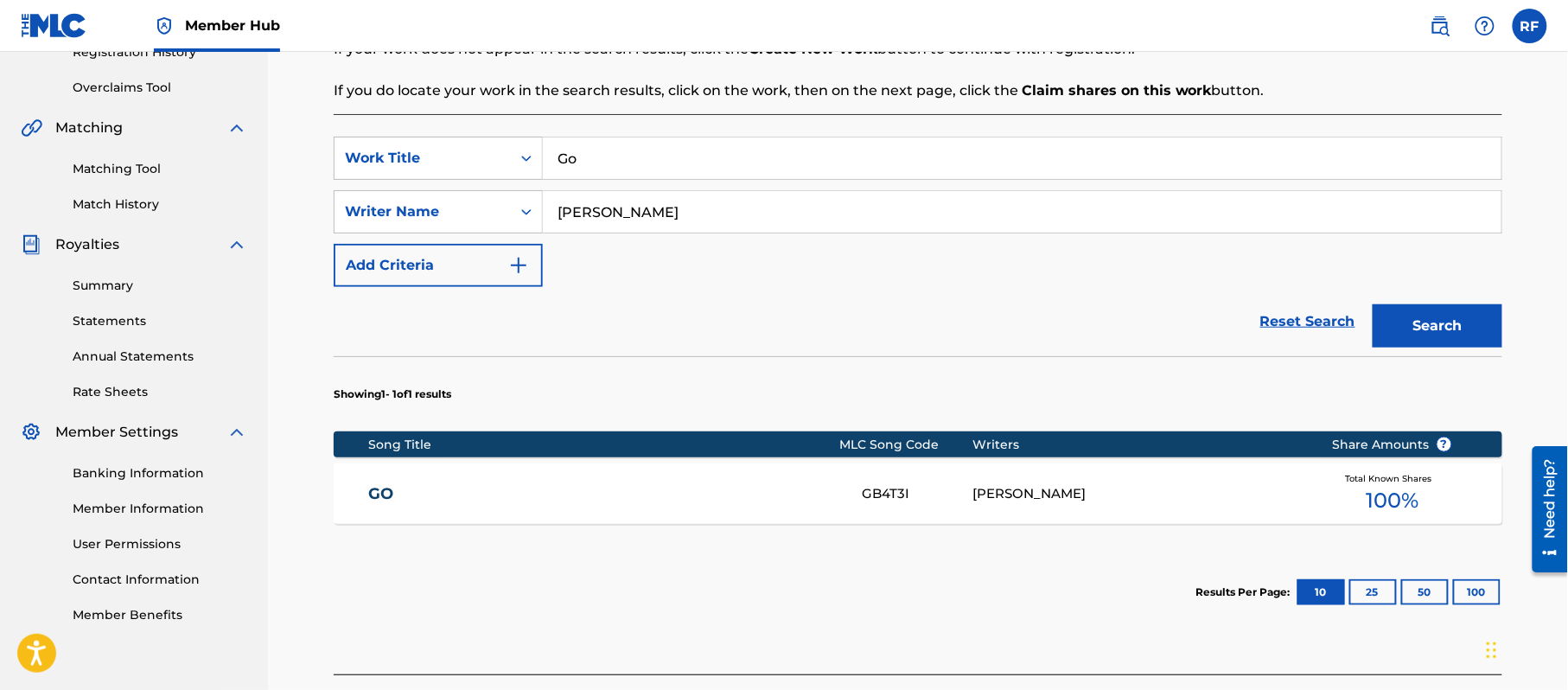
scroll to position [345, 0]
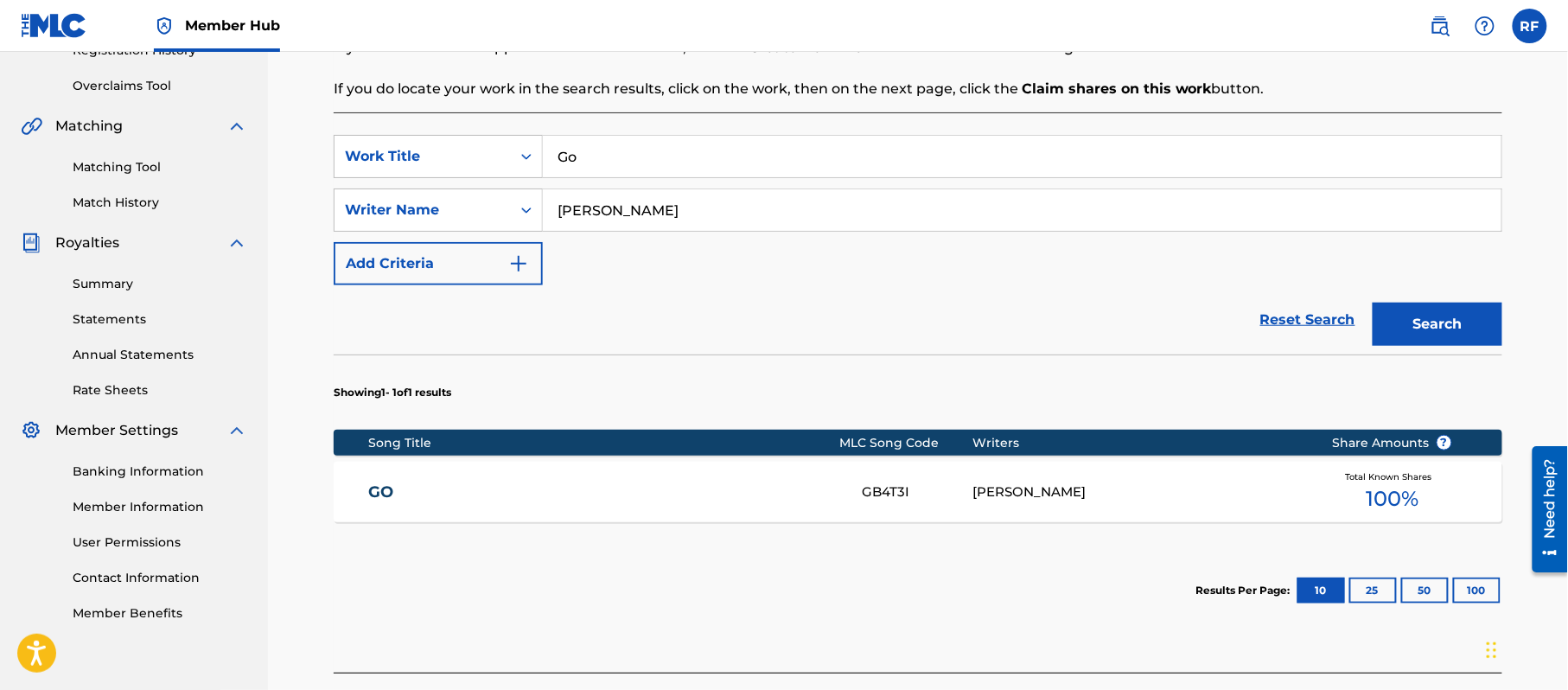
click at [624, 147] on input "Go" at bounding box center [1022, 156] width 959 height 42
type input "show"
click at [1422, 311] on button "Search" at bounding box center [1437, 324] width 130 height 44
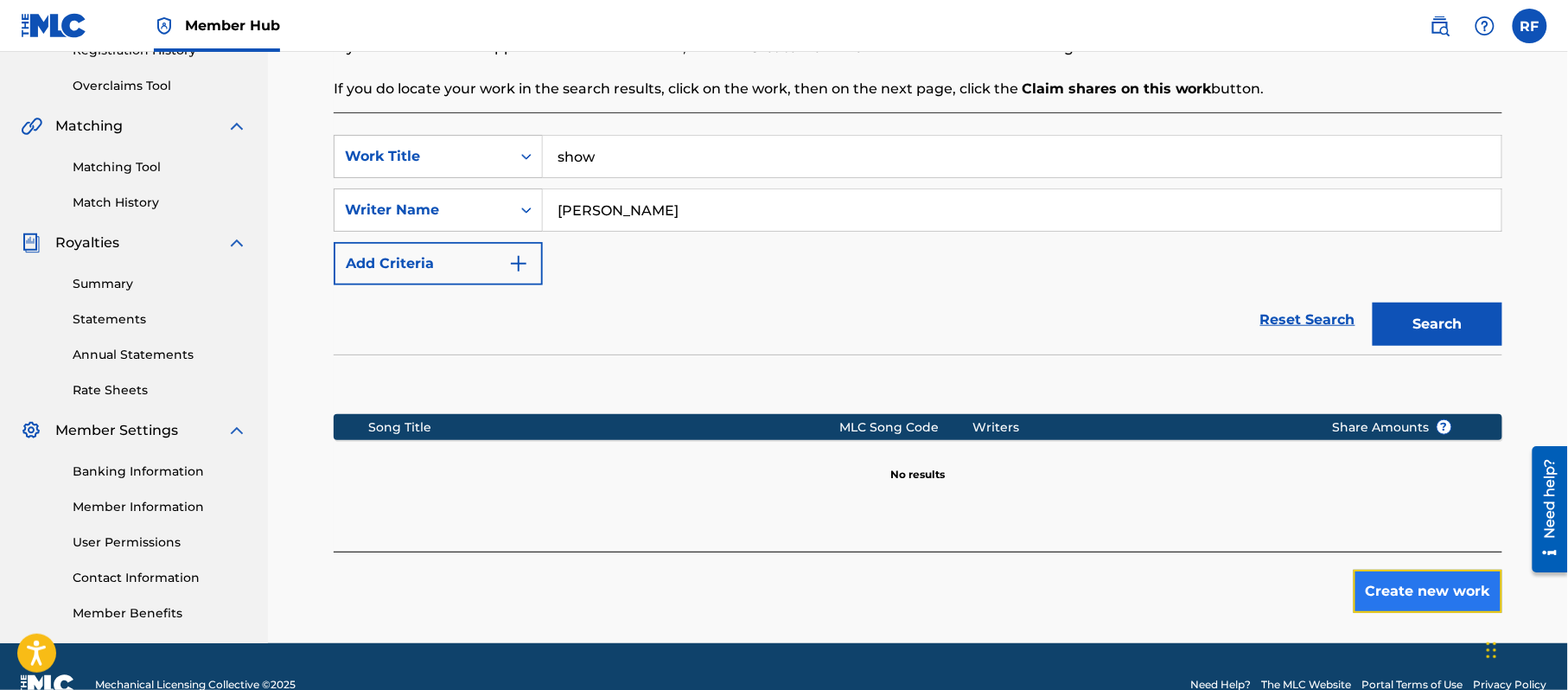
click at [1439, 582] on button "Create new work" at bounding box center [1428, 591] width 148 height 44
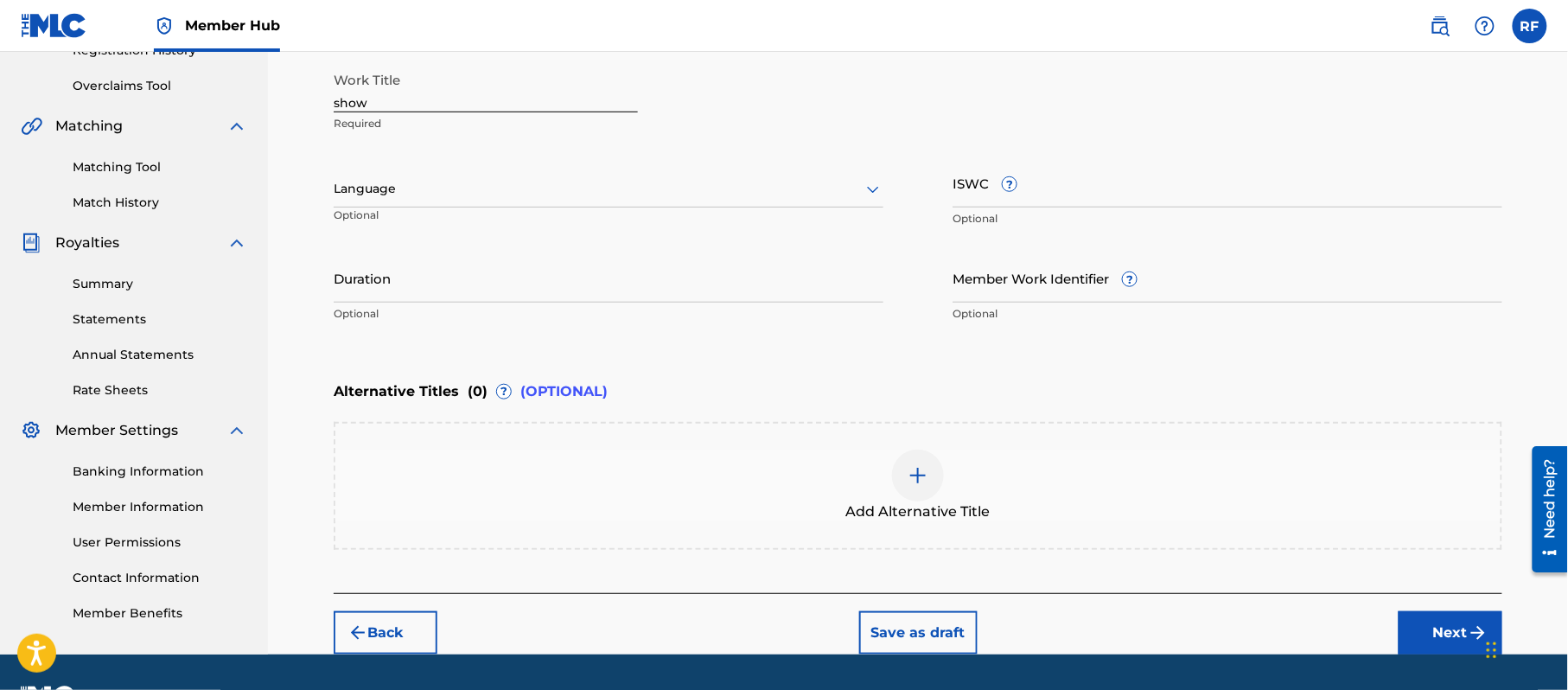
click at [391, 91] on input "show" at bounding box center [486, 87] width 305 height 49
type input "s"
type input "Show"
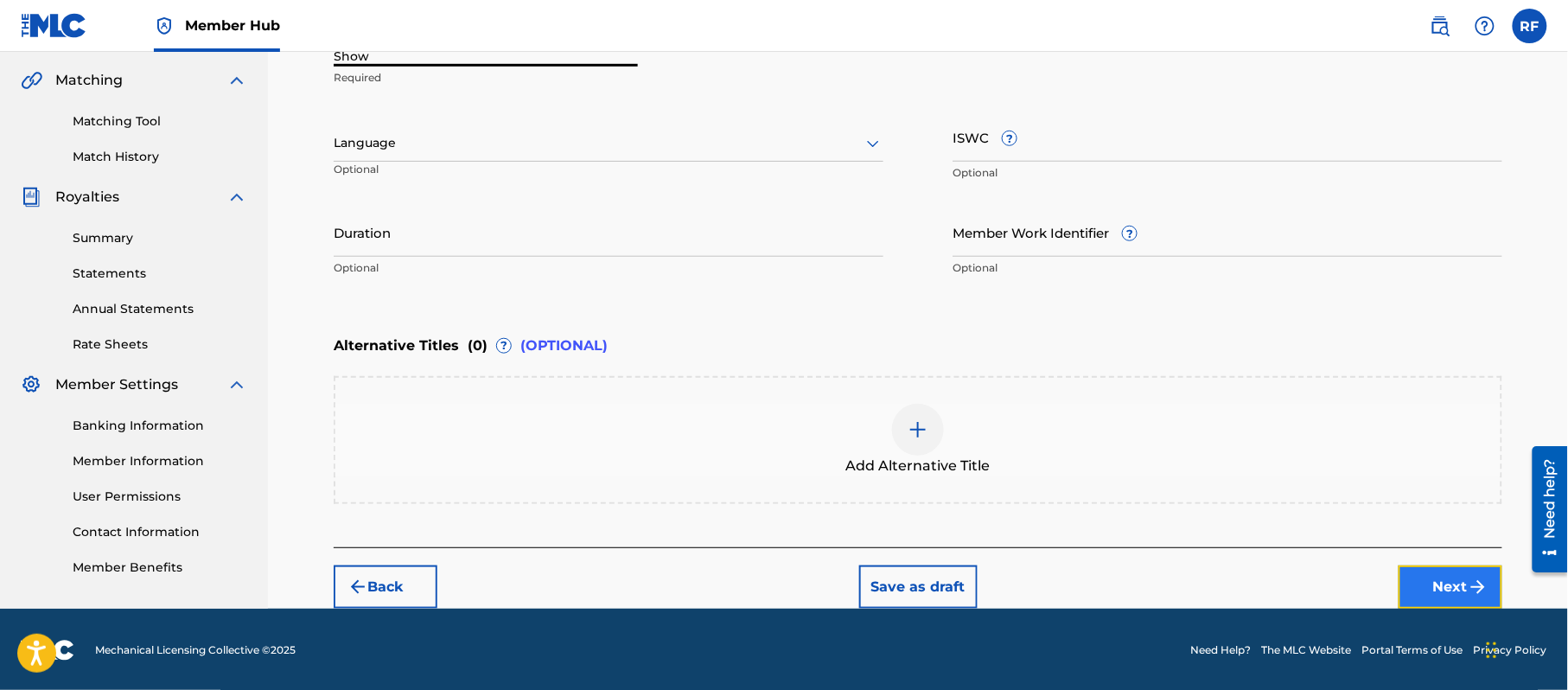
click at [1455, 597] on button "Next" at bounding box center [1451, 586] width 104 height 44
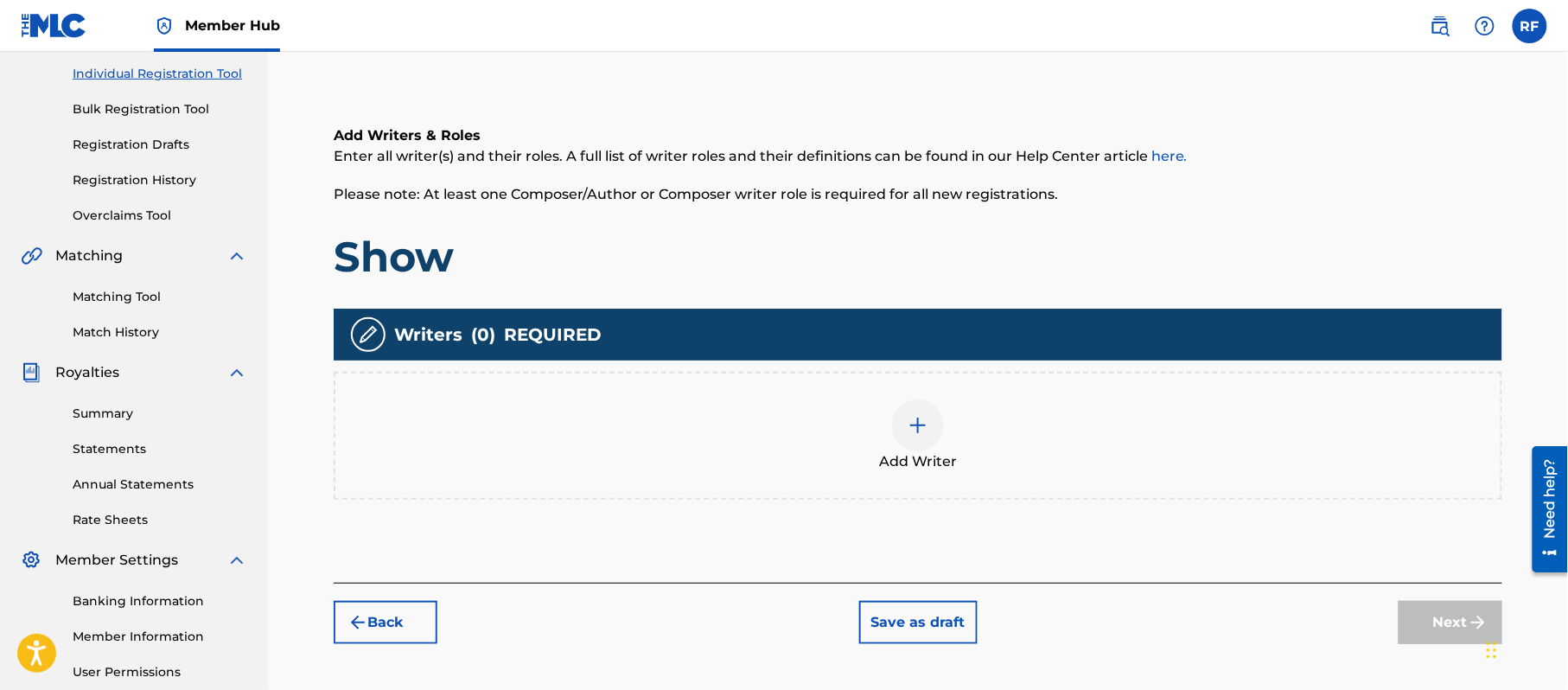
scroll to position [218, 0]
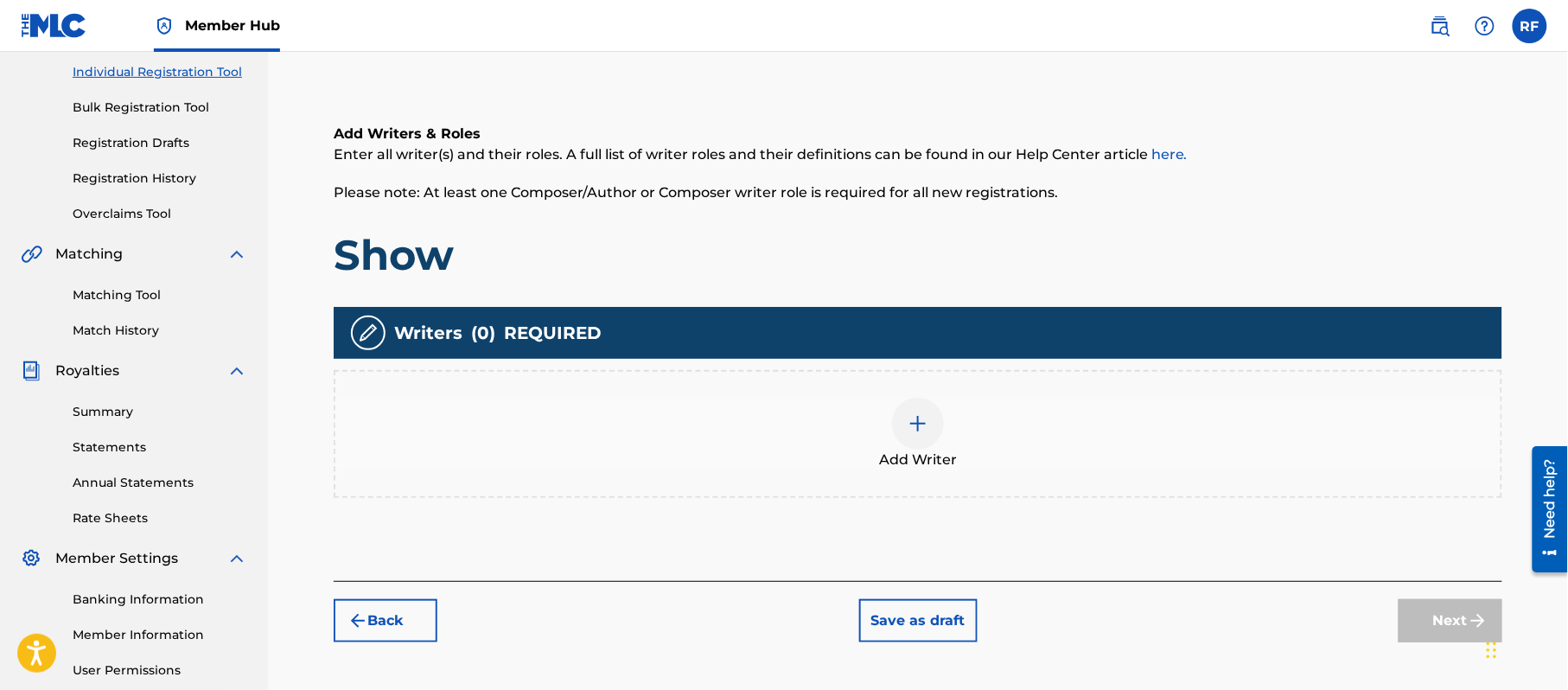
click at [927, 413] on img at bounding box center [918, 423] width 20 height 20
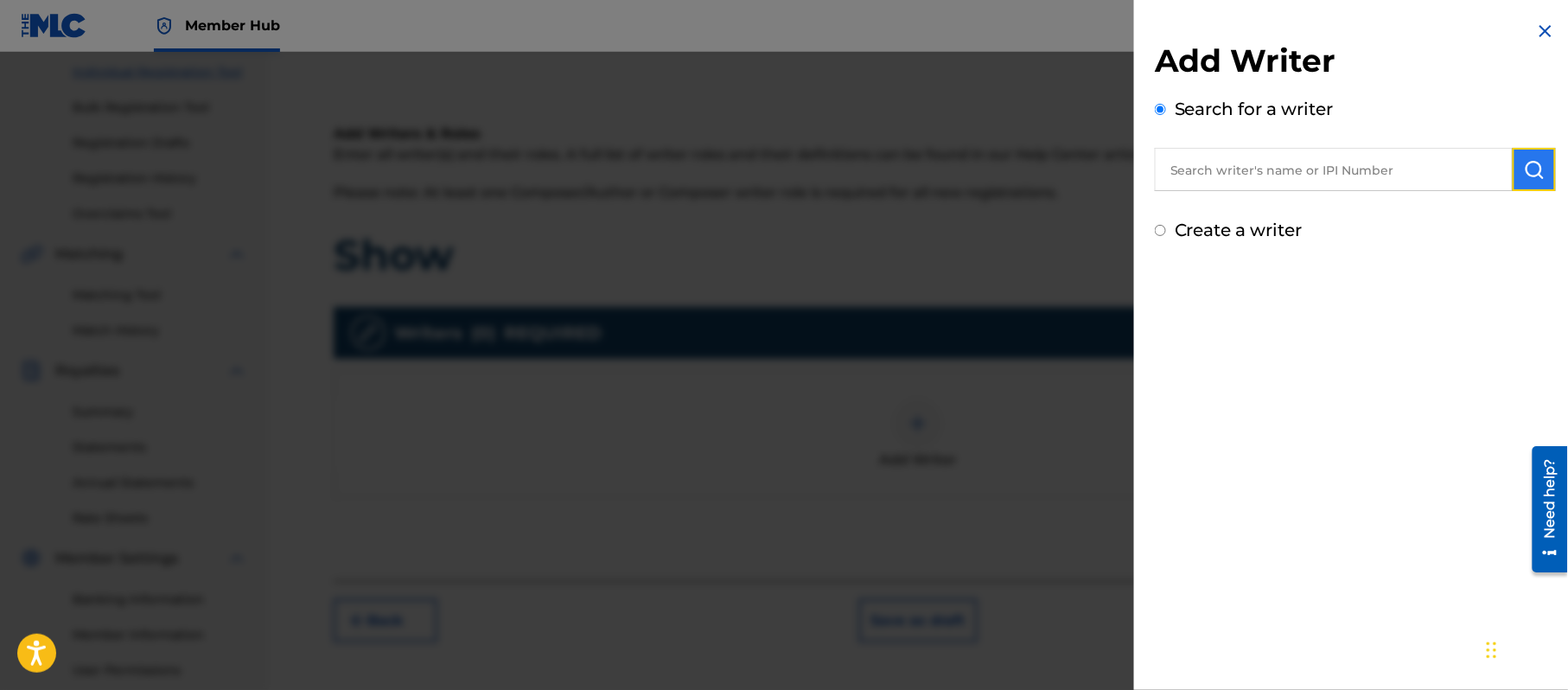
click at [1524, 171] on img "submit" at bounding box center [1534, 169] width 20 height 20
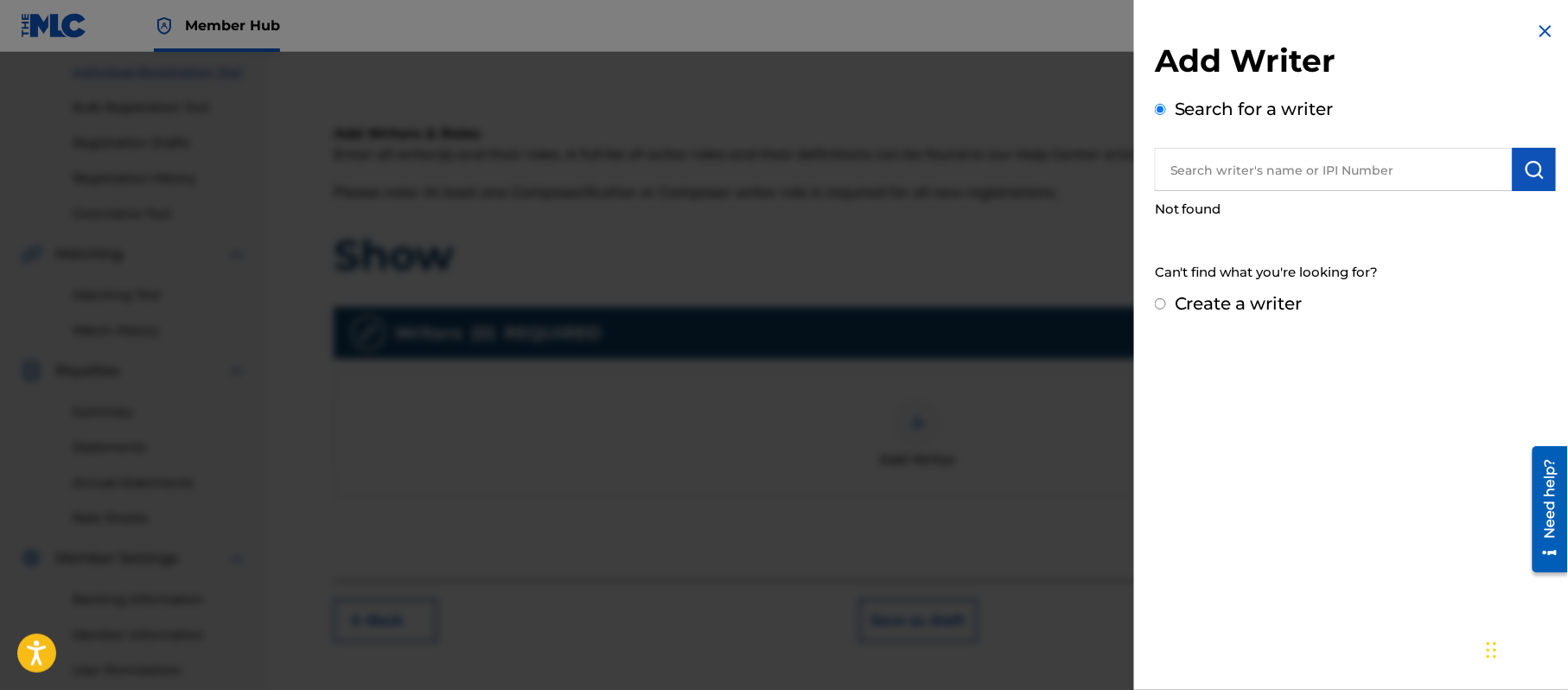
click at [1219, 188] on input "text" at bounding box center [1333, 169] width 358 height 44
type input "r"
click at [1219, 188] on input "R" at bounding box center [1333, 169] width 358 height 44
type input "[PERSON_NAME]"
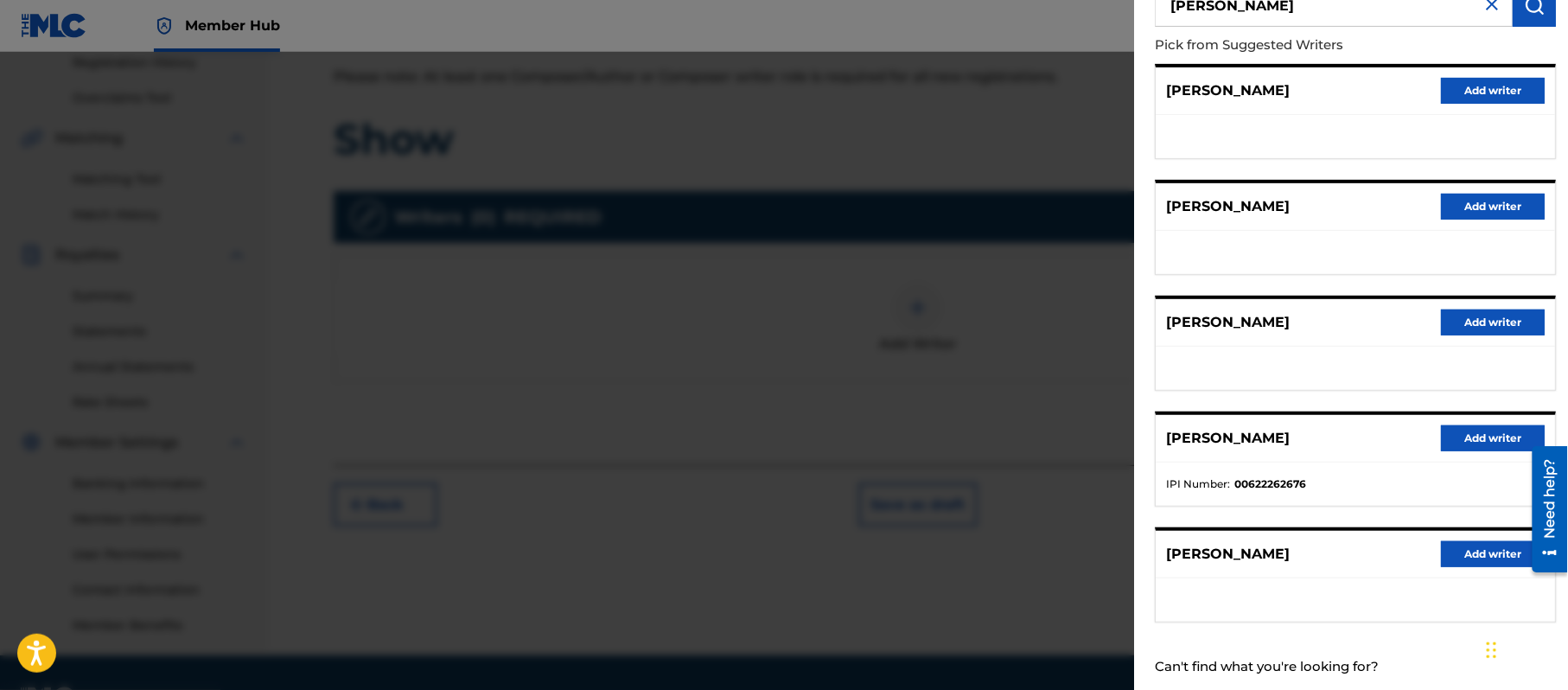
scroll to position [171, 0]
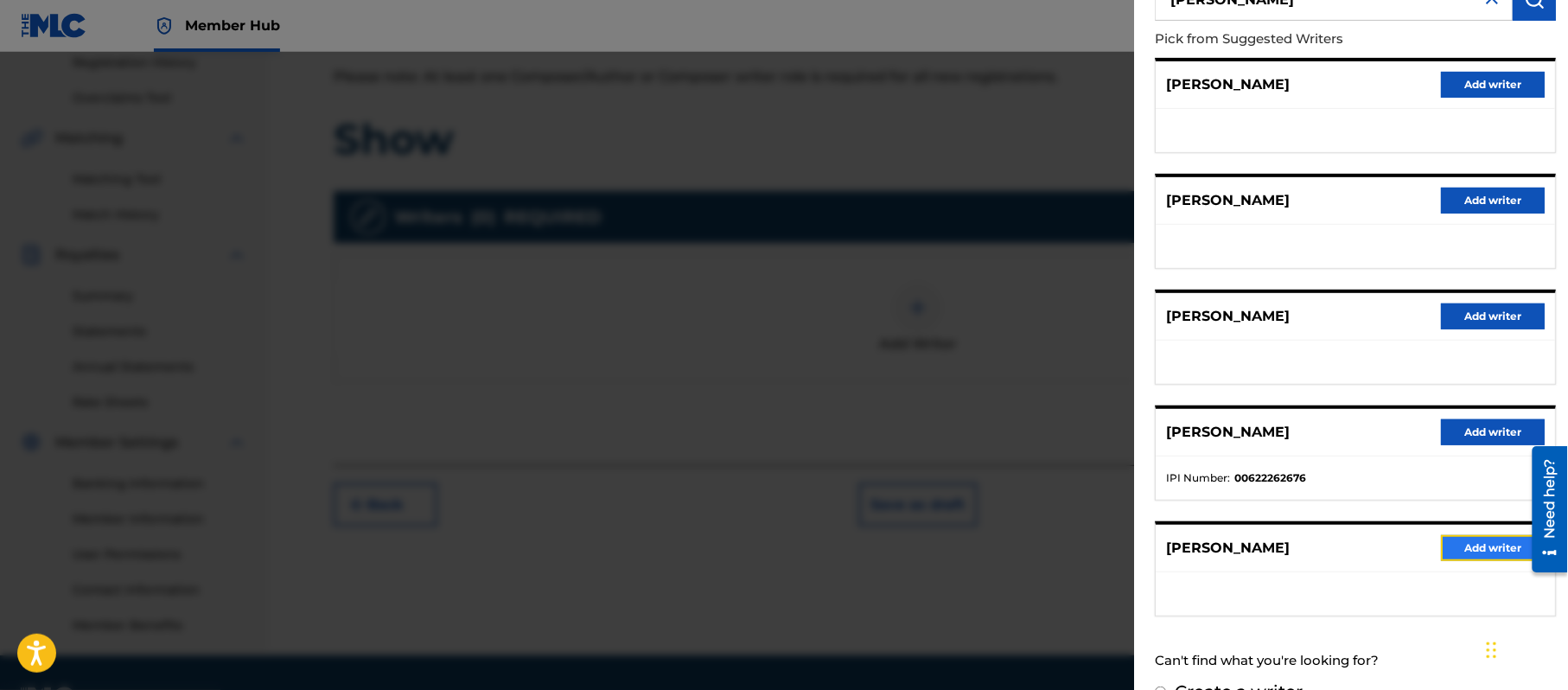
click at [1469, 538] on button "Add writer" at bounding box center [1492, 547] width 104 height 26
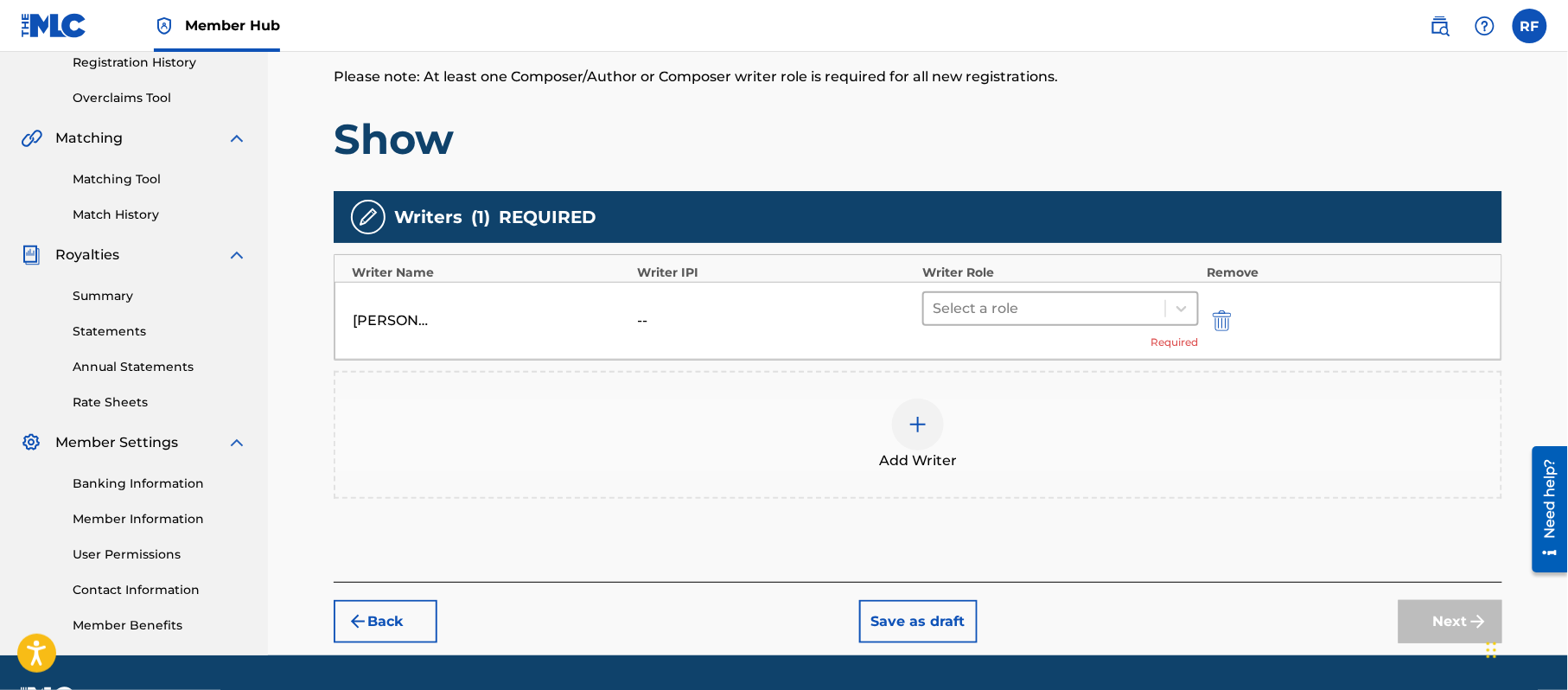
click at [1011, 309] on div at bounding box center [1045, 308] width 224 height 24
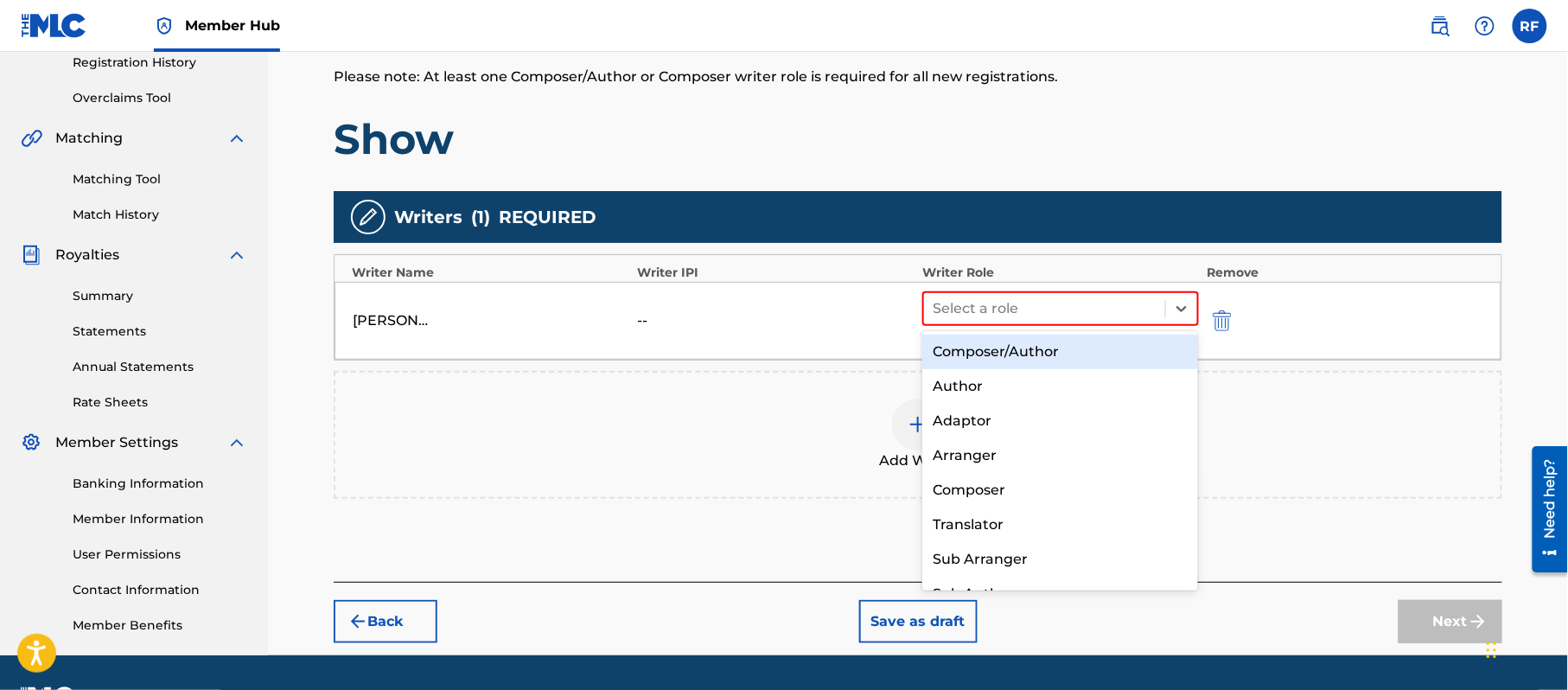
click at [1007, 342] on div "Composer/Author" at bounding box center [1060, 352] width 275 height 35
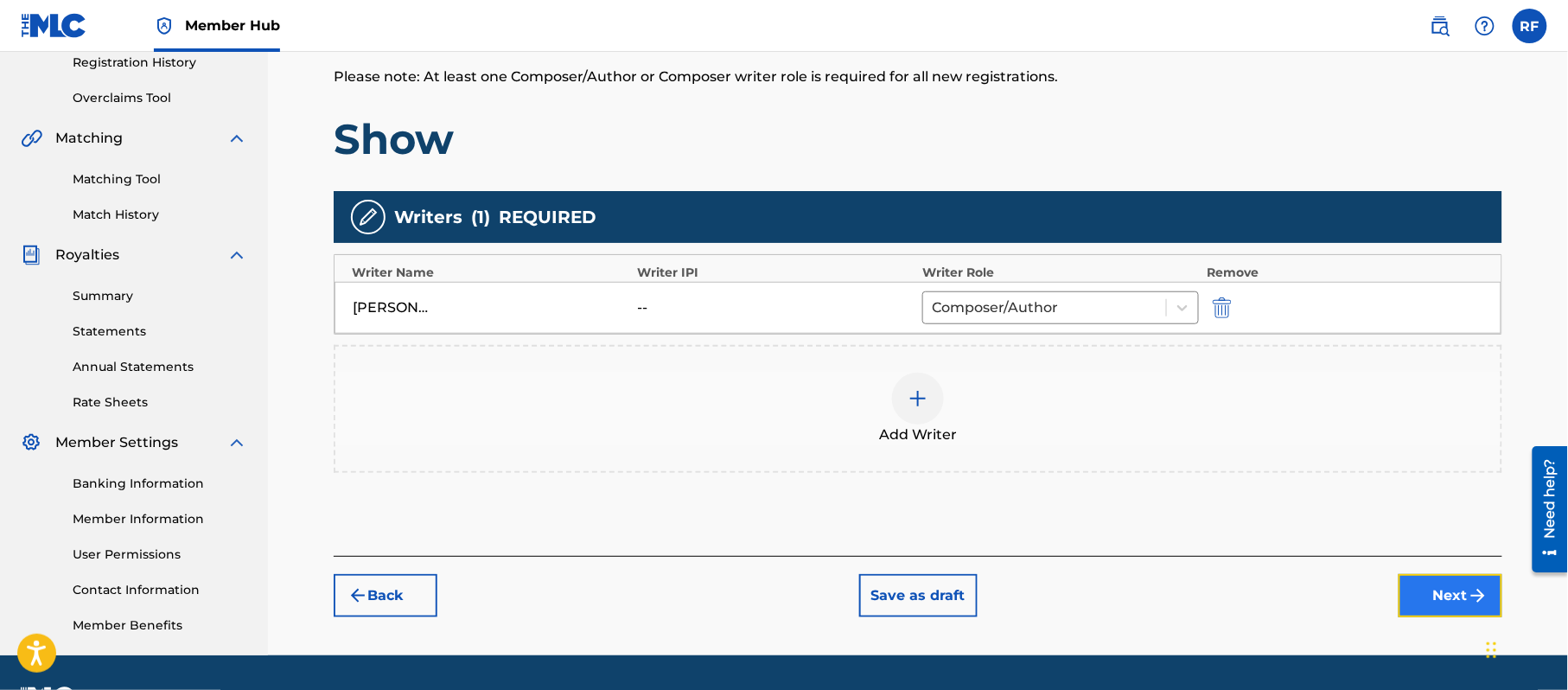
click at [1462, 617] on button "Next" at bounding box center [1451, 595] width 104 height 44
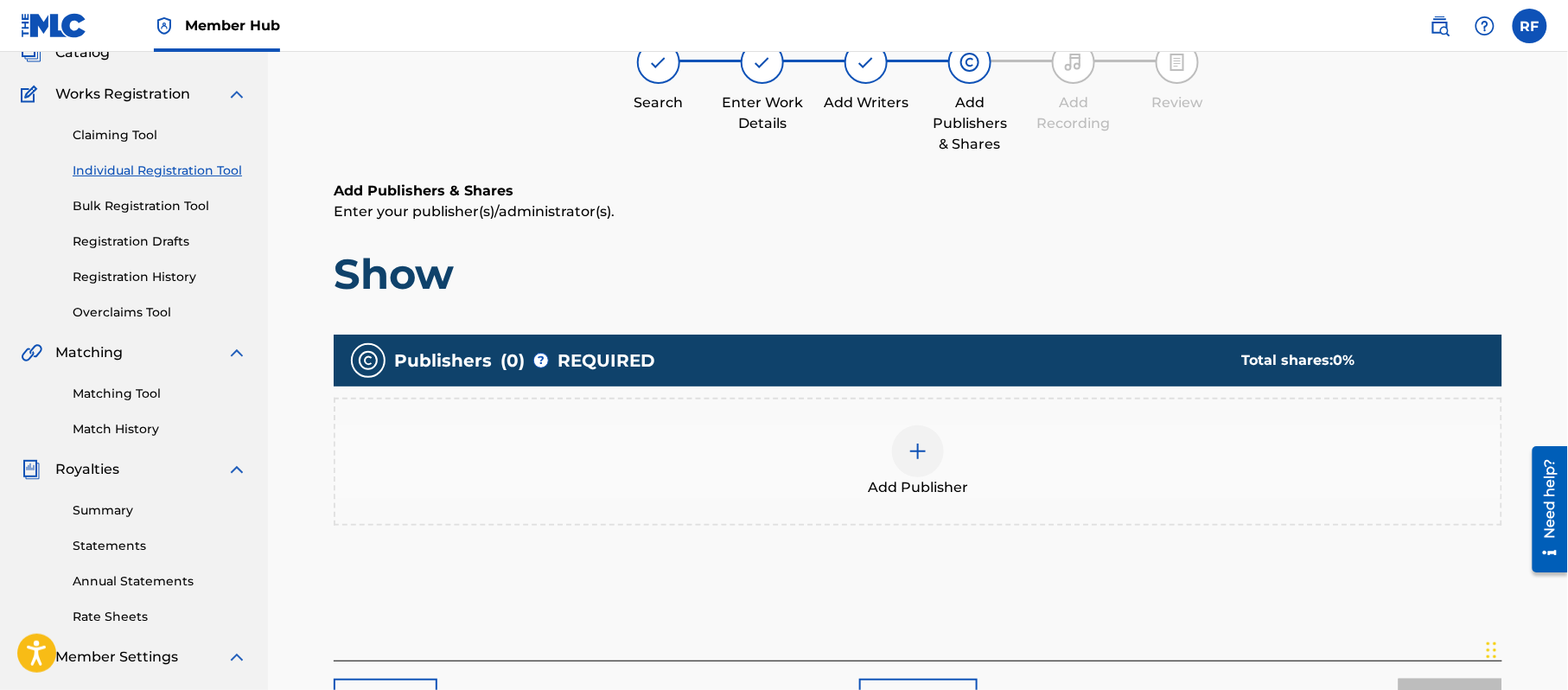
scroll to position [78, 0]
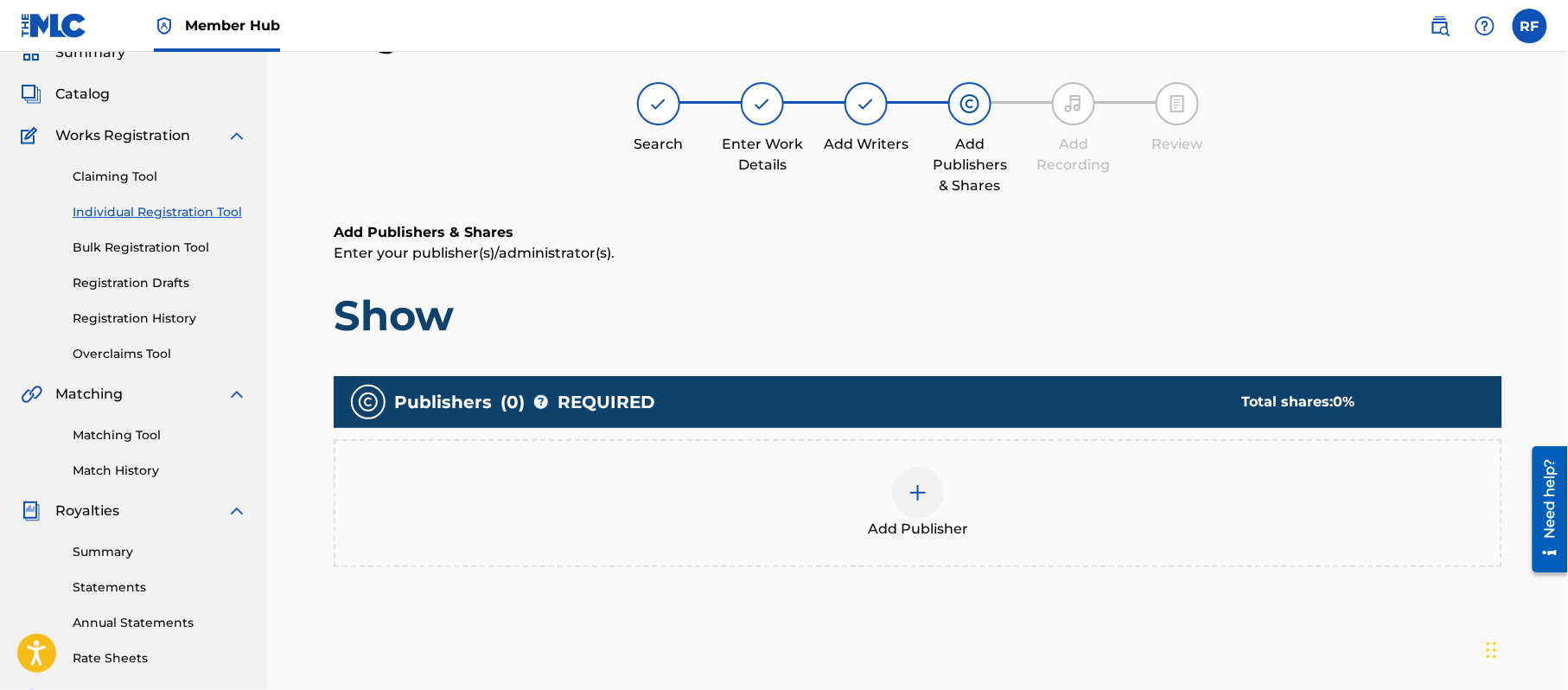
click at [917, 467] on div at bounding box center [918, 493] width 52 height 52
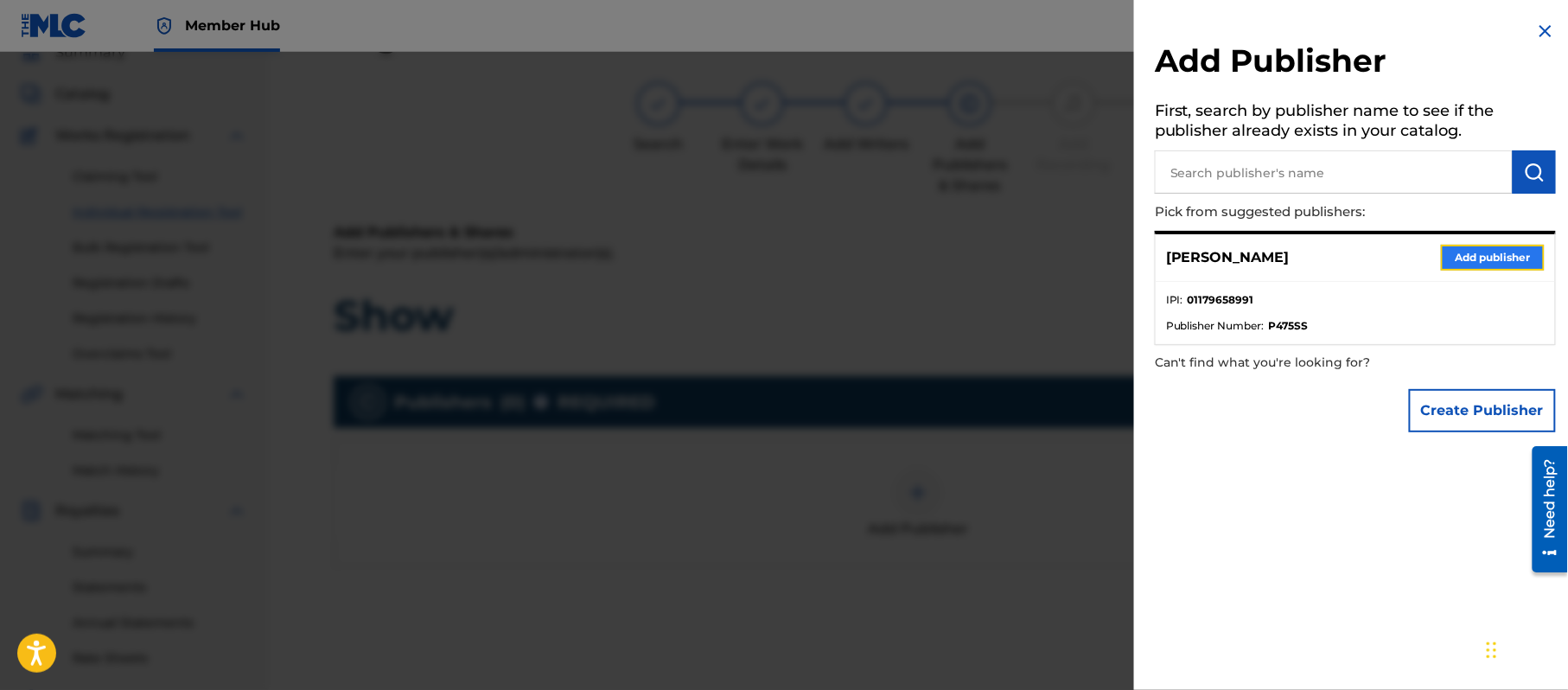
click at [1511, 250] on button "Add publisher" at bounding box center [1492, 257] width 104 height 26
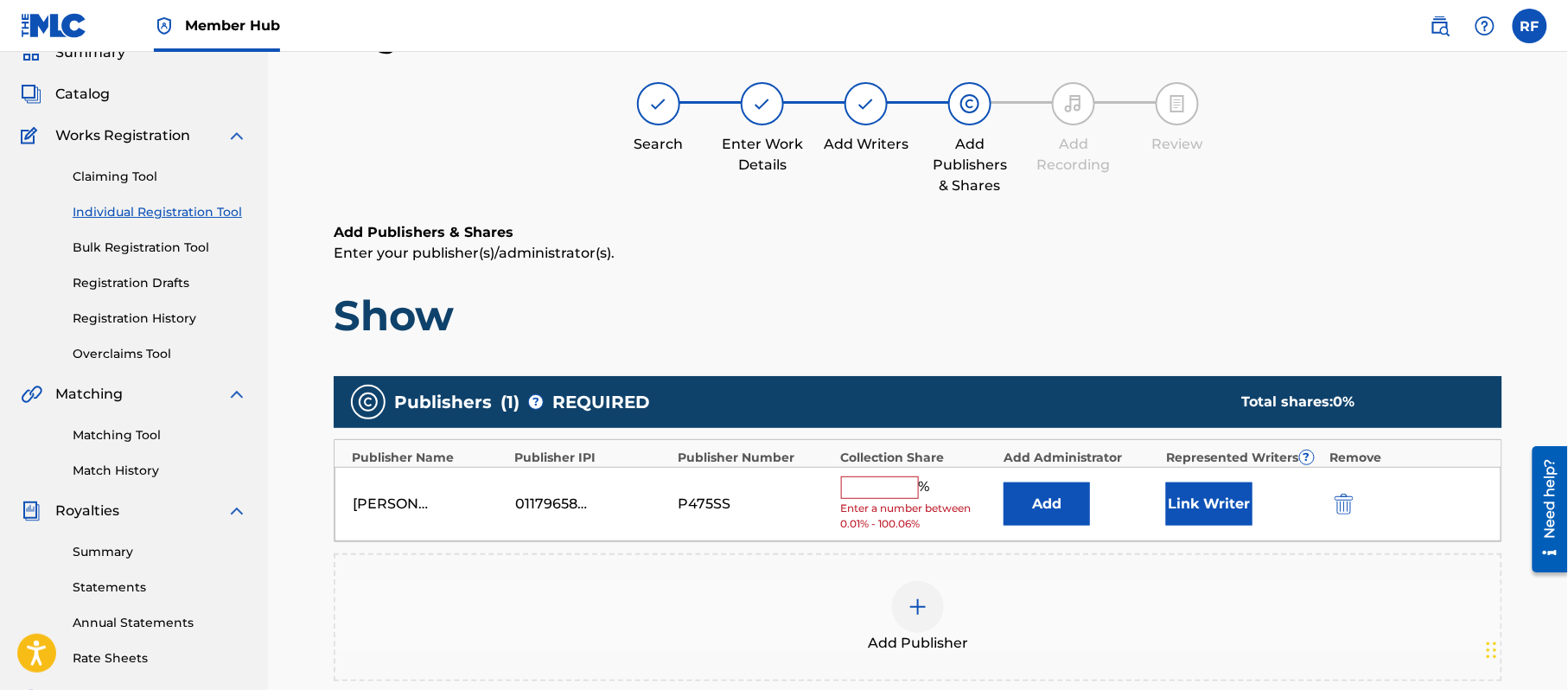
click at [855, 504] on span "Enter a number between 0.01% - 100.06%" at bounding box center [918, 515] width 154 height 31
click at [869, 496] on input "text" at bounding box center [880, 487] width 78 height 22
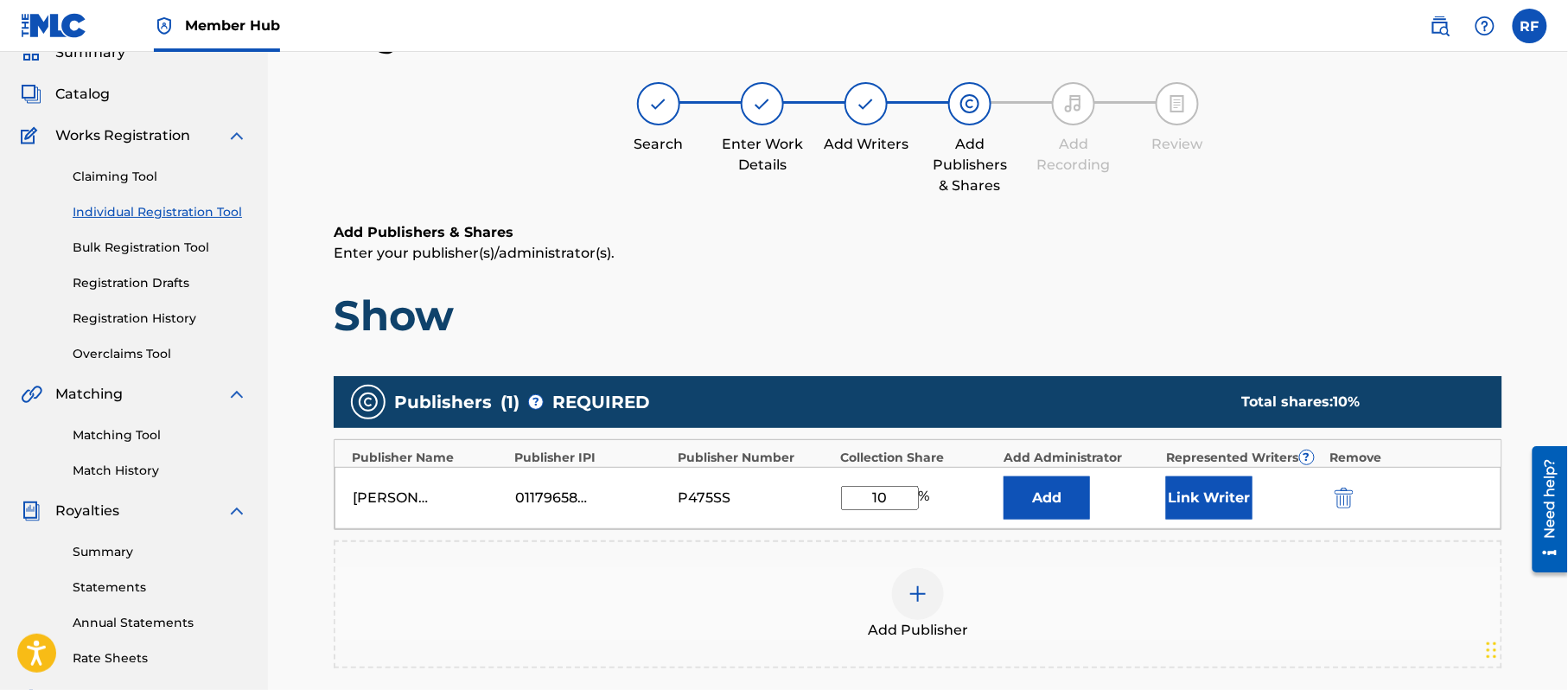
type input "100"
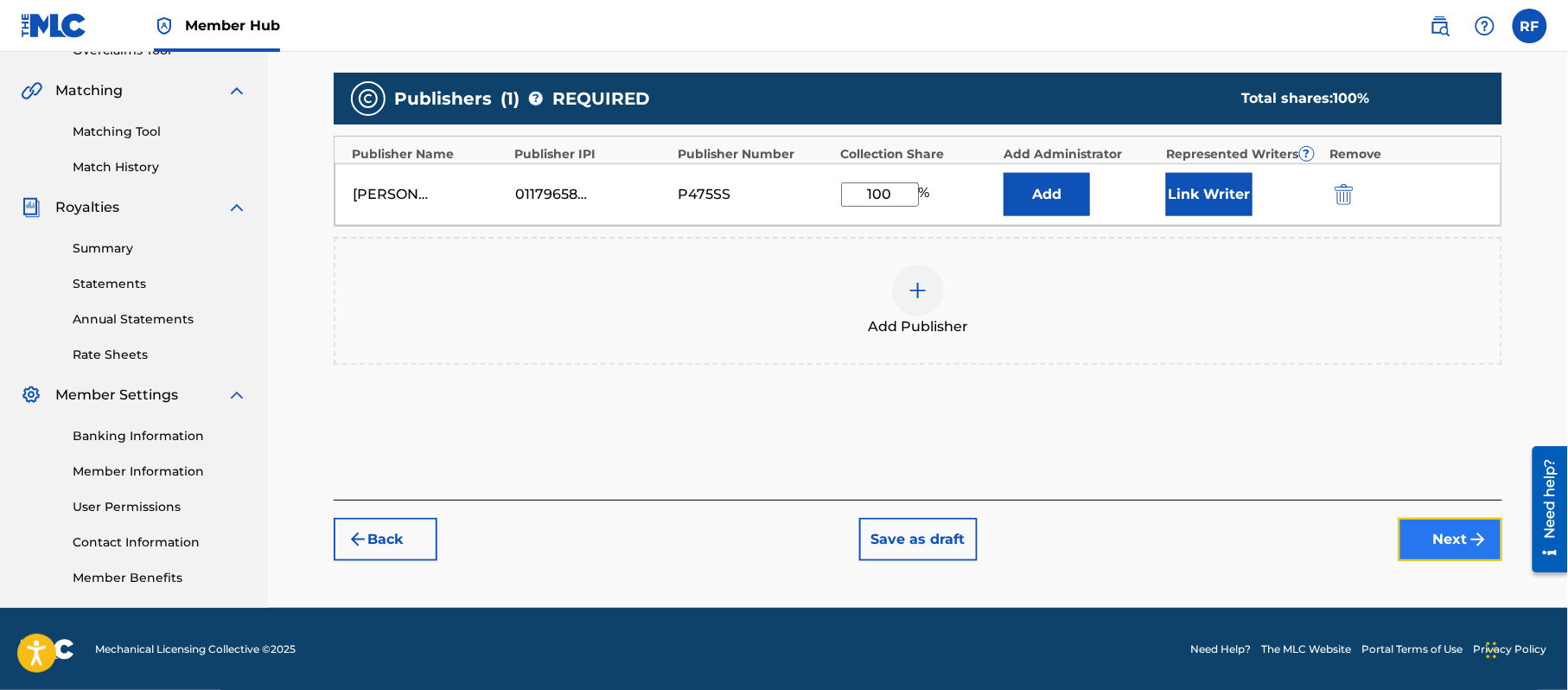
click at [1464, 528] on button "Next" at bounding box center [1451, 539] width 104 height 44
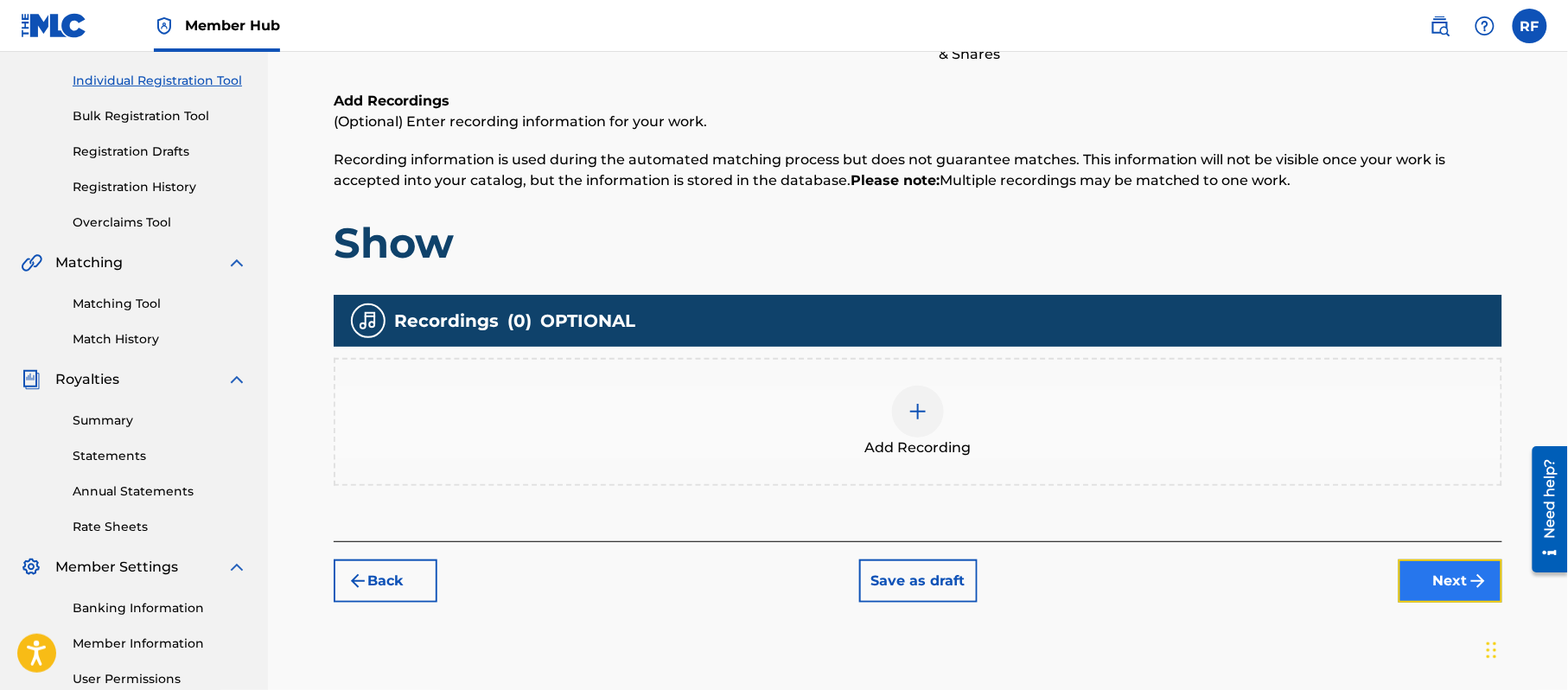
click at [1436, 571] on button "Next" at bounding box center [1451, 581] width 104 height 44
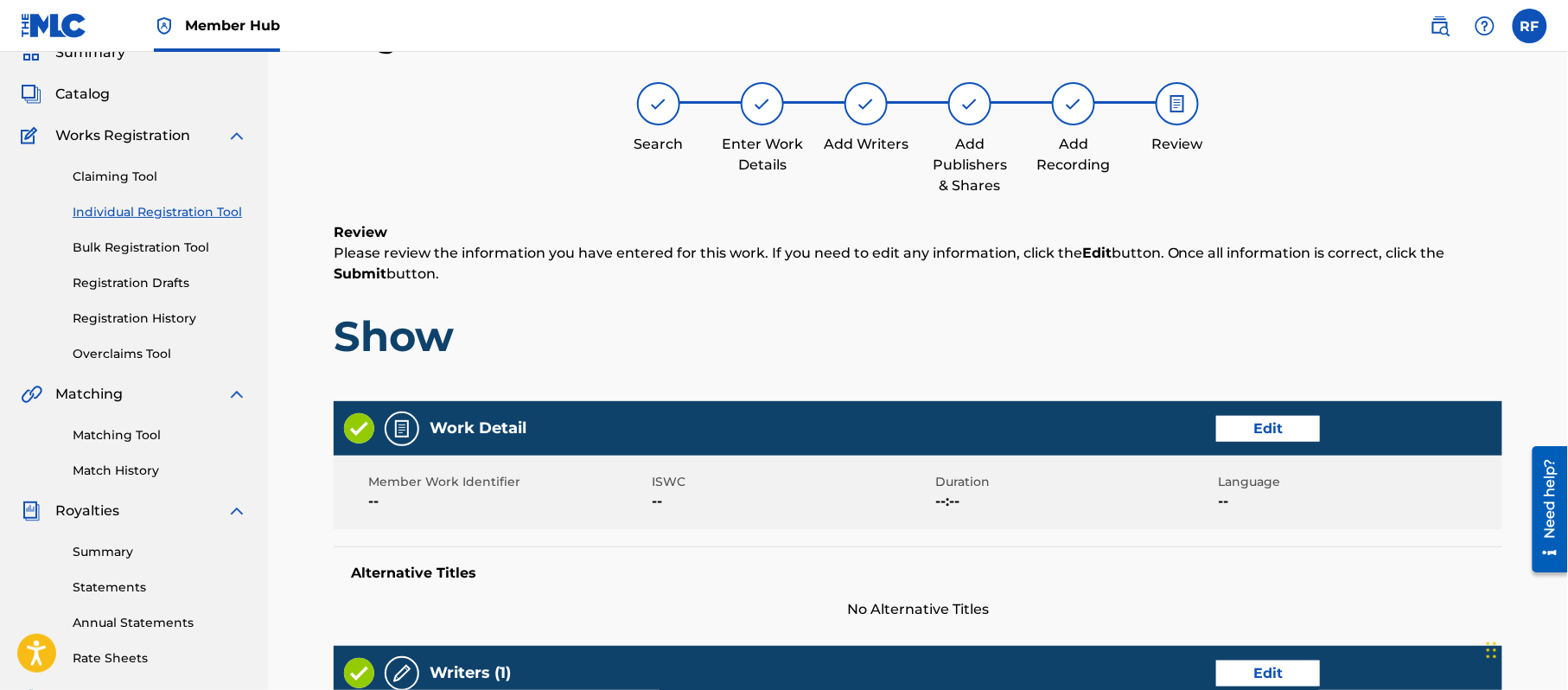
scroll to position [717, 0]
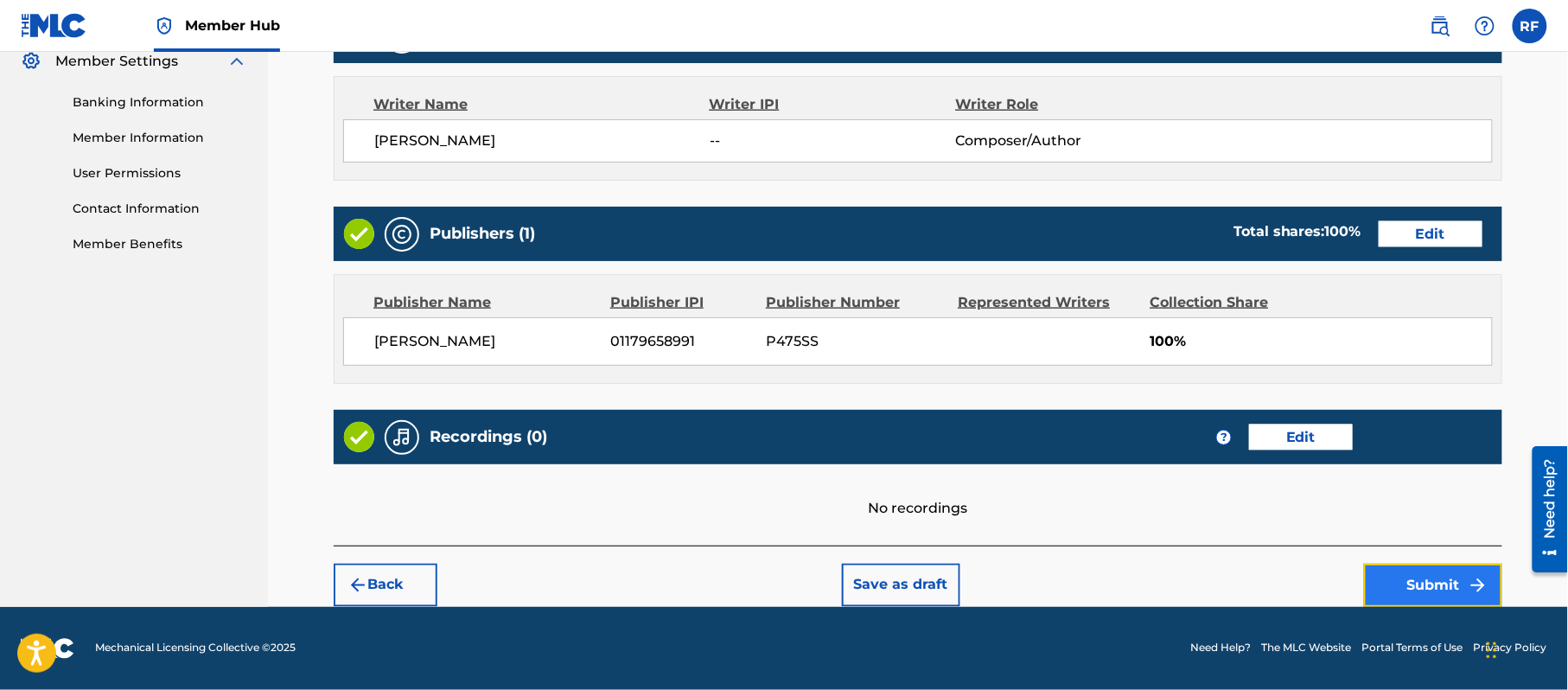
click at [1414, 580] on button "Submit" at bounding box center [1434, 584] width 139 height 44
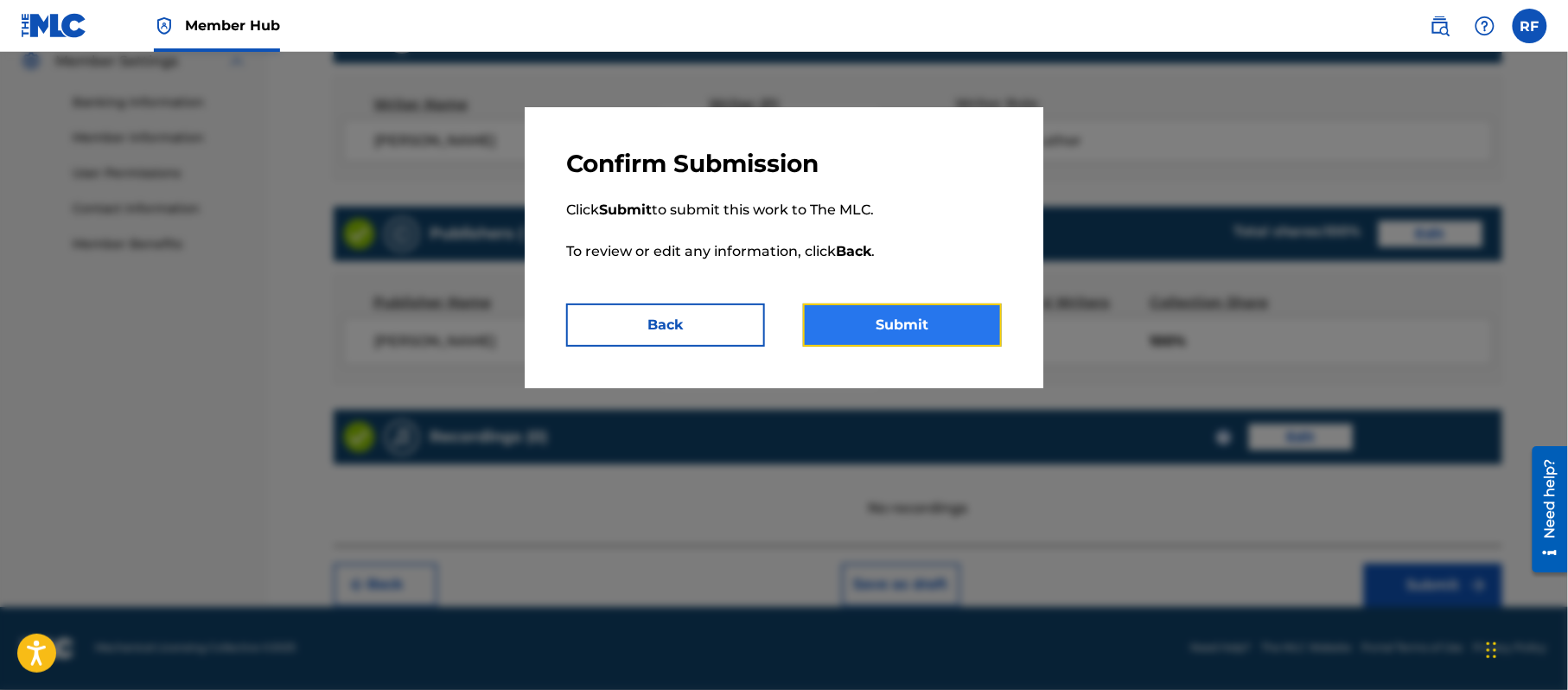
click at [879, 305] on button "Submit" at bounding box center [903, 325] width 199 height 44
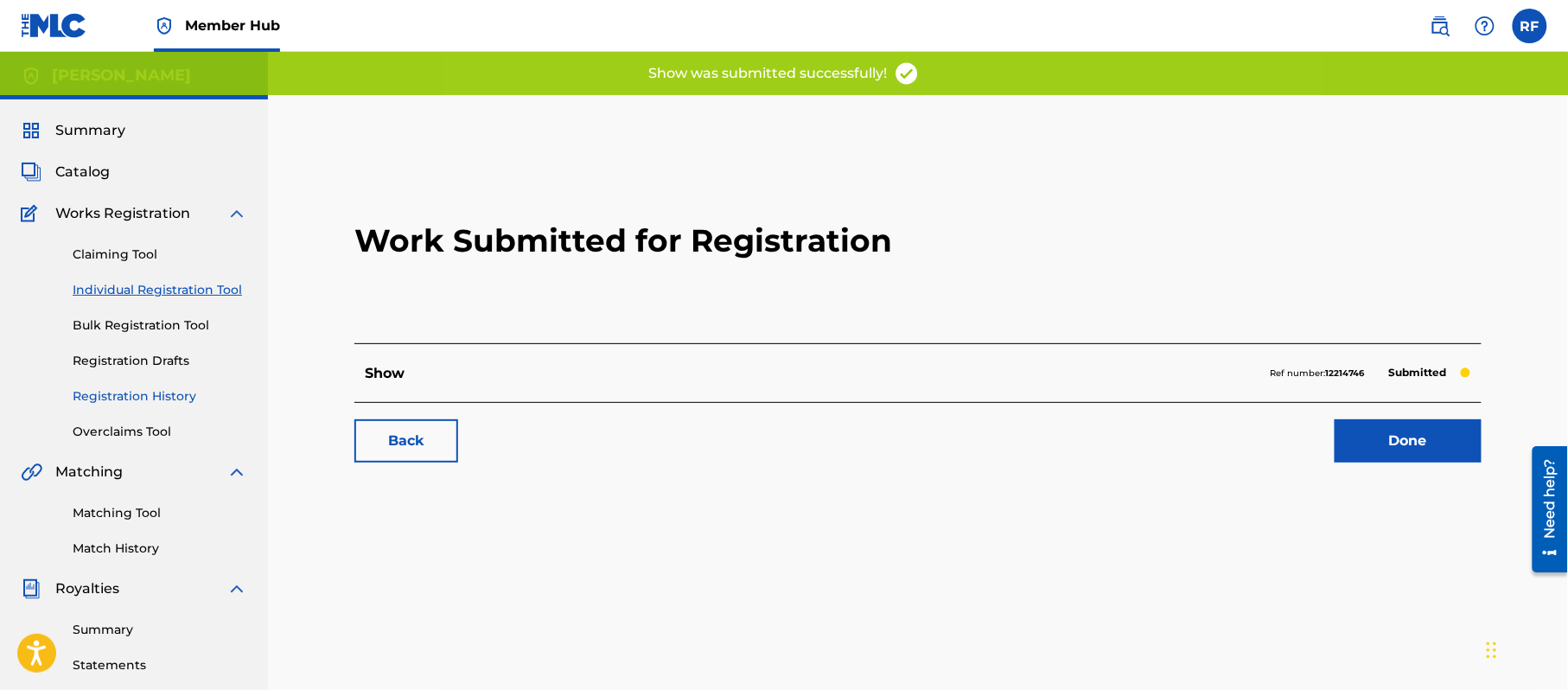
click at [180, 387] on link "Registration History" at bounding box center [160, 396] width 175 height 18
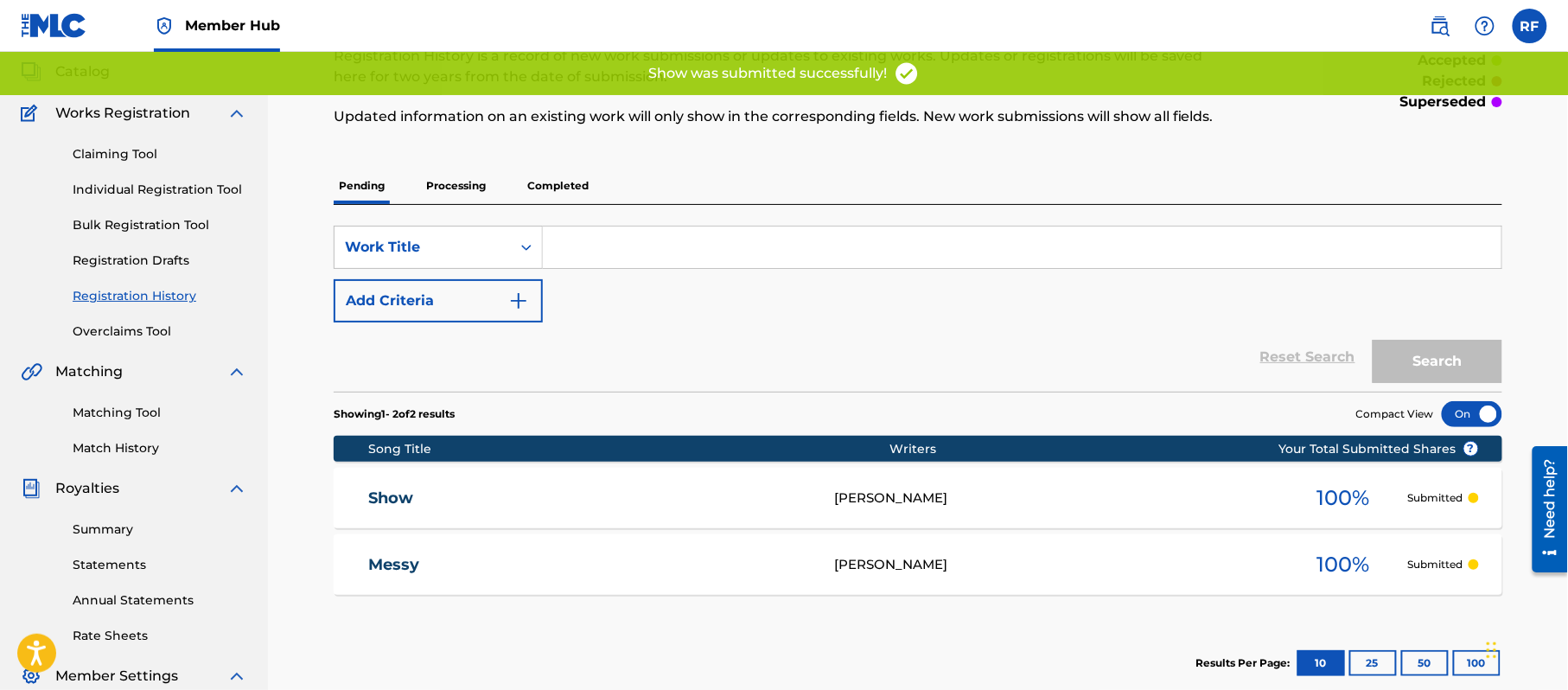
scroll to position [106, 0]
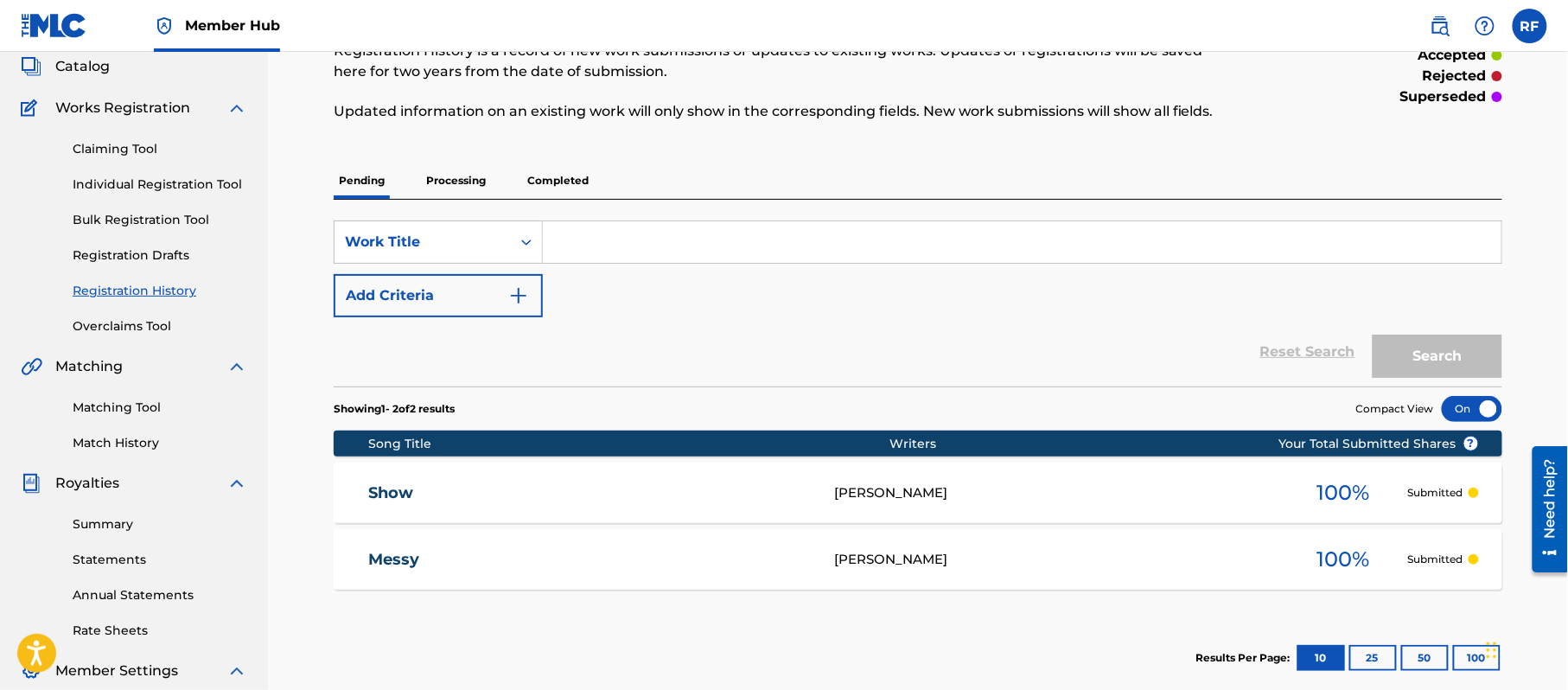
click at [548, 189] on p "Completed" at bounding box center [558, 180] width 72 height 36
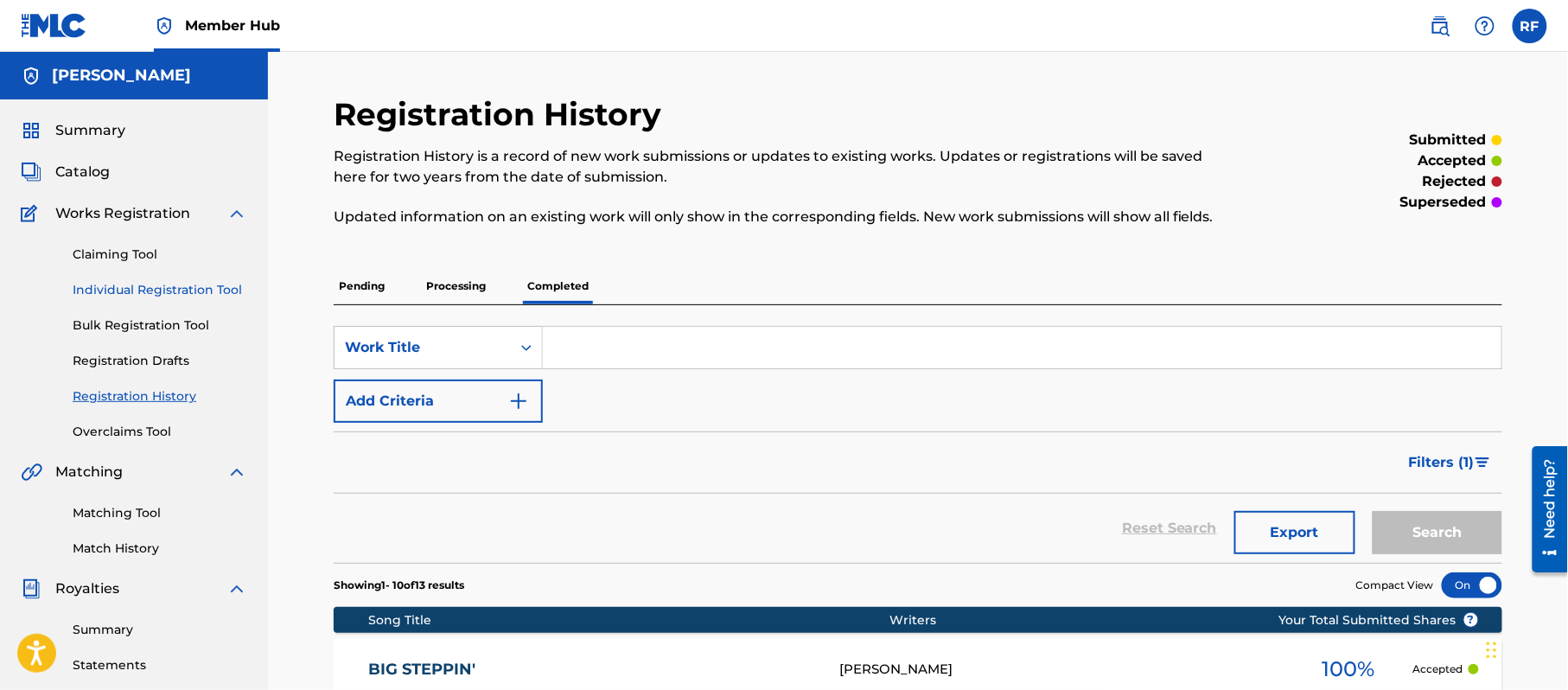
click at [202, 291] on link "Individual Registration Tool" at bounding box center [160, 289] width 175 height 18
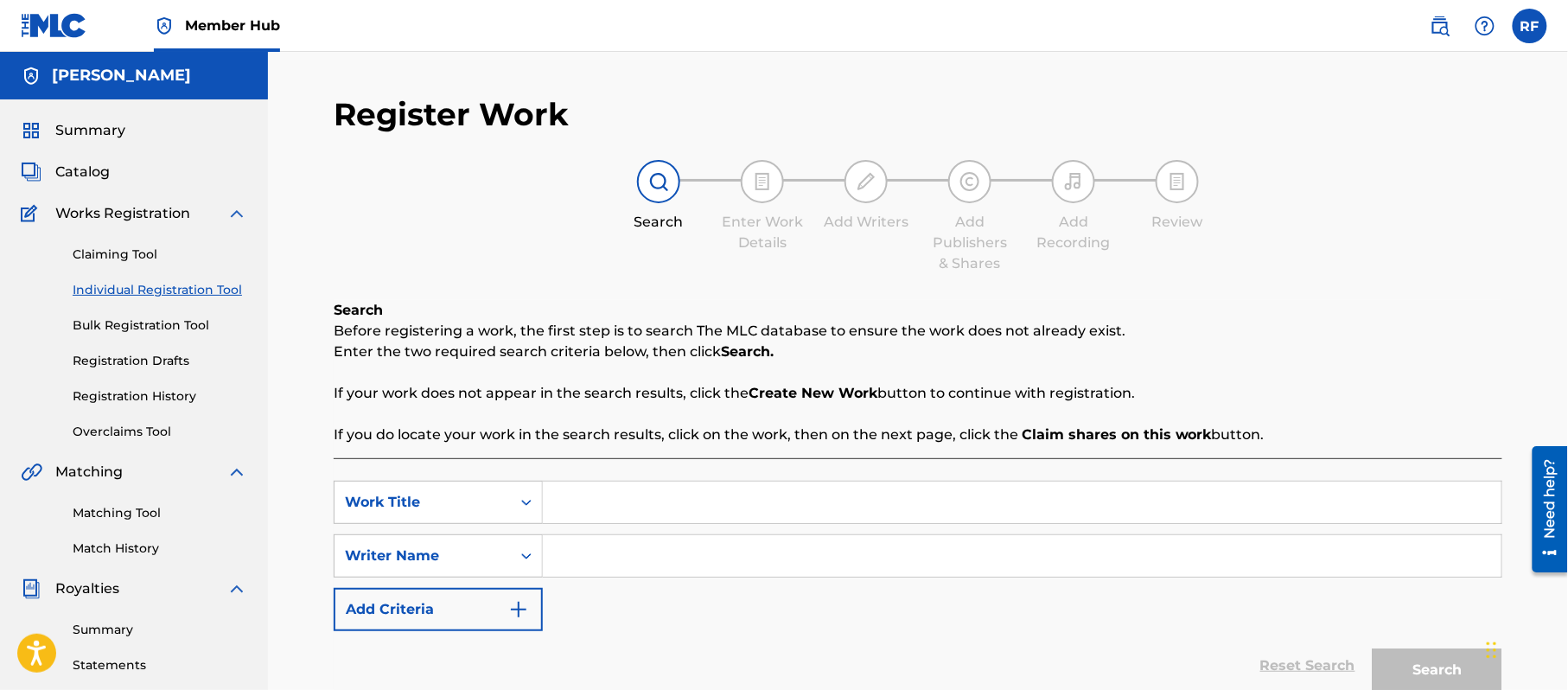
click at [582, 519] on input "Search Form" at bounding box center [1022, 502] width 959 height 42
type input "Hahaha"
click at [612, 565] on input "Search Form" at bounding box center [1022, 555] width 959 height 42
click at [612, 566] on input "[PERSON_NAME]" at bounding box center [1022, 555] width 959 height 42
type input "[PERSON_NAME]"
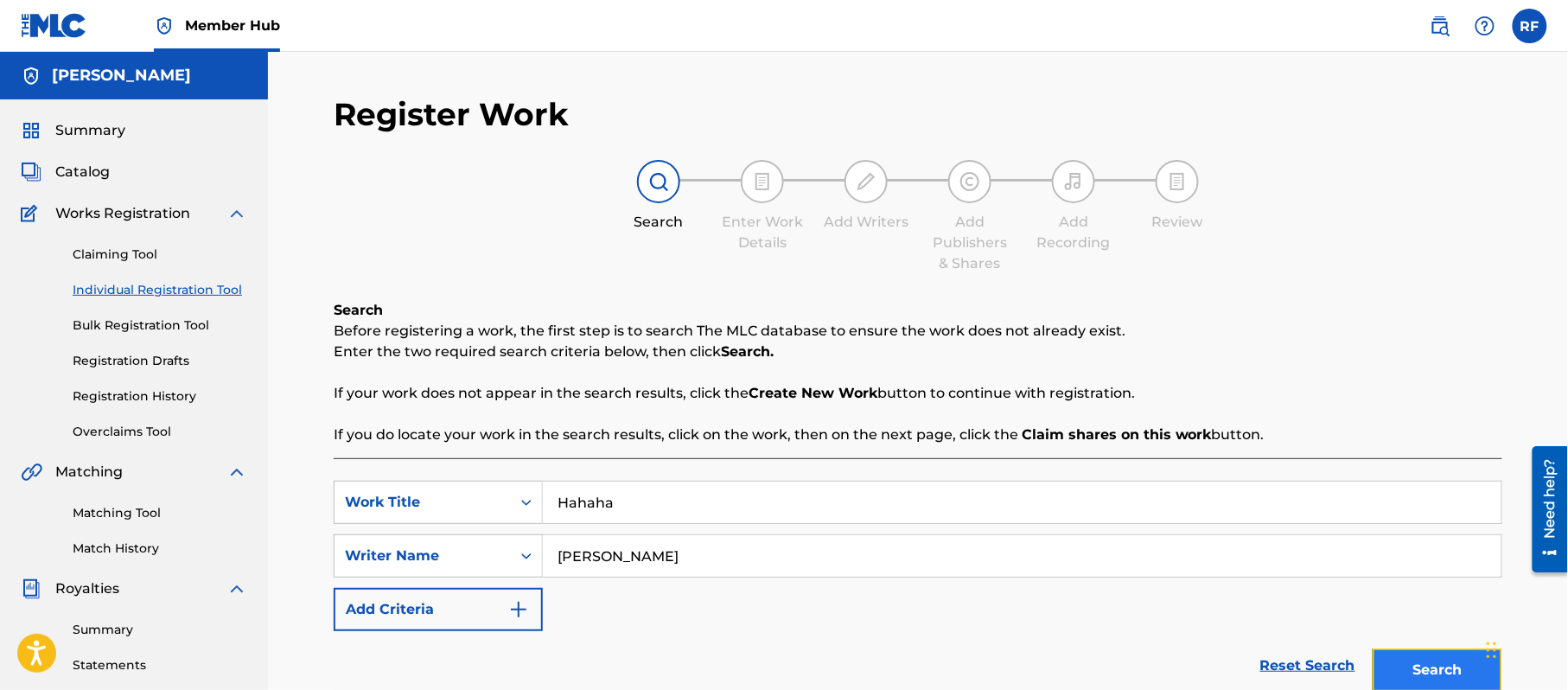
click at [1439, 662] on button "Search" at bounding box center [1437, 670] width 130 height 44
